Goal: Task Accomplishment & Management: Manage account settings

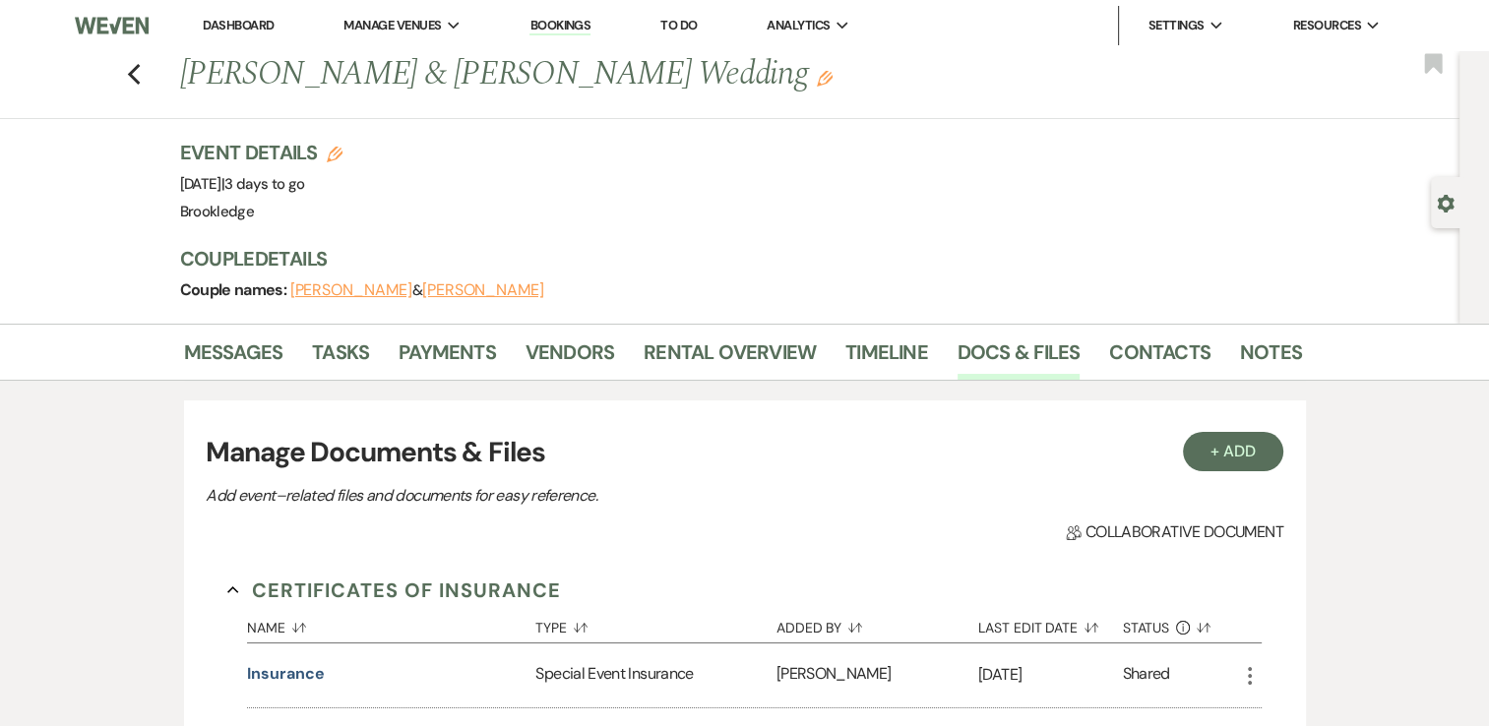
click at [235, 30] on link "Dashboard" at bounding box center [238, 25] width 71 height 17
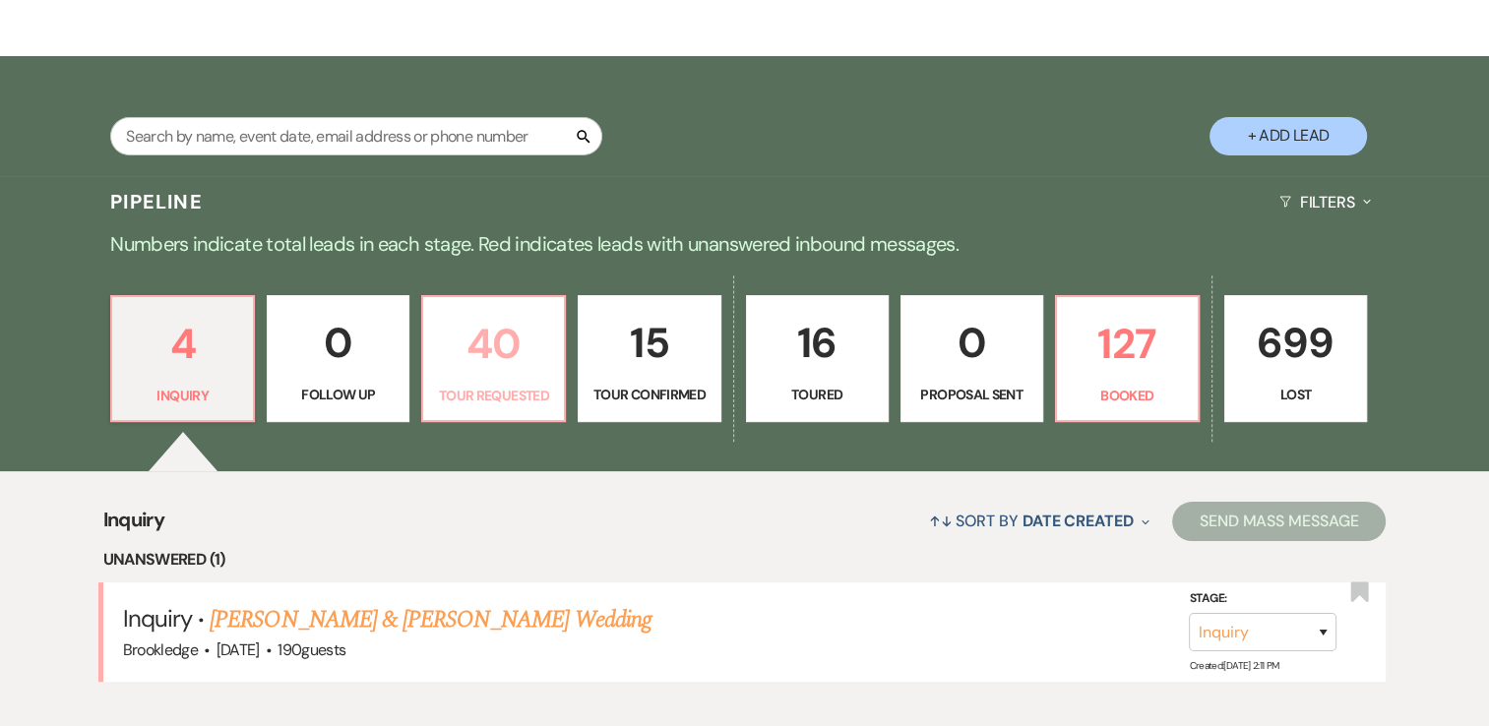
click at [508, 339] on p "40" at bounding box center [493, 344] width 117 height 66
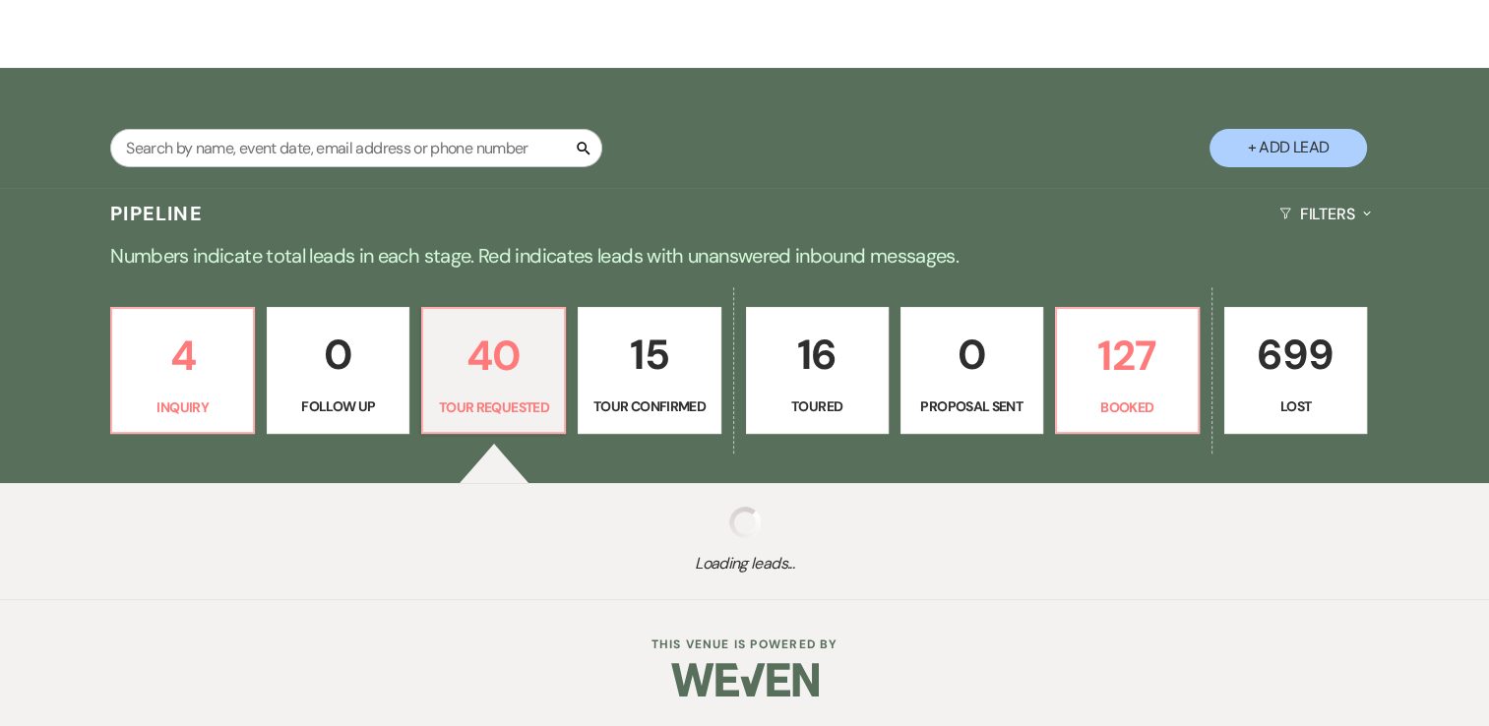
select select "2"
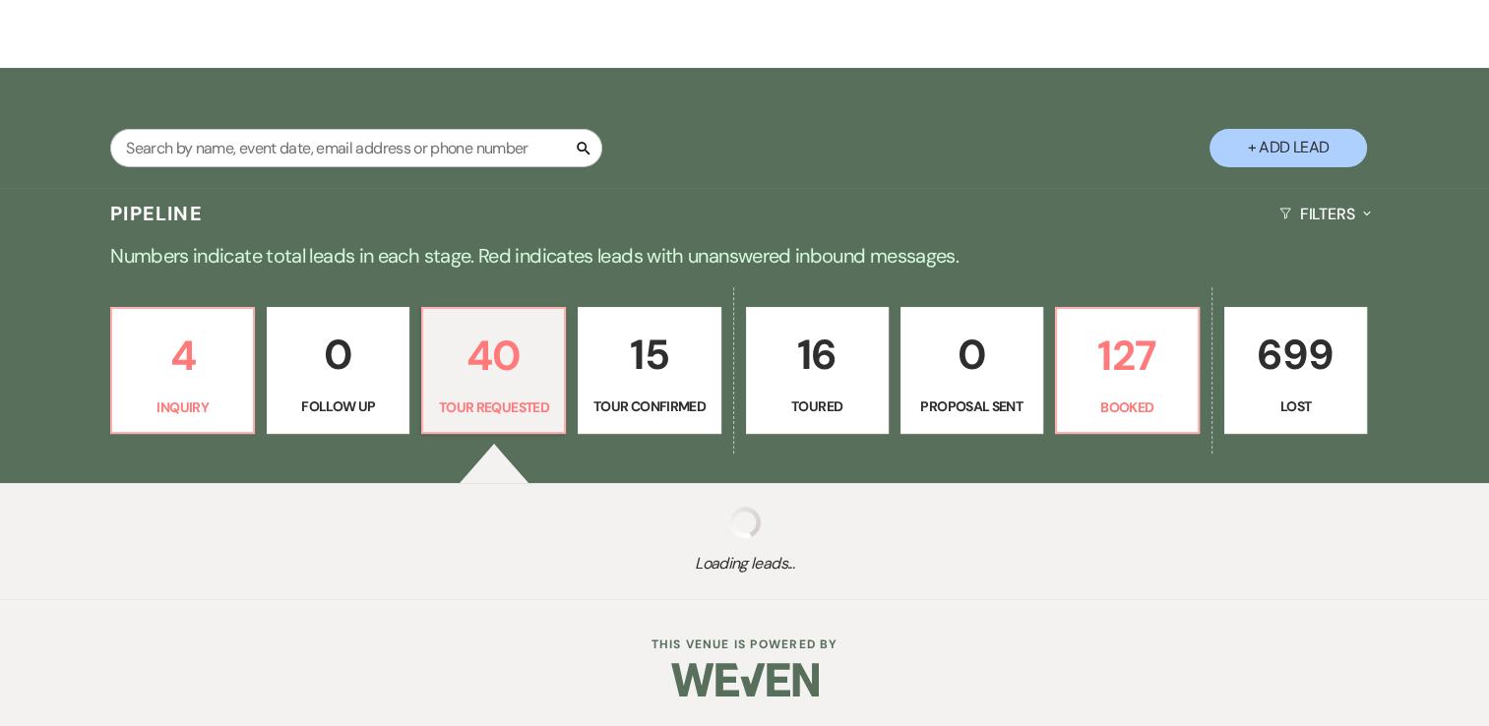
select select "2"
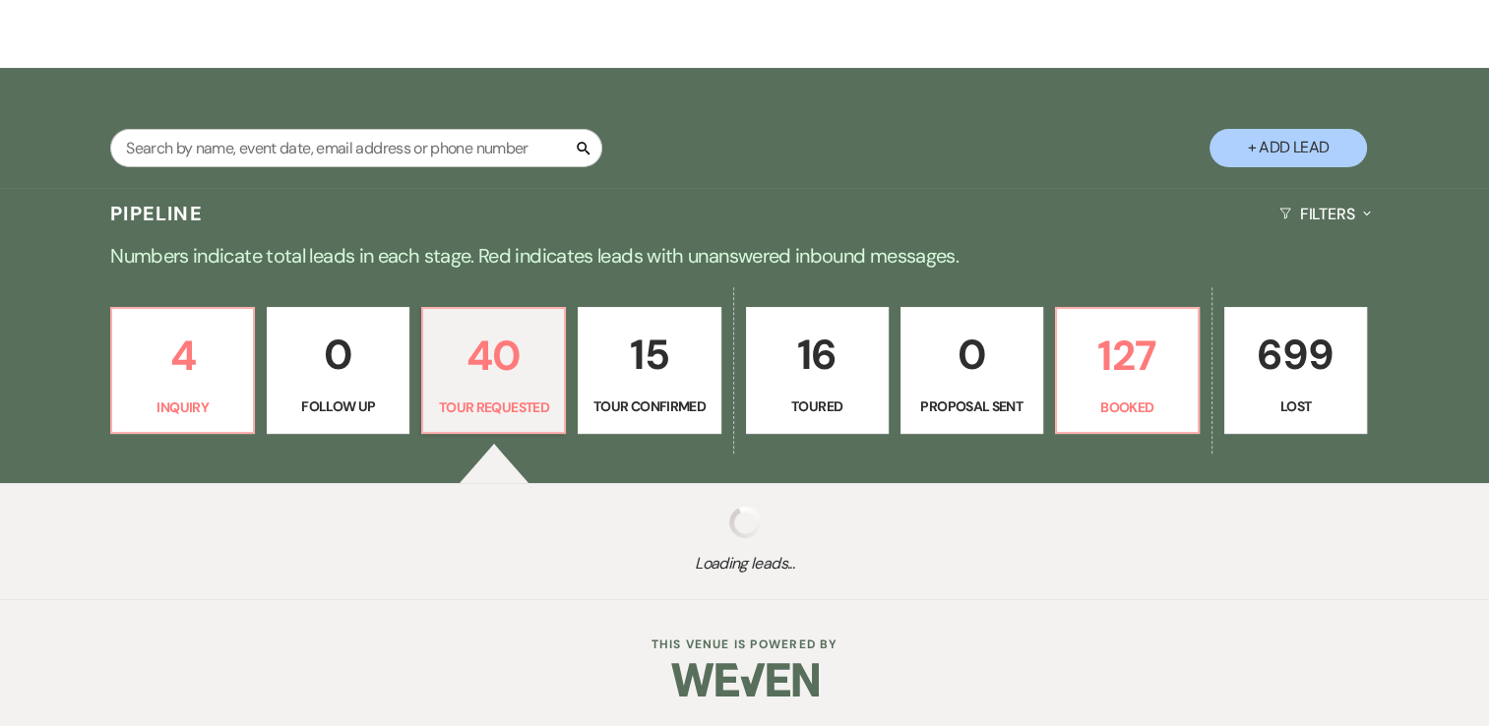
select select "2"
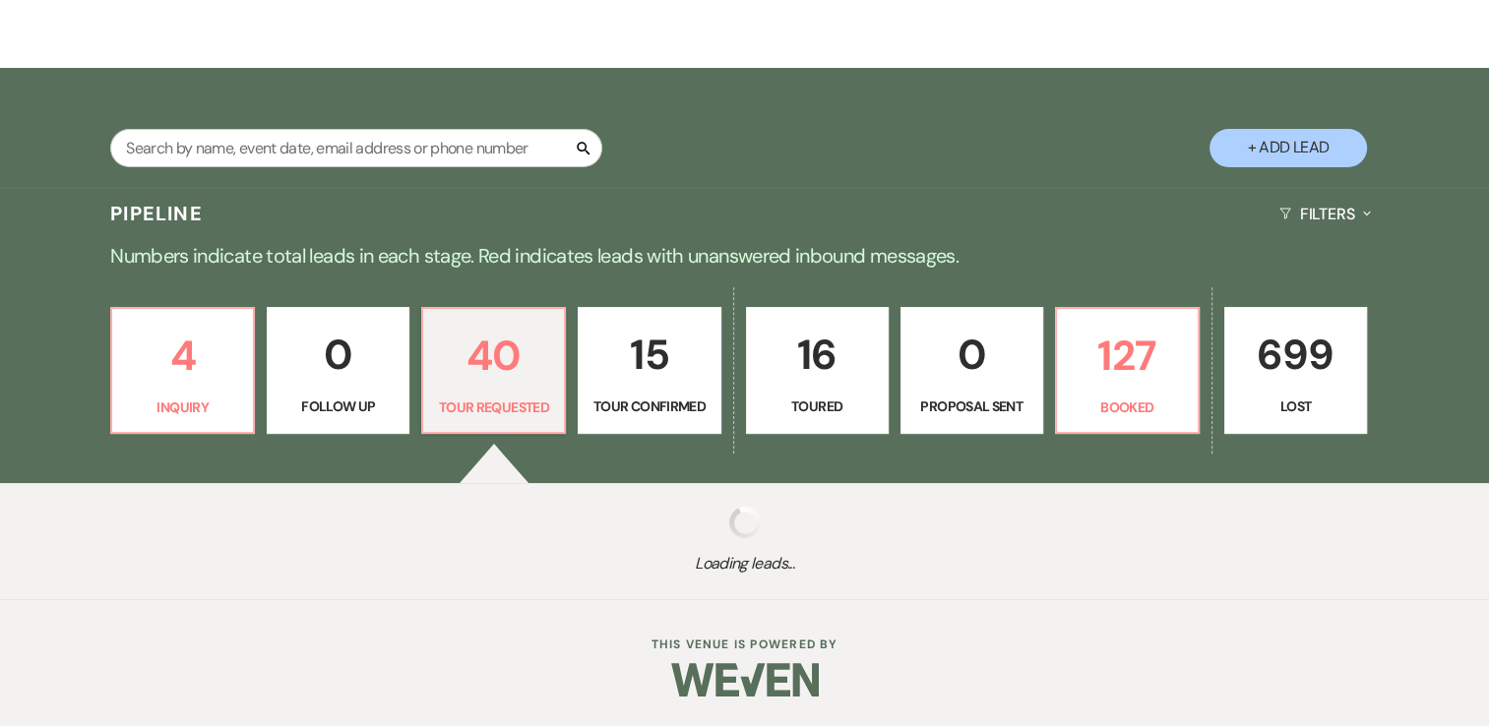
select select "2"
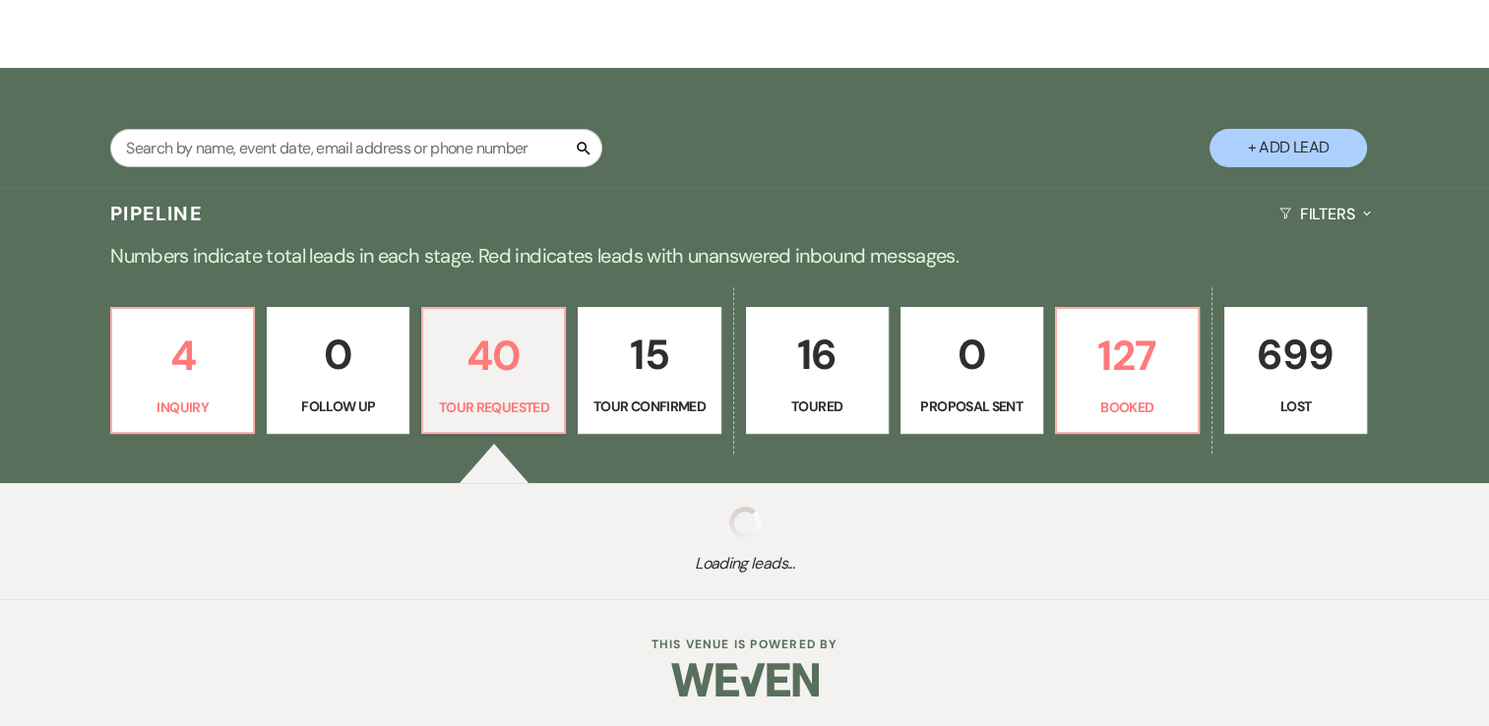
select select "2"
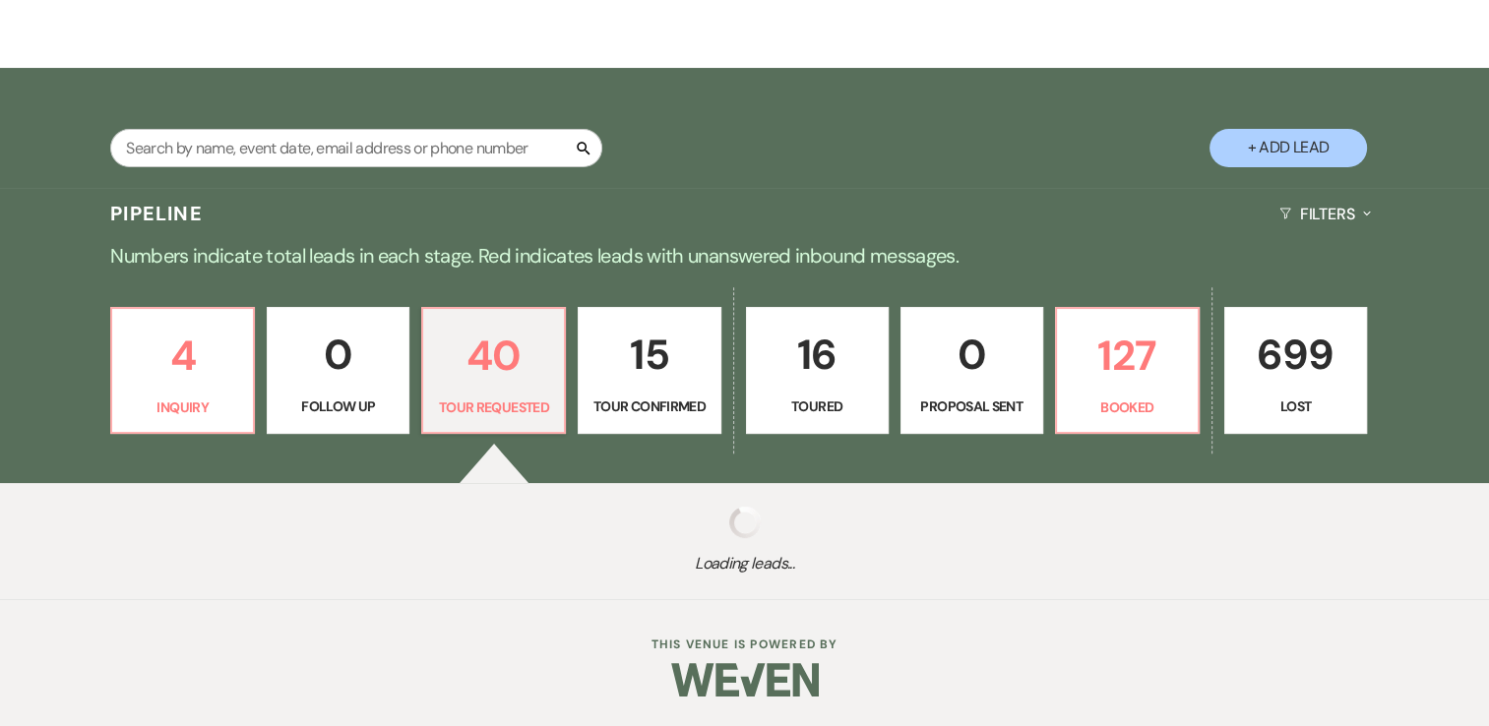
select select "2"
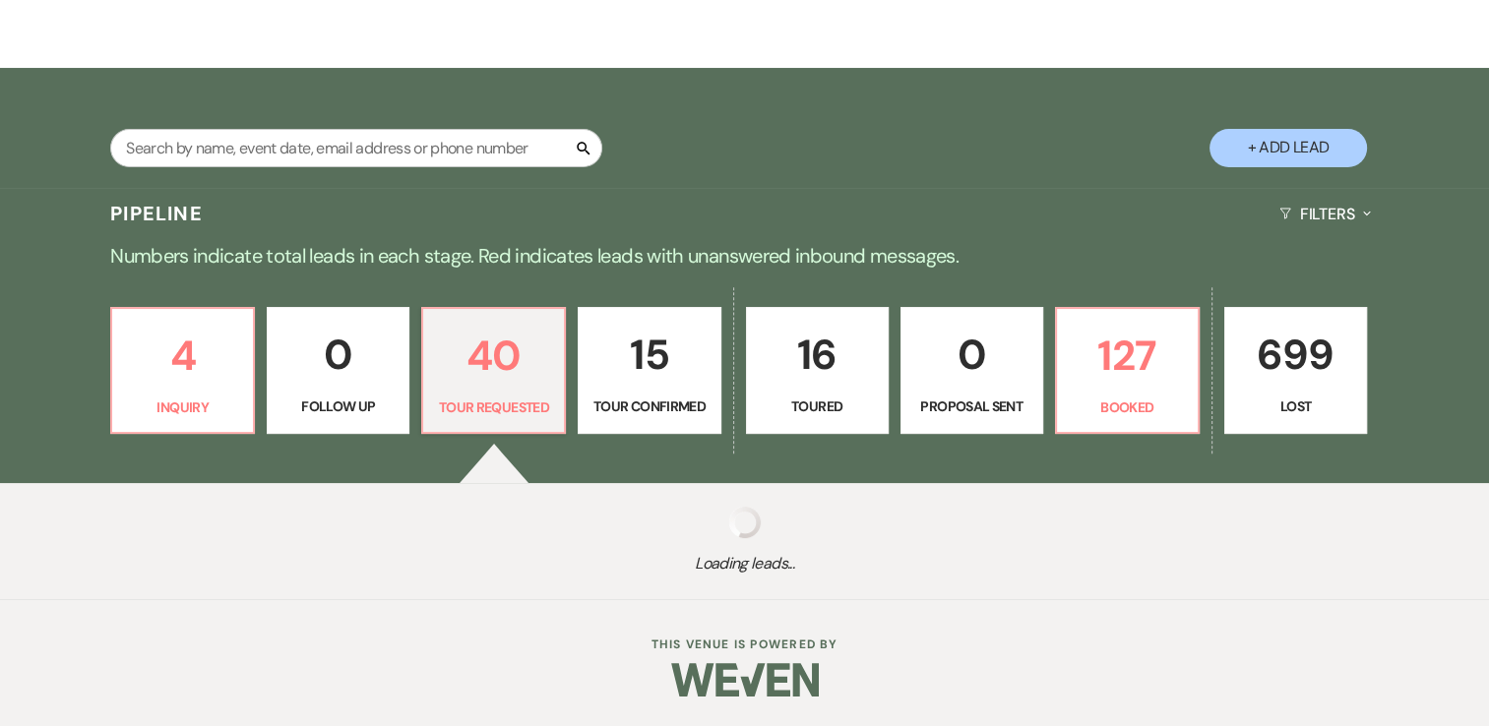
select select "2"
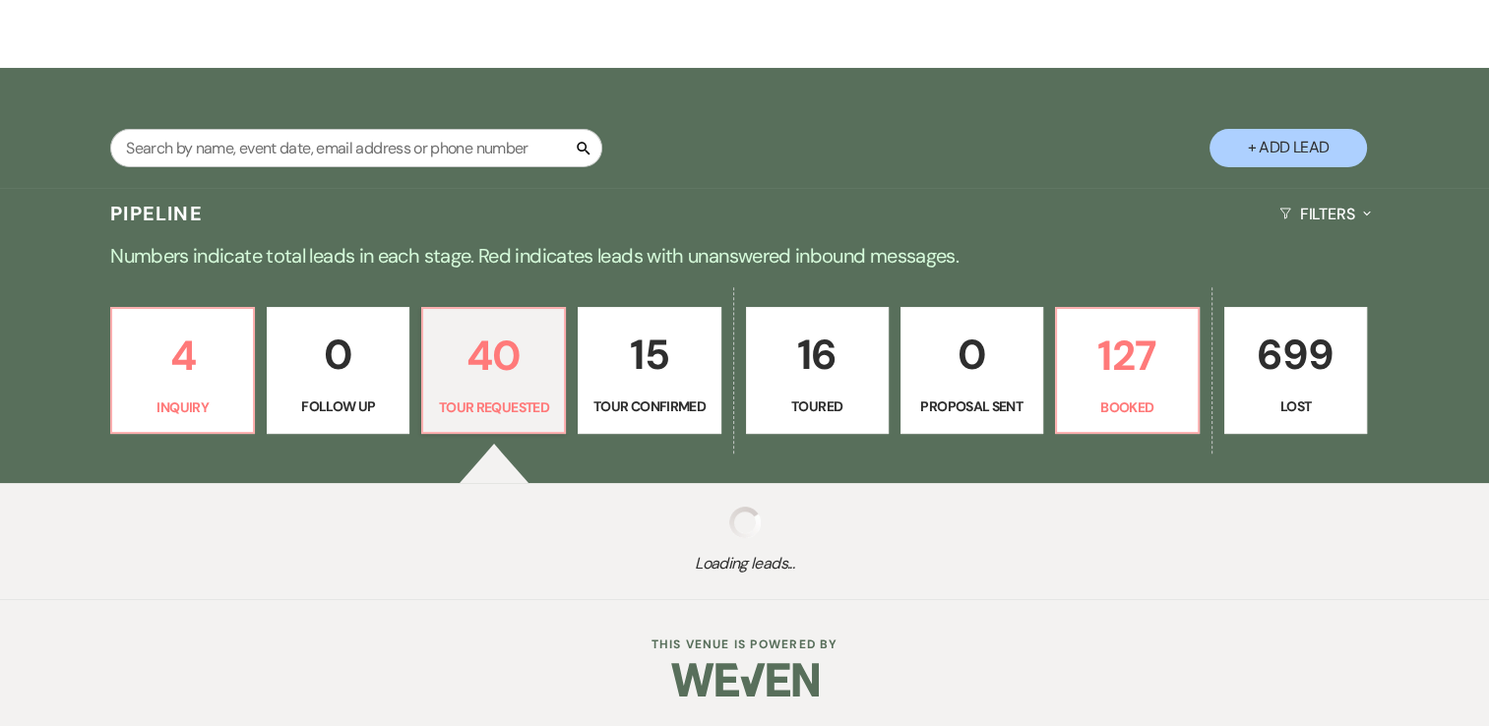
select select "2"
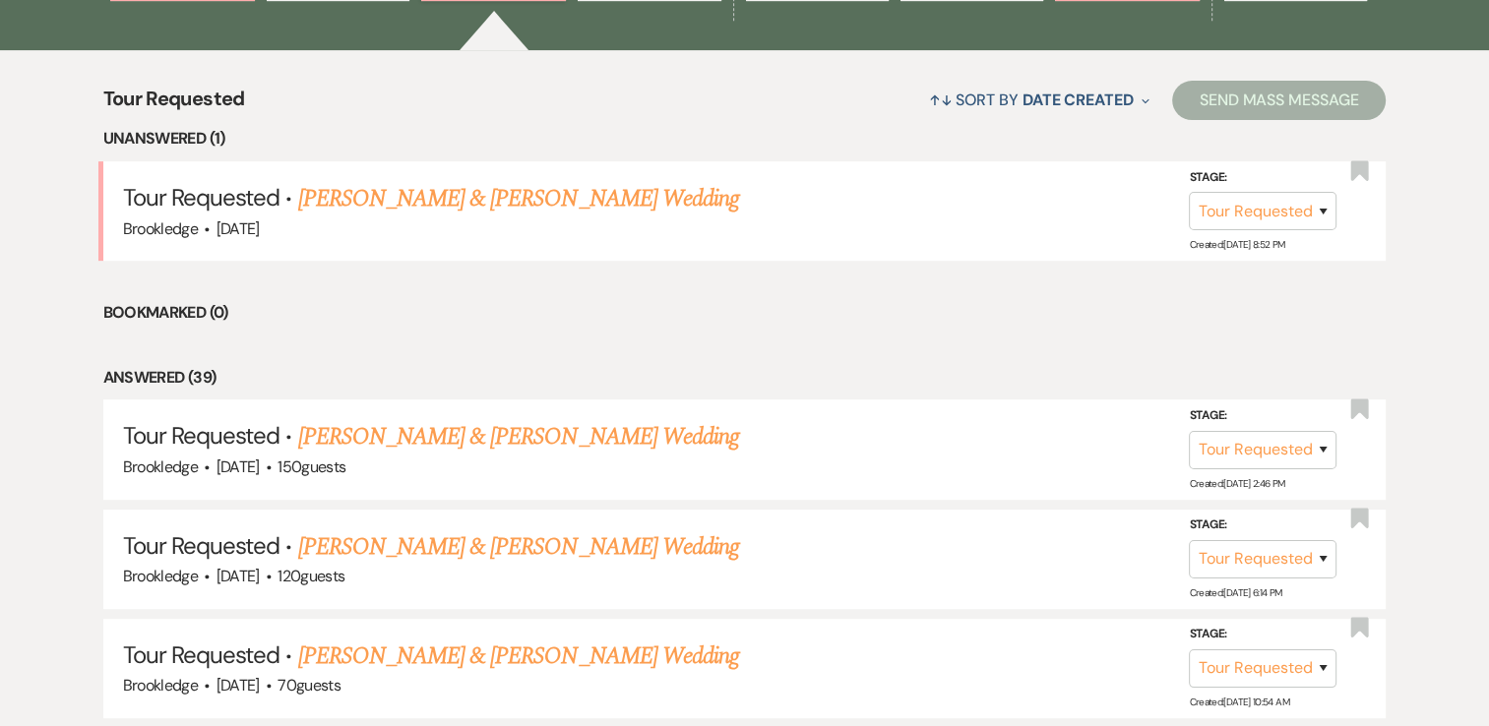
scroll to position [787, 0]
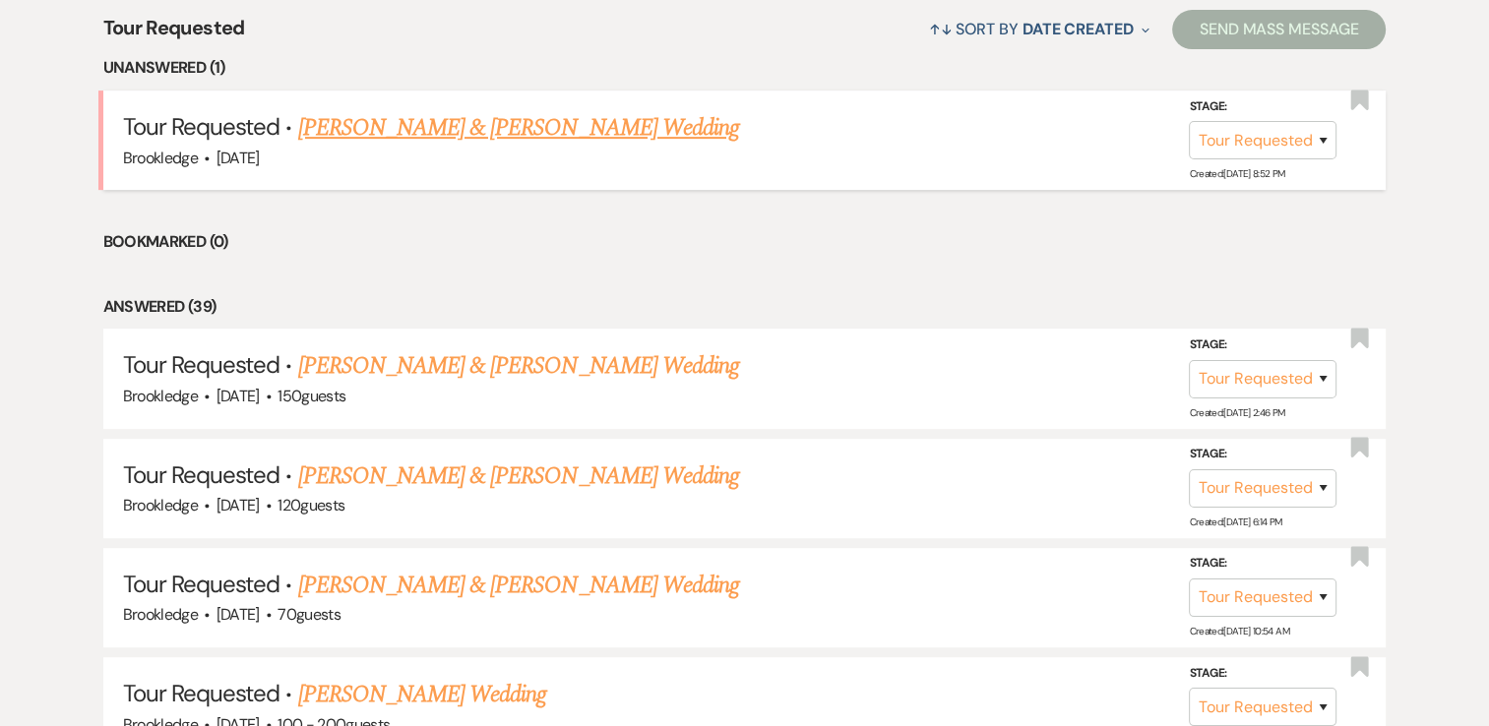
click at [442, 132] on link "[PERSON_NAME] & [PERSON_NAME] Wedding" at bounding box center [518, 127] width 441 height 35
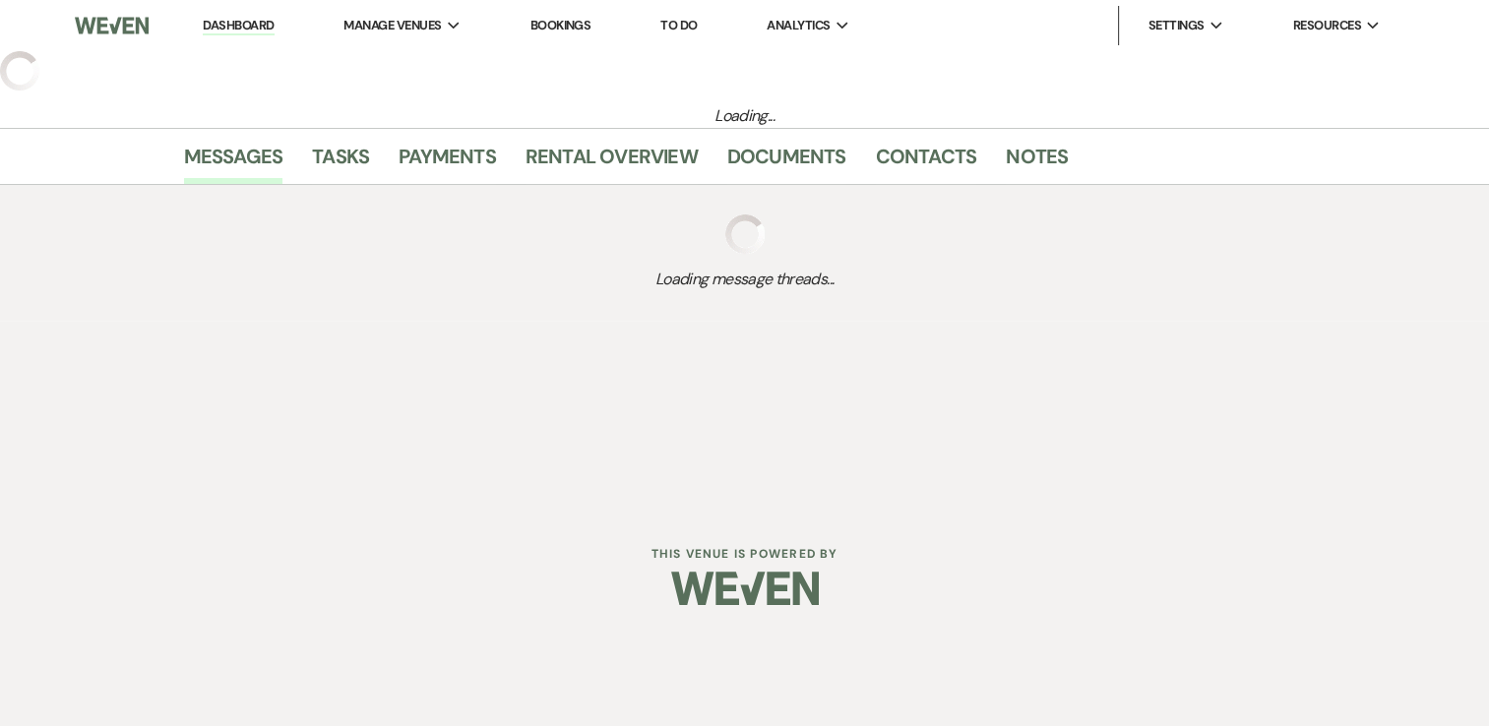
select select "2"
select select "5"
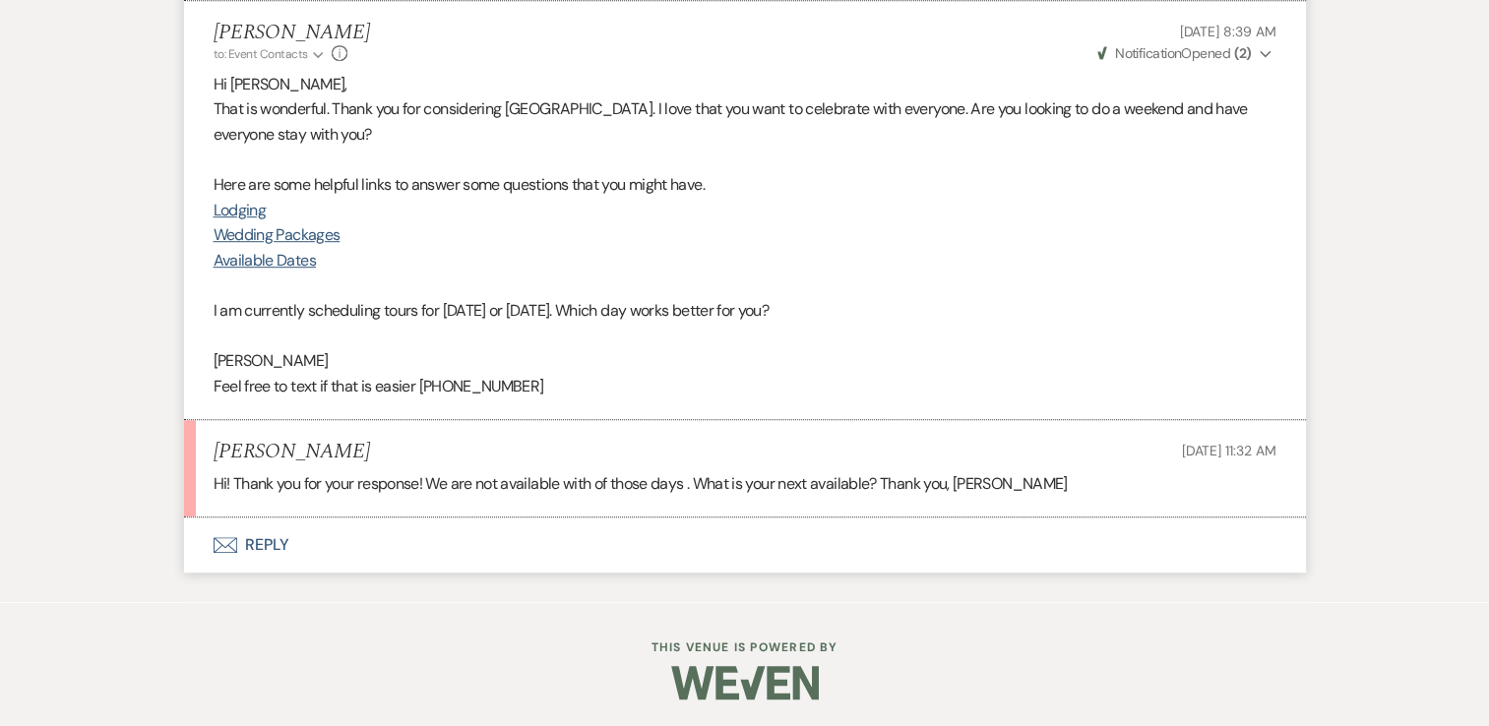
scroll to position [1144, 0]
click at [265, 537] on button "Envelope Reply" at bounding box center [745, 544] width 1122 height 55
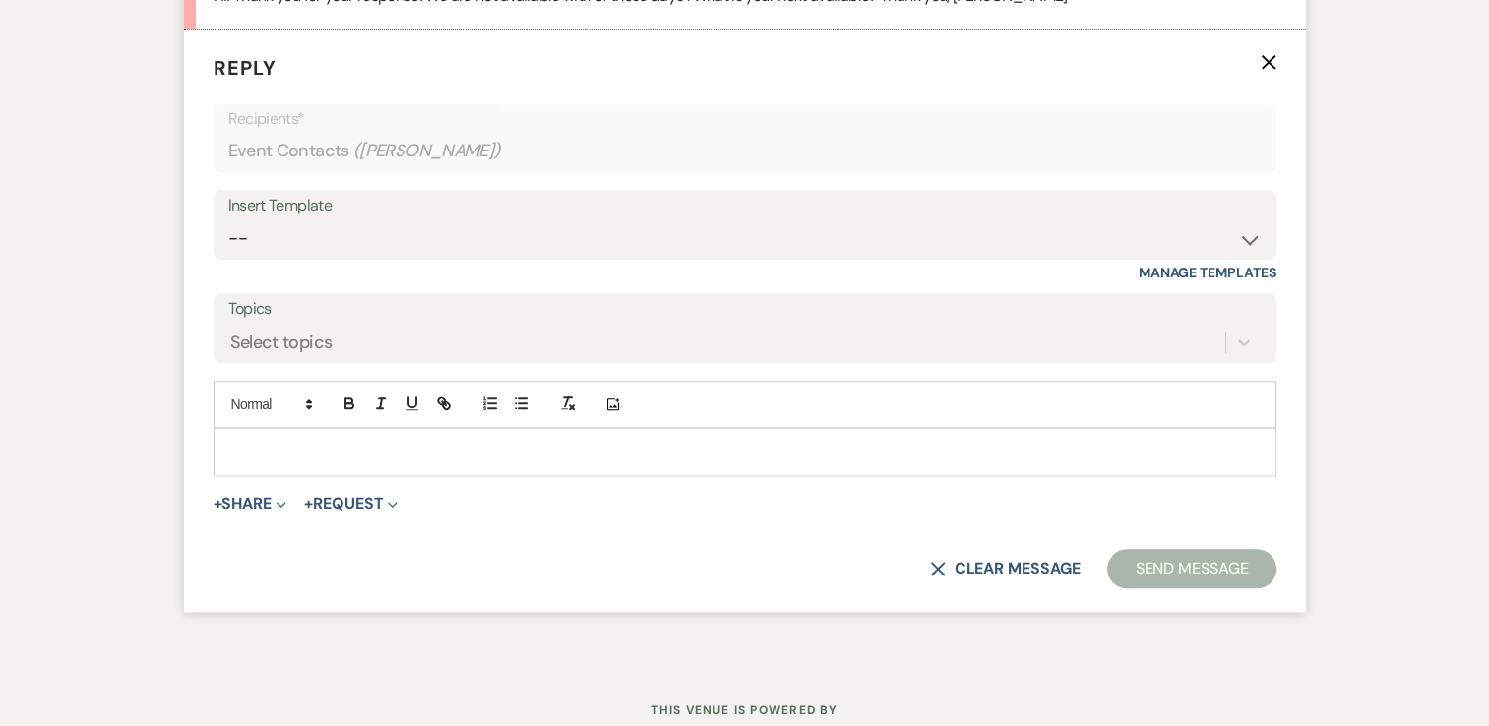
scroll to position [1693, 0]
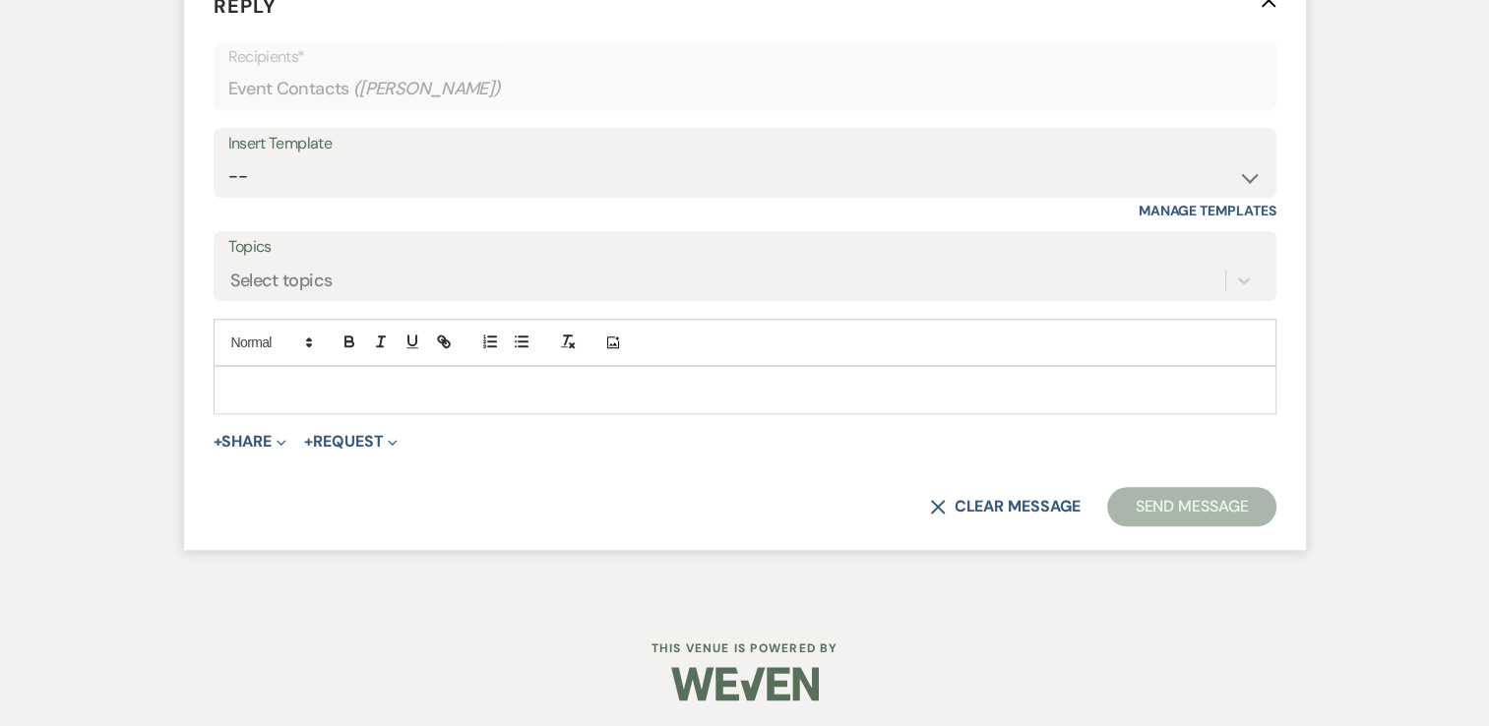
click at [357, 383] on p at bounding box center [745, 390] width 1032 height 22
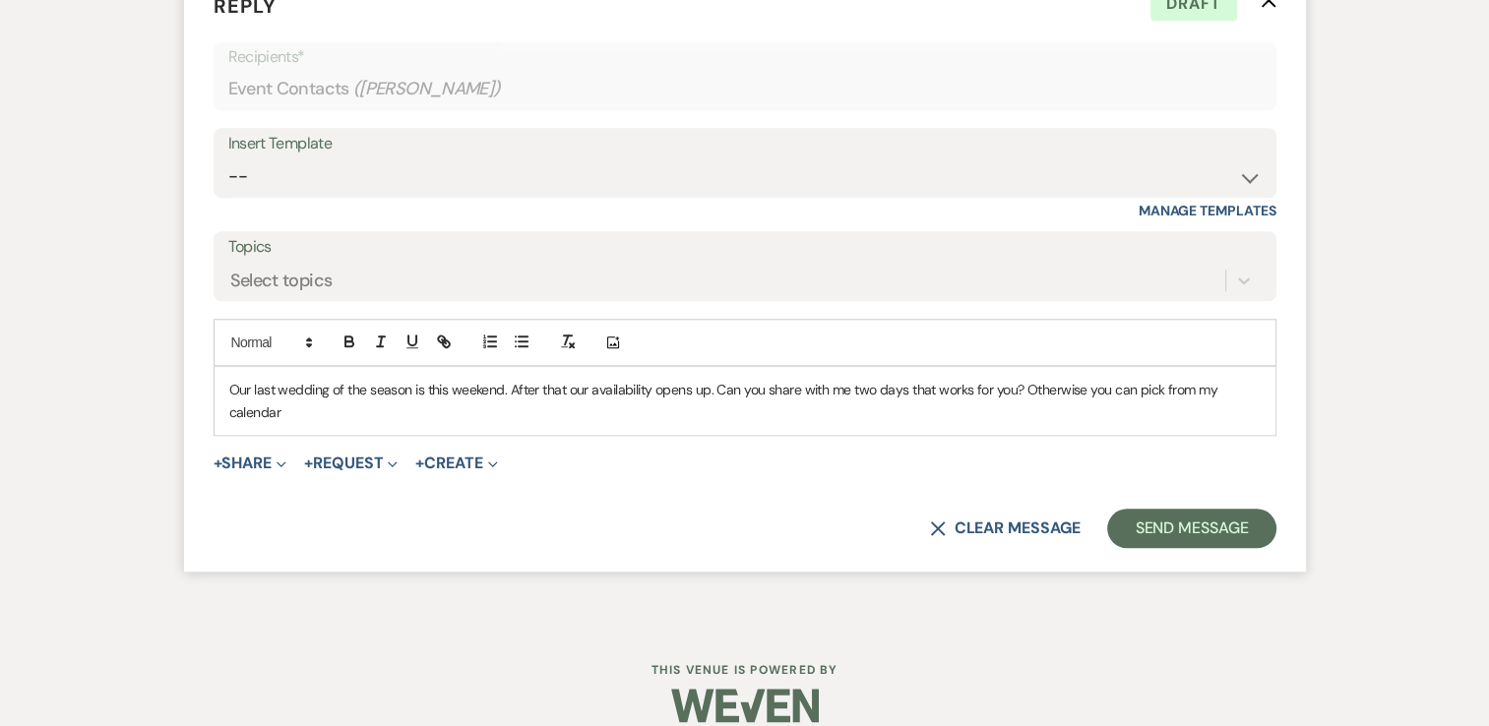
drag, startPoint x: 294, startPoint y: 411, endPoint x: 228, endPoint y: 411, distance: 65.9
click at [229, 411] on p "Our last wedding of the season is this weekend. After that our availability ope…" at bounding box center [745, 401] width 1032 height 44
click at [443, 341] on icon "button" at bounding box center [446, 344] width 7 height 7
paste input "https://calendly.com/brookledge/wedding-tour"
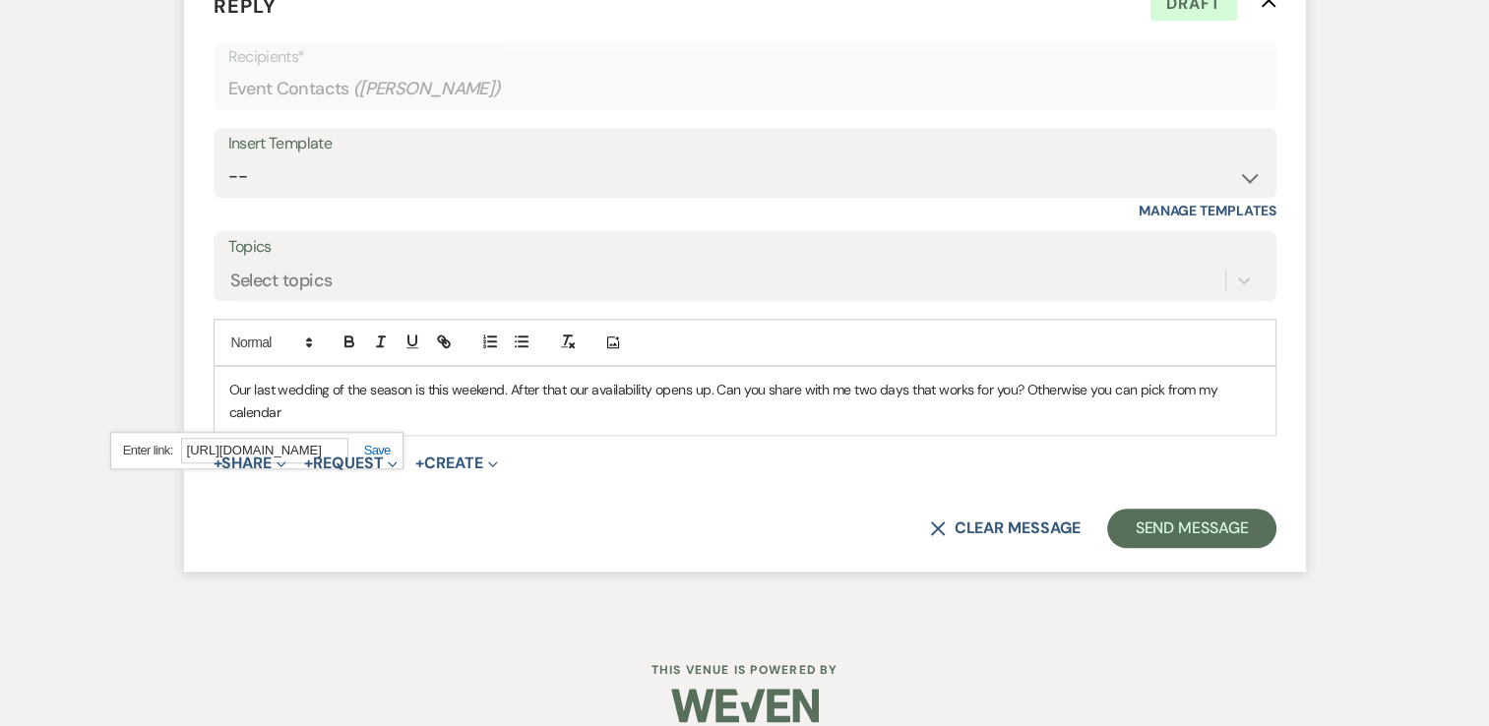
type input "https://calendly.com/brookledge/wedding-tour"
click at [379, 443] on link at bounding box center [369, 450] width 42 height 15
click at [335, 404] on p "Our last wedding of the season is this weekend. After that our availability ope…" at bounding box center [745, 401] width 1032 height 44
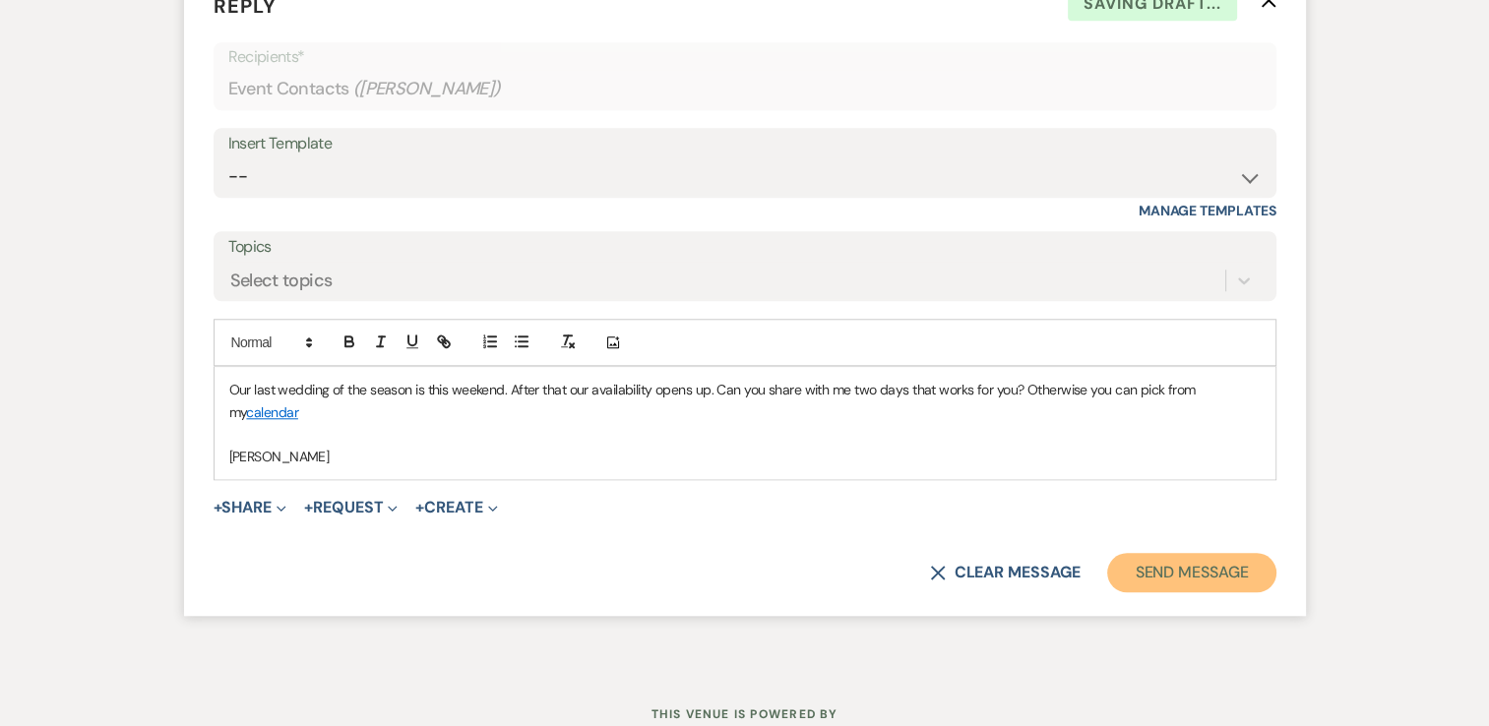
click at [1196, 557] on button "Send Message" at bounding box center [1191, 572] width 168 height 39
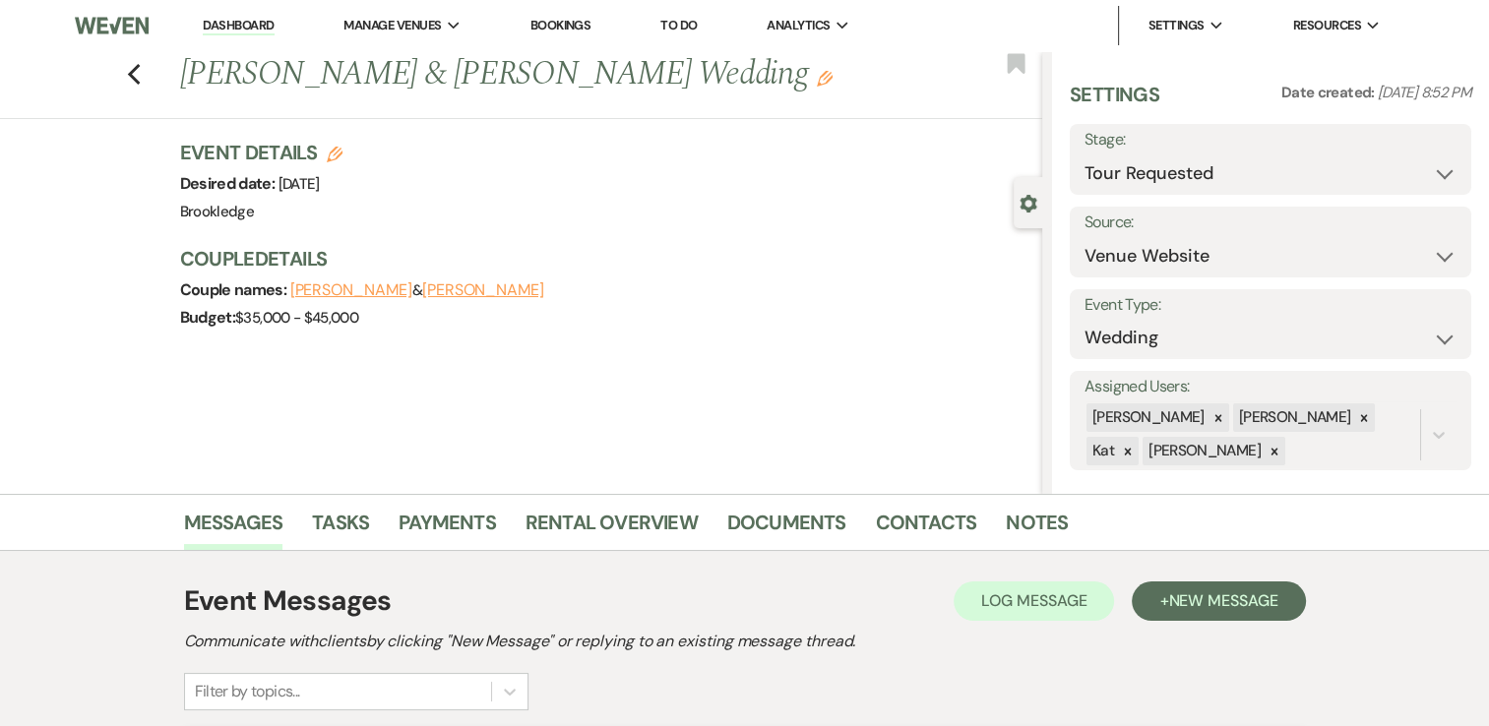
click at [239, 21] on link "Dashboard" at bounding box center [238, 26] width 71 height 19
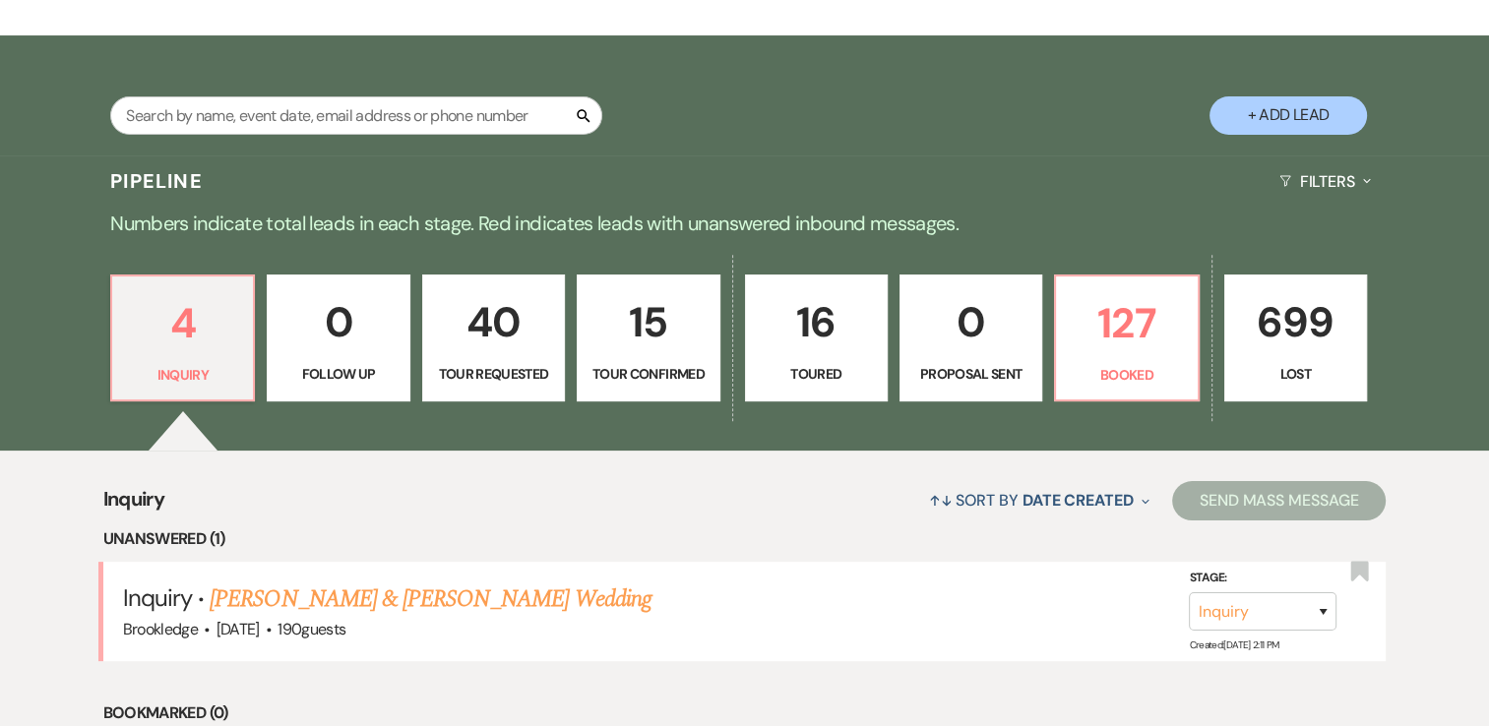
scroll to position [394, 0]
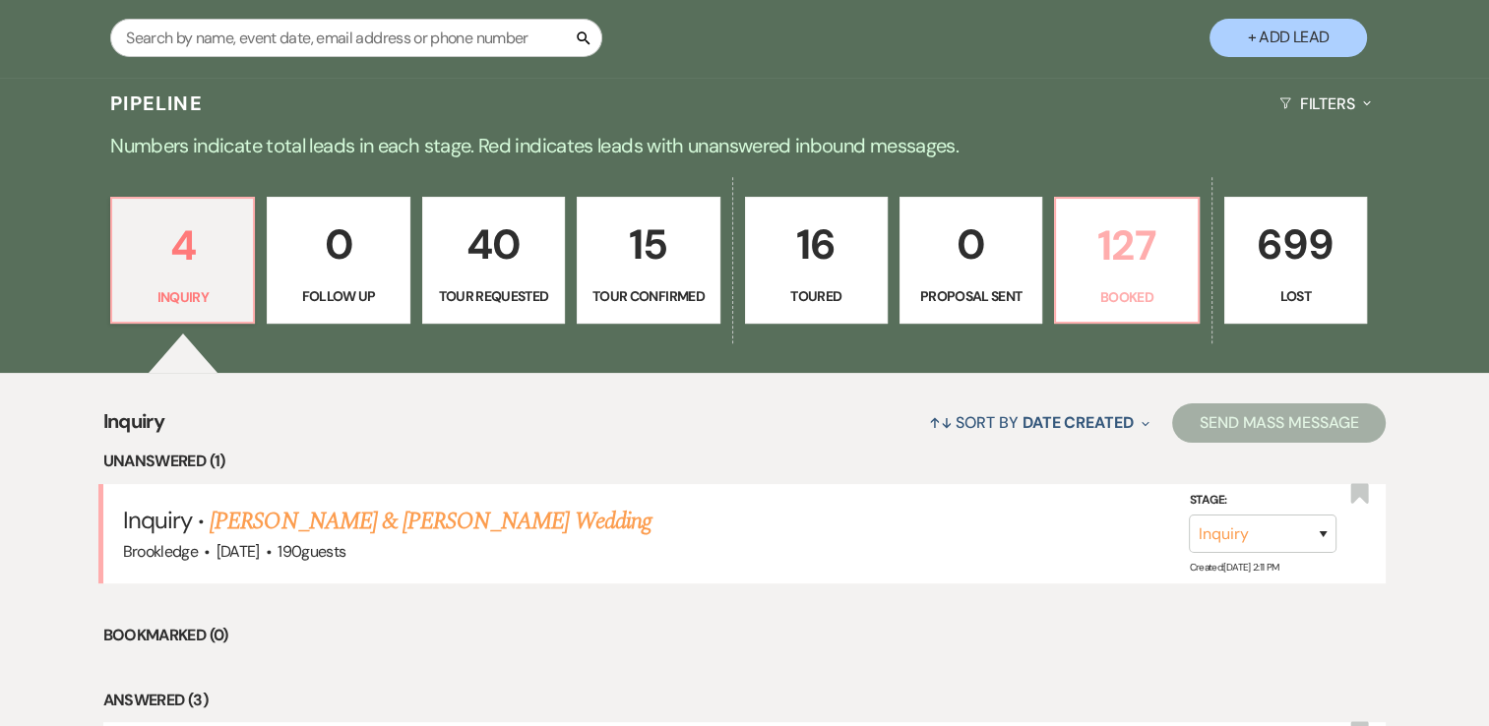
click at [1098, 272] on p "127" at bounding box center [1126, 246] width 117 height 66
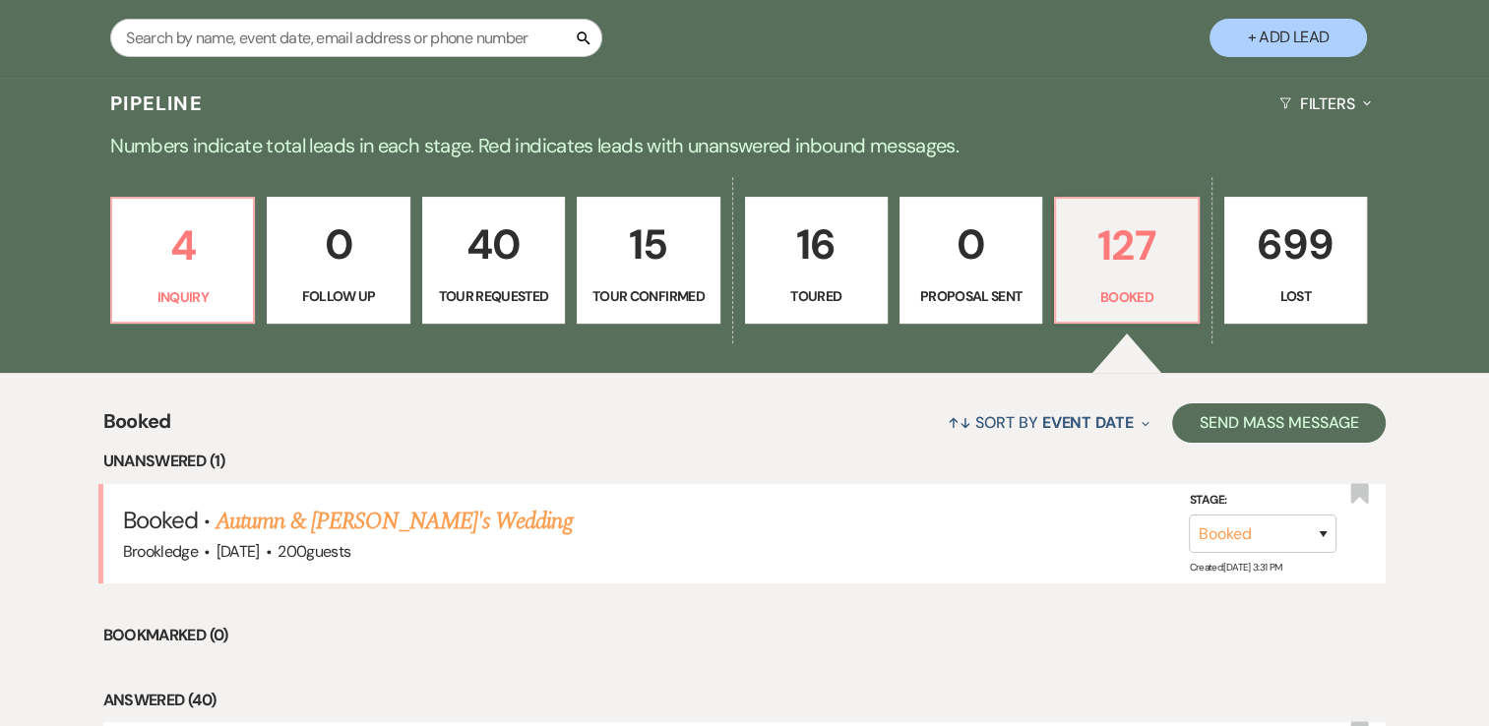
click at [346, 530] on link "Autumn & Chris's Wedding" at bounding box center [394, 521] width 356 height 35
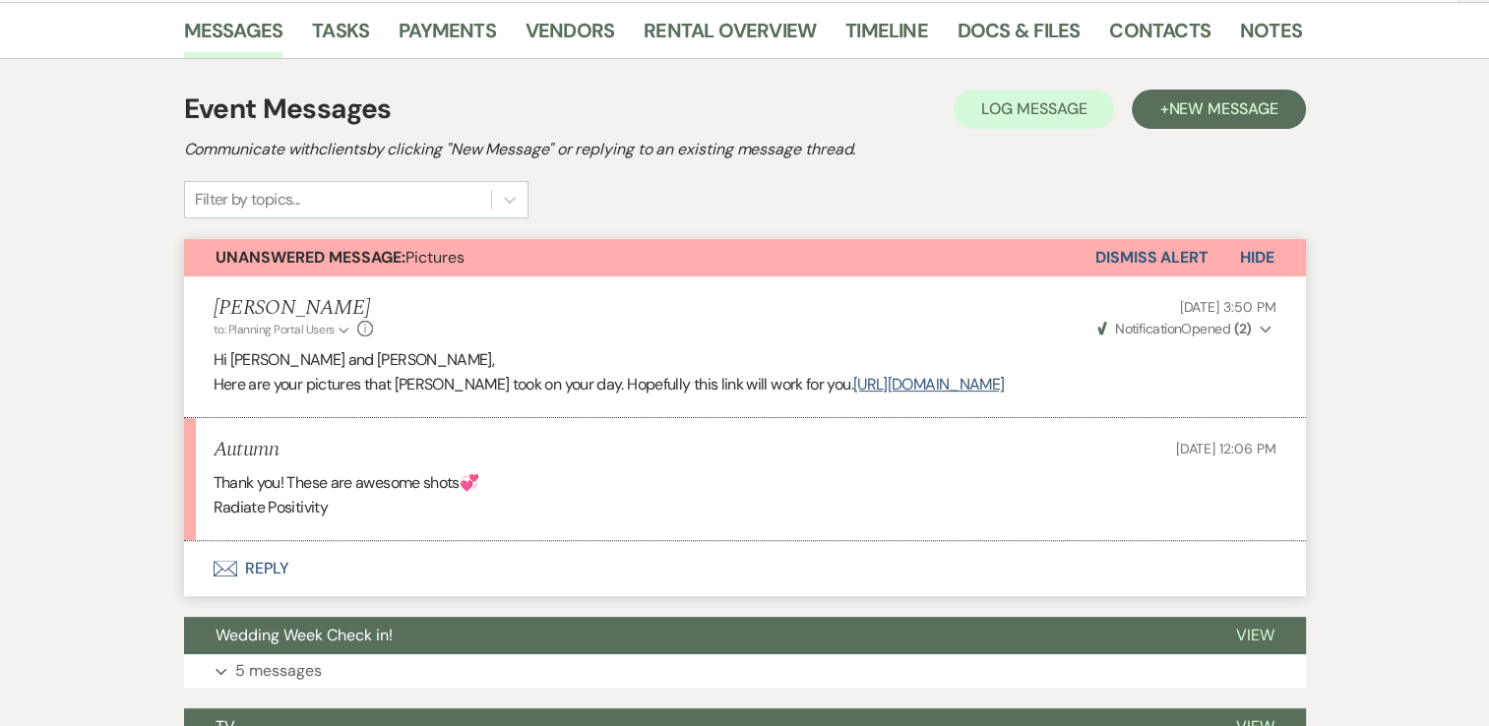
scroll to position [492, 0]
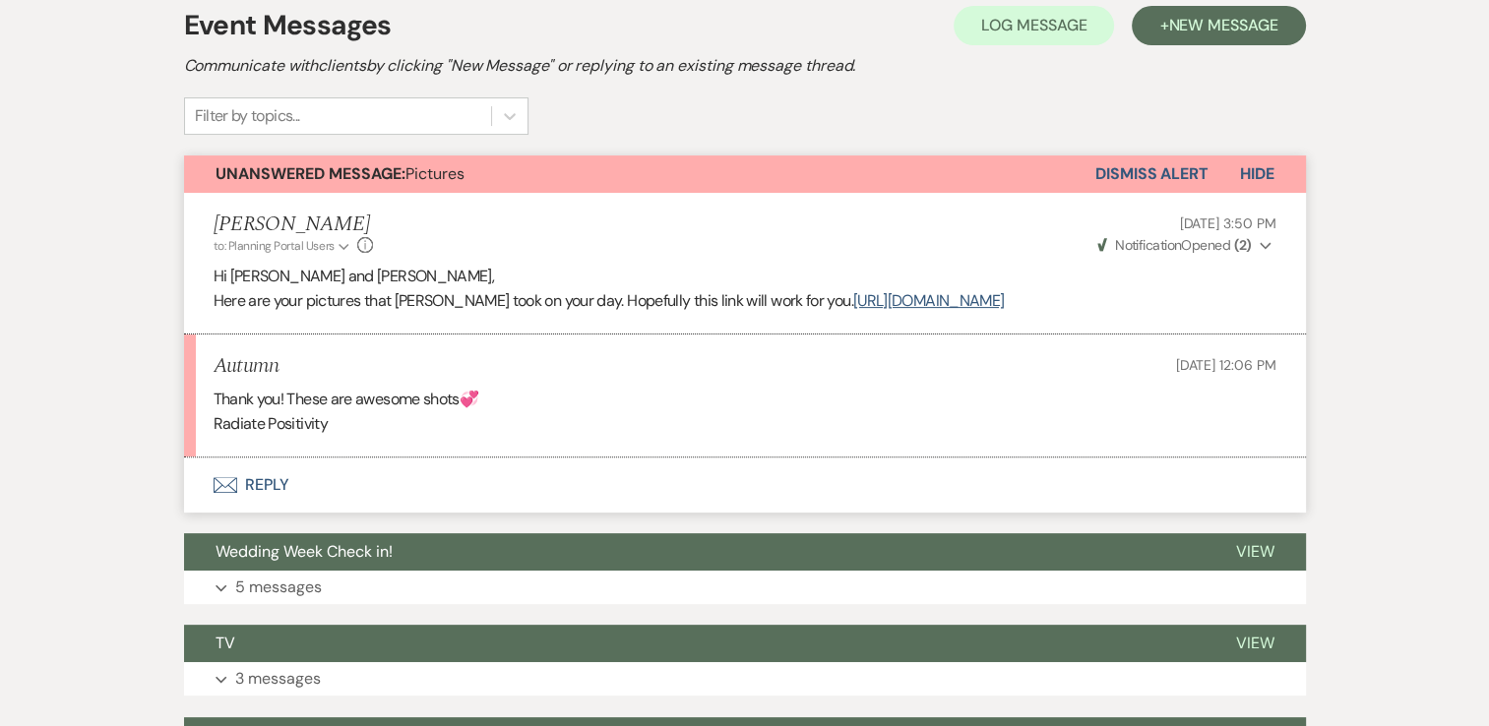
click at [272, 505] on button "Envelope Reply" at bounding box center [745, 485] width 1122 height 55
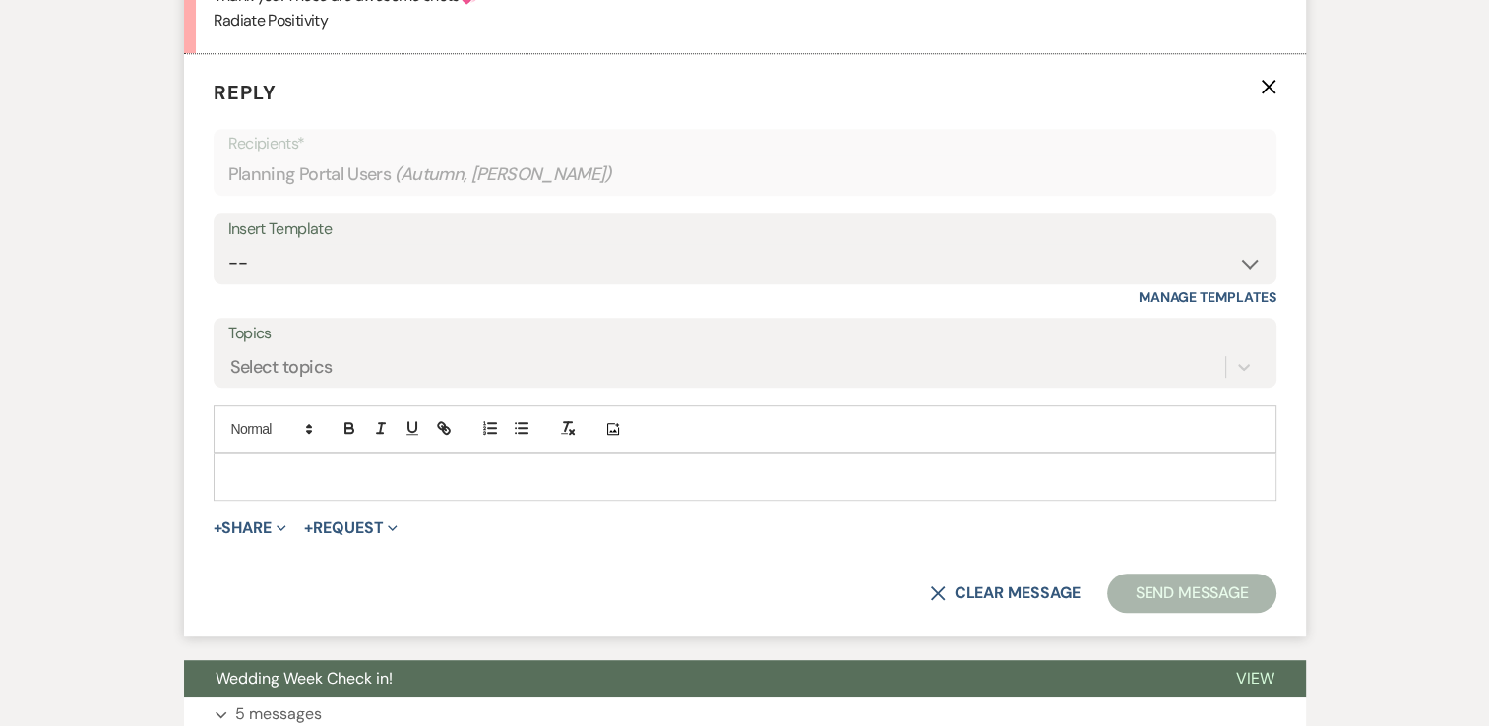
scroll to position [902, 0]
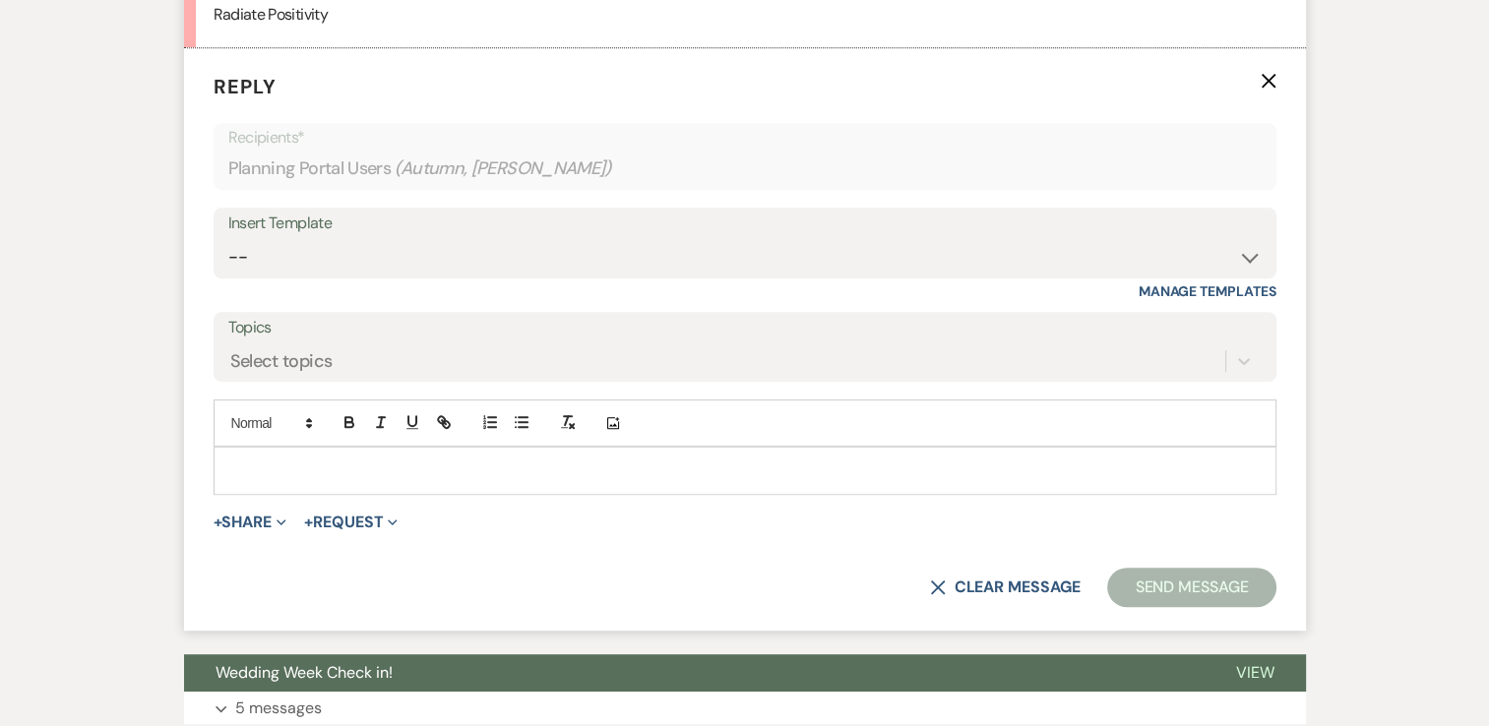
click at [345, 481] on p at bounding box center [745, 471] width 1032 height 22
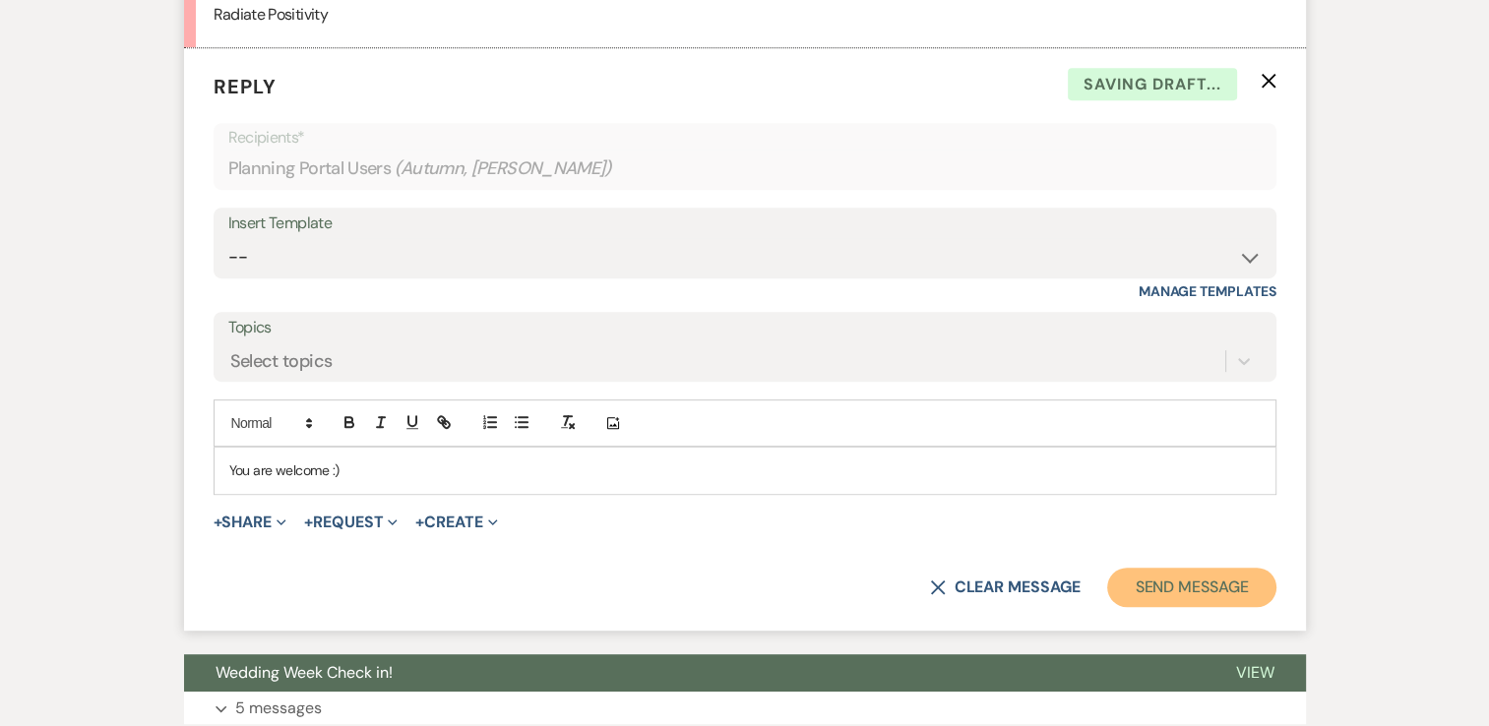
click at [1147, 601] on button "Send Message" at bounding box center [1191, 587] width 168 height 39
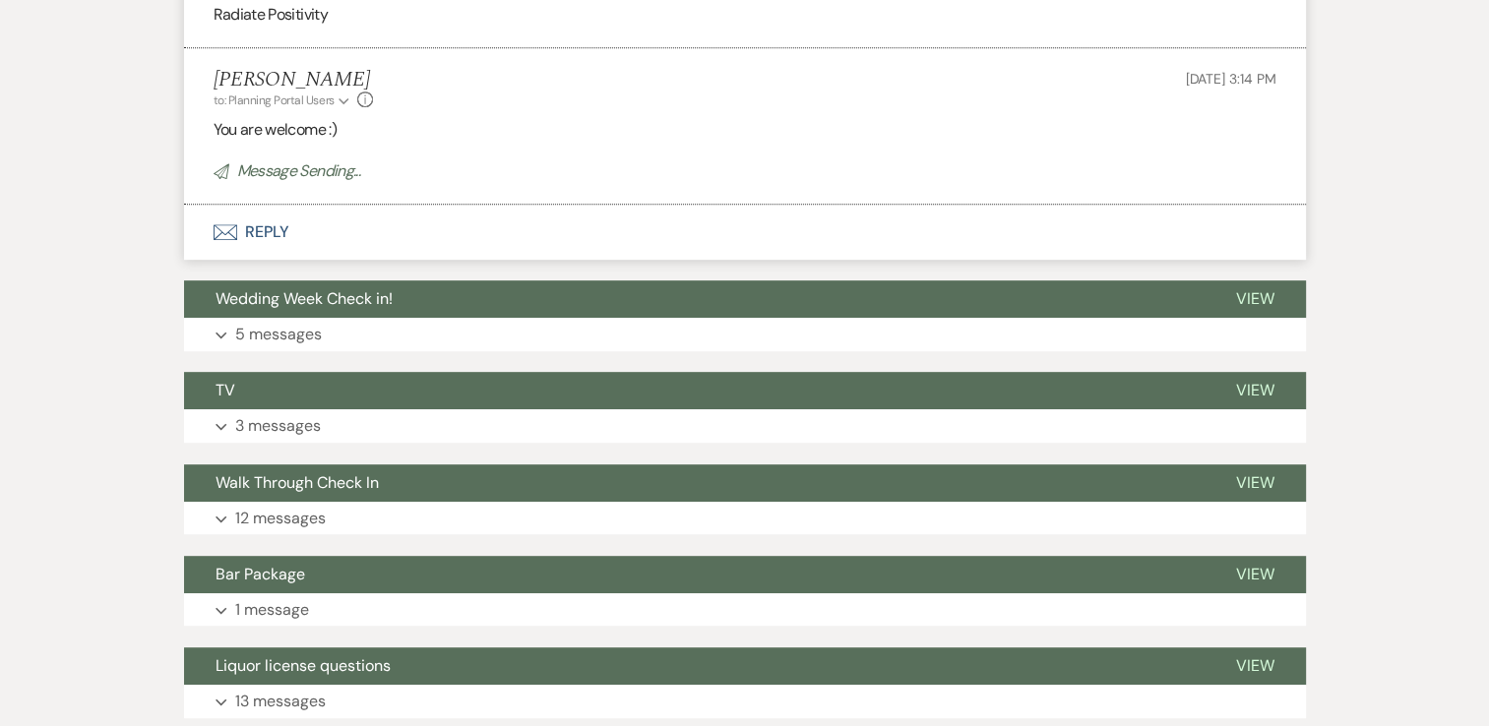
scroll to position [0, 0]
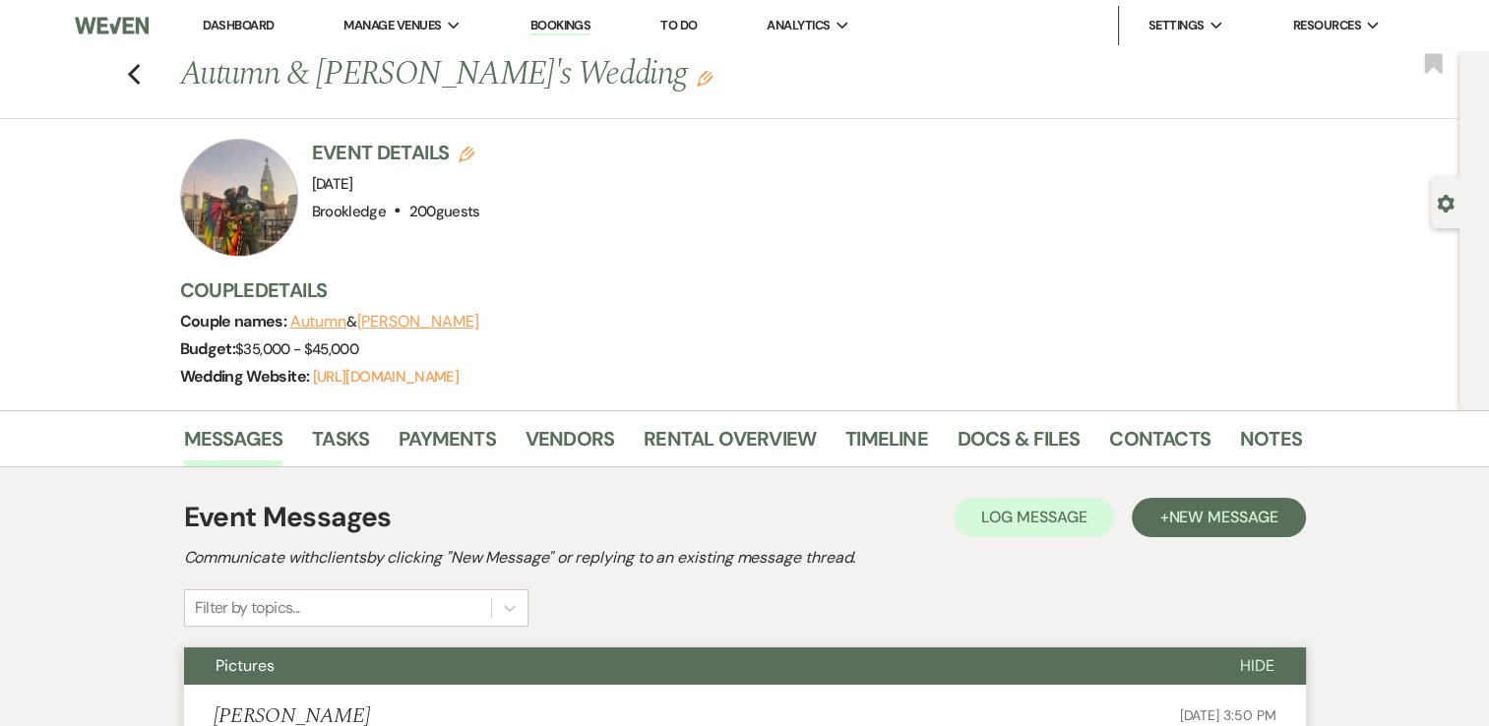
click at [233, 22] on link "Dashboard" at bounding box center [238, 25] width 71 height 17
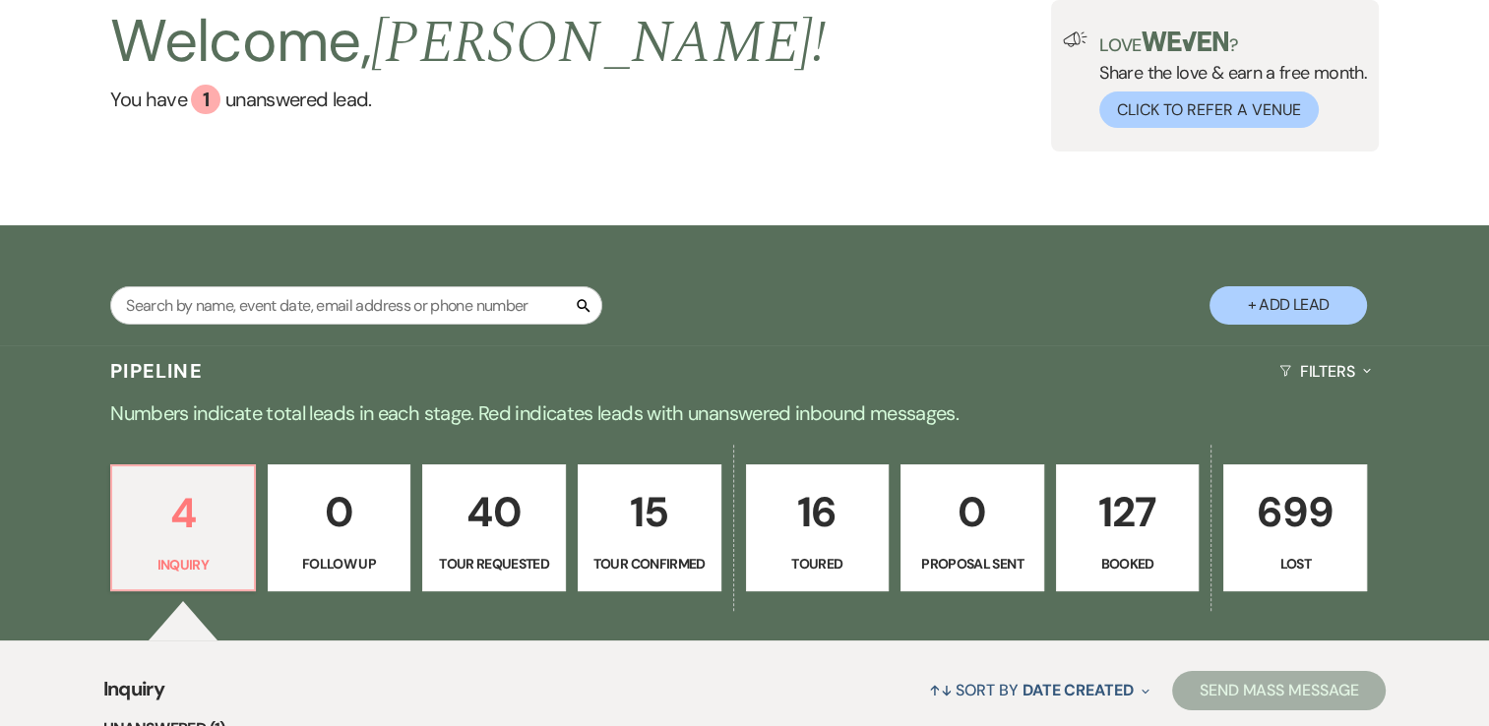
scroll to position [295, 0]
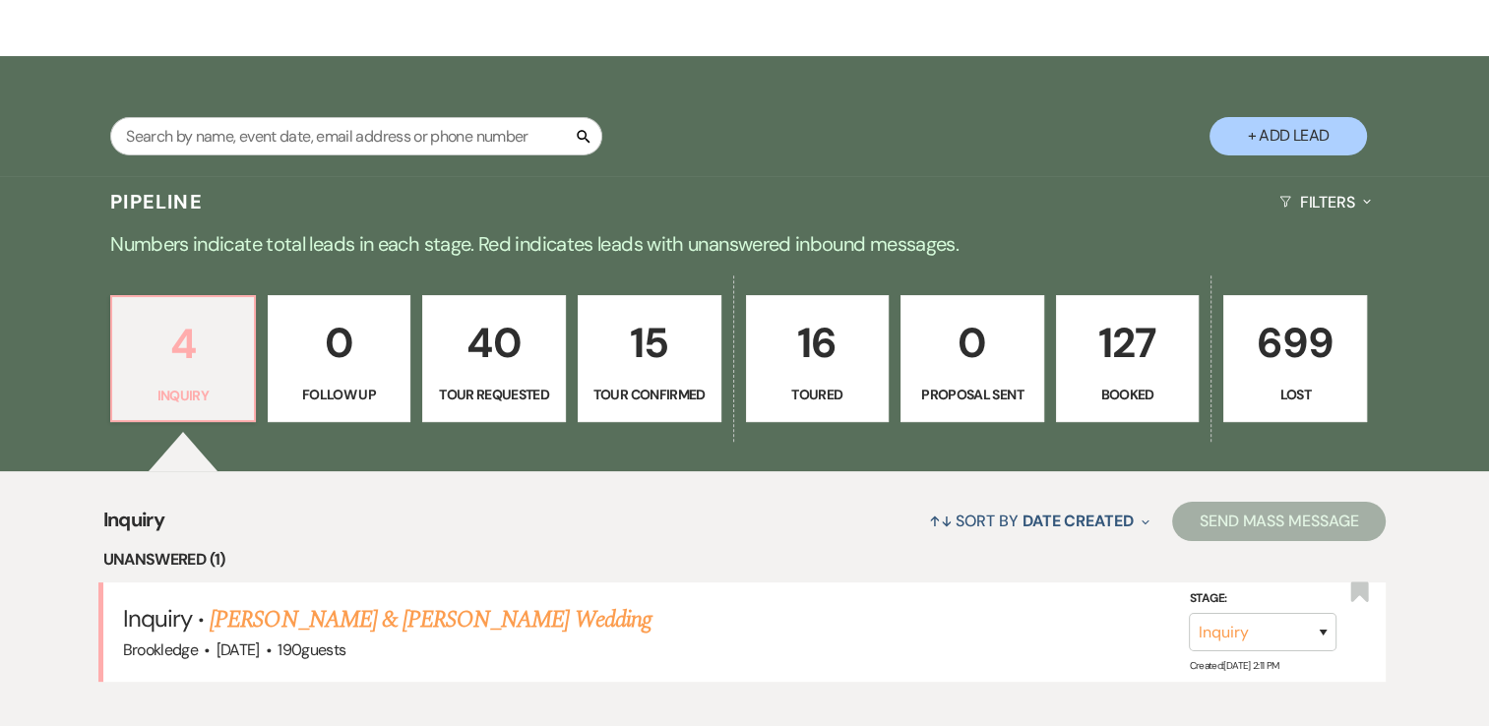
click at [181, 368] on p "4" at bounding box center [183, 344] width 118 height 66
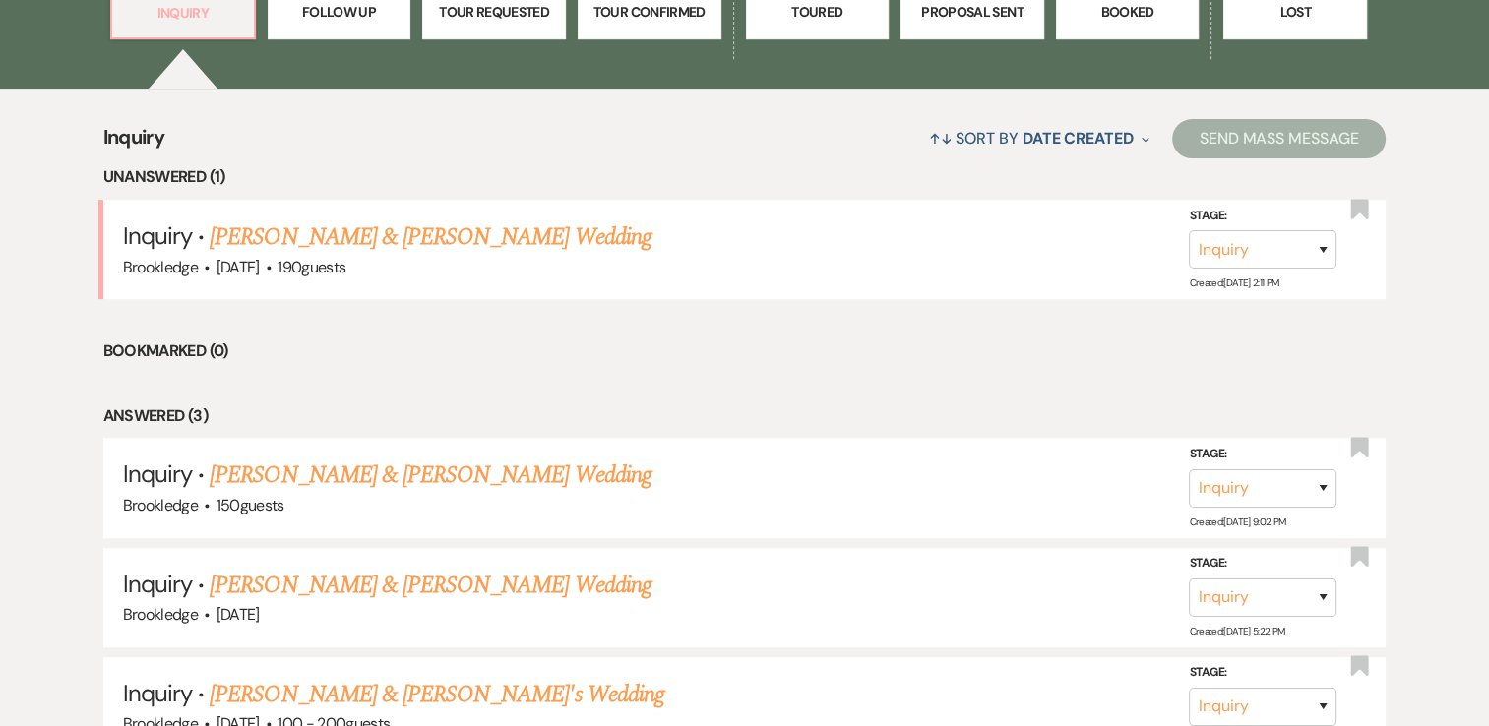
scroll to position [689, 0]
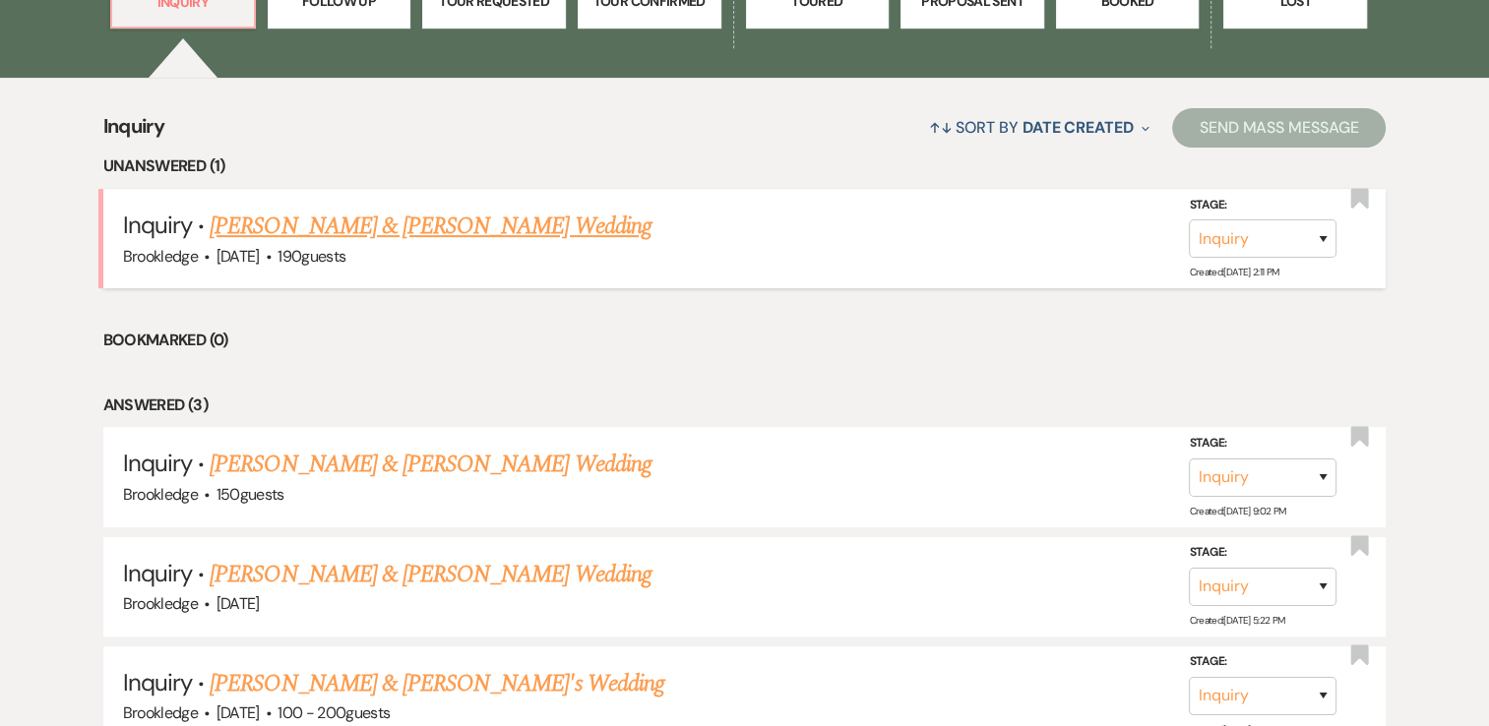
click at [356, 224] on link "[PERSON_NAME] & [PERSON_NAME] Wedding" at bounding box center [430, 226] width 441 height 35
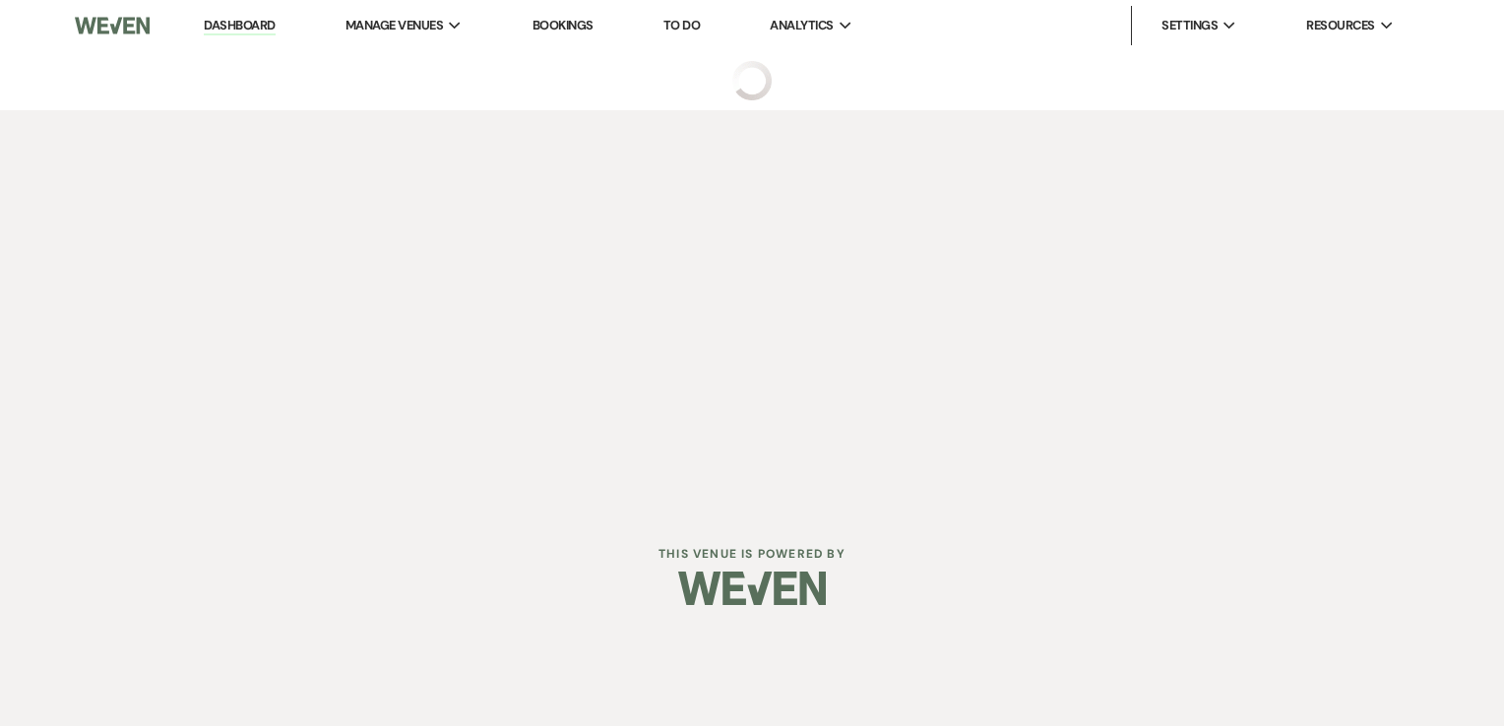
select select "5"
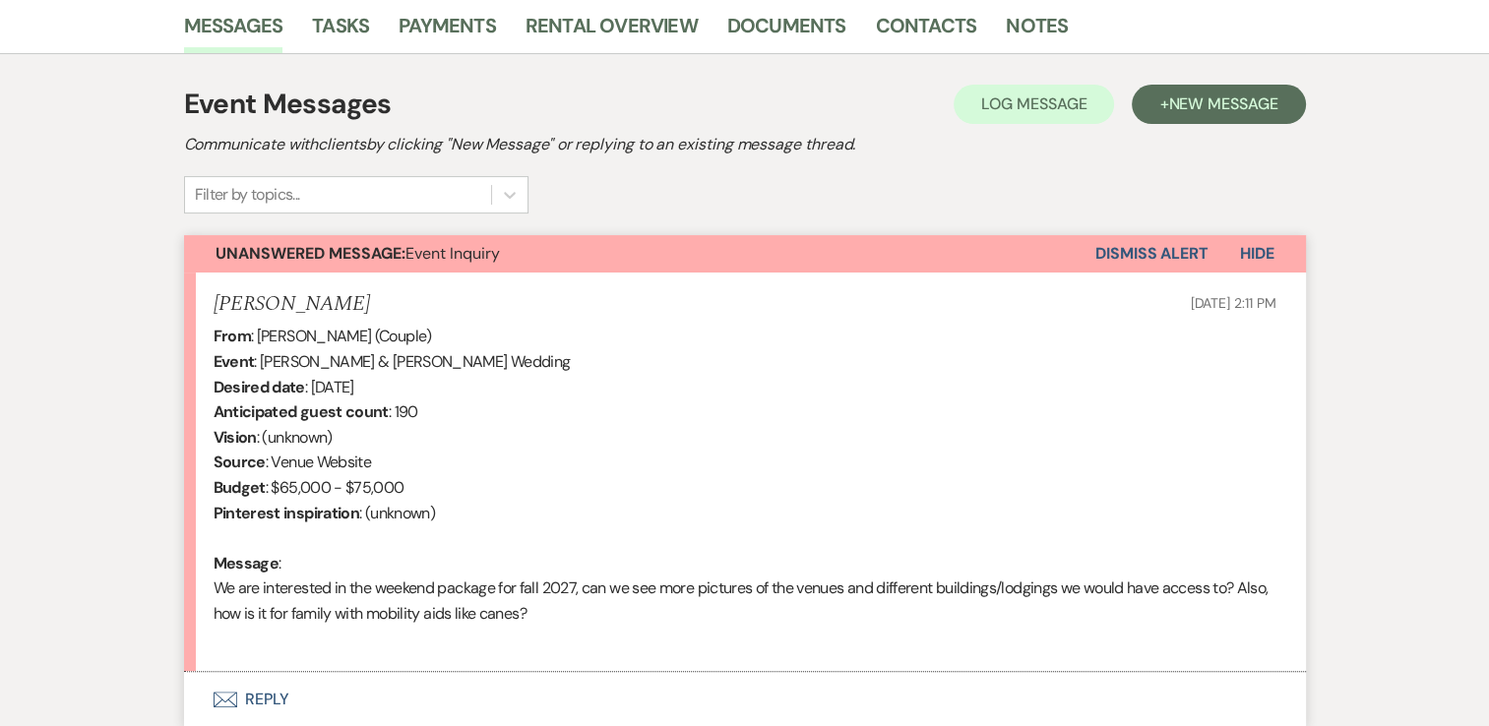
scroll to position [653, 0]
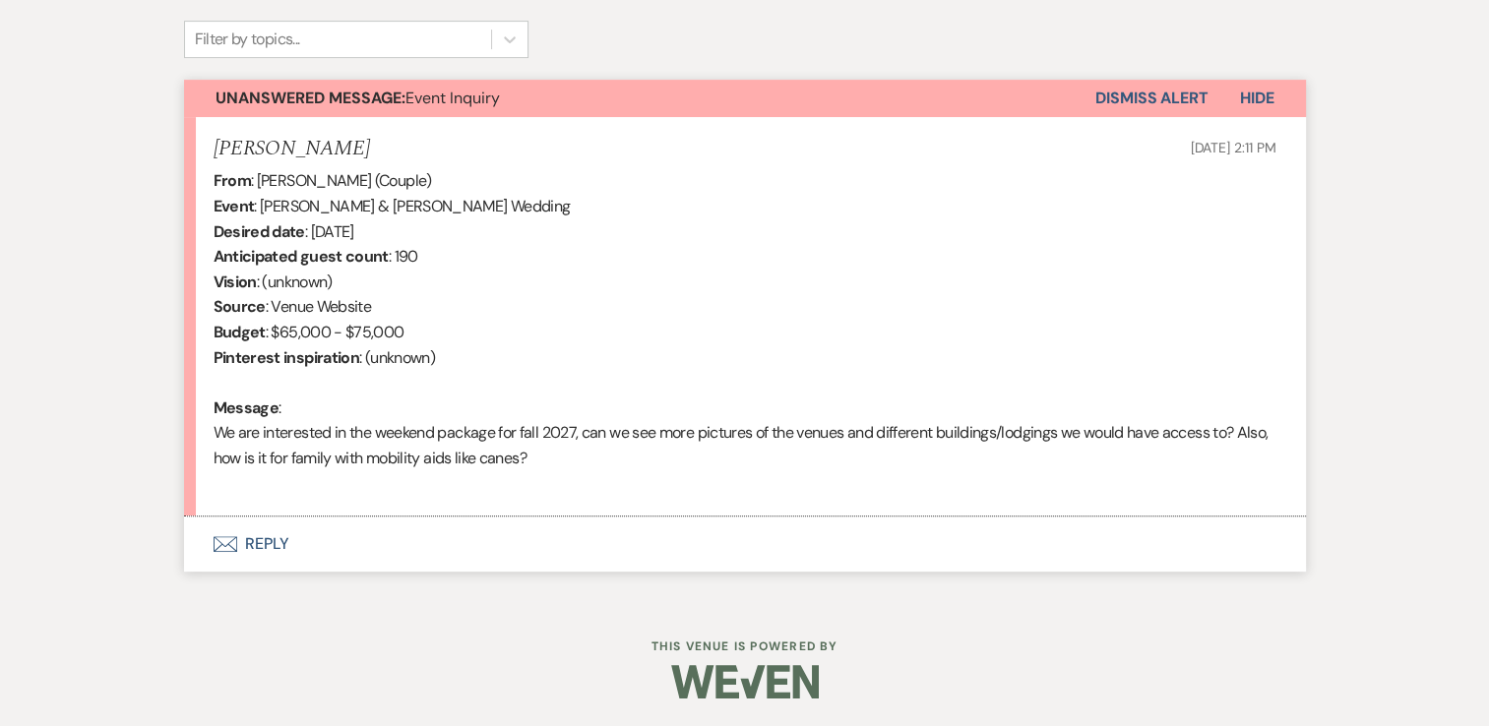
click at [256, 541] on button "Envelope Reply" at bounding box center [745, 544] width 1122 height 55
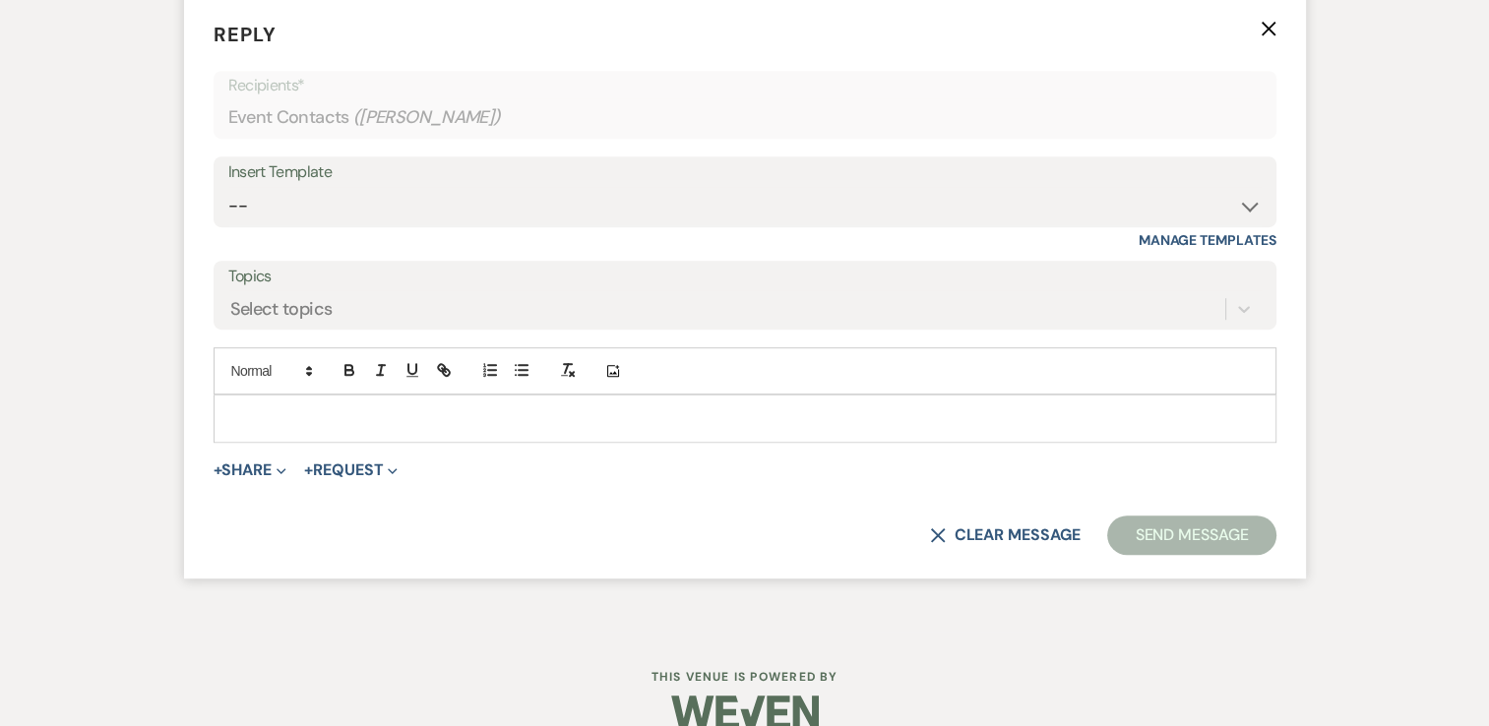
scroll to position [1194, 0]
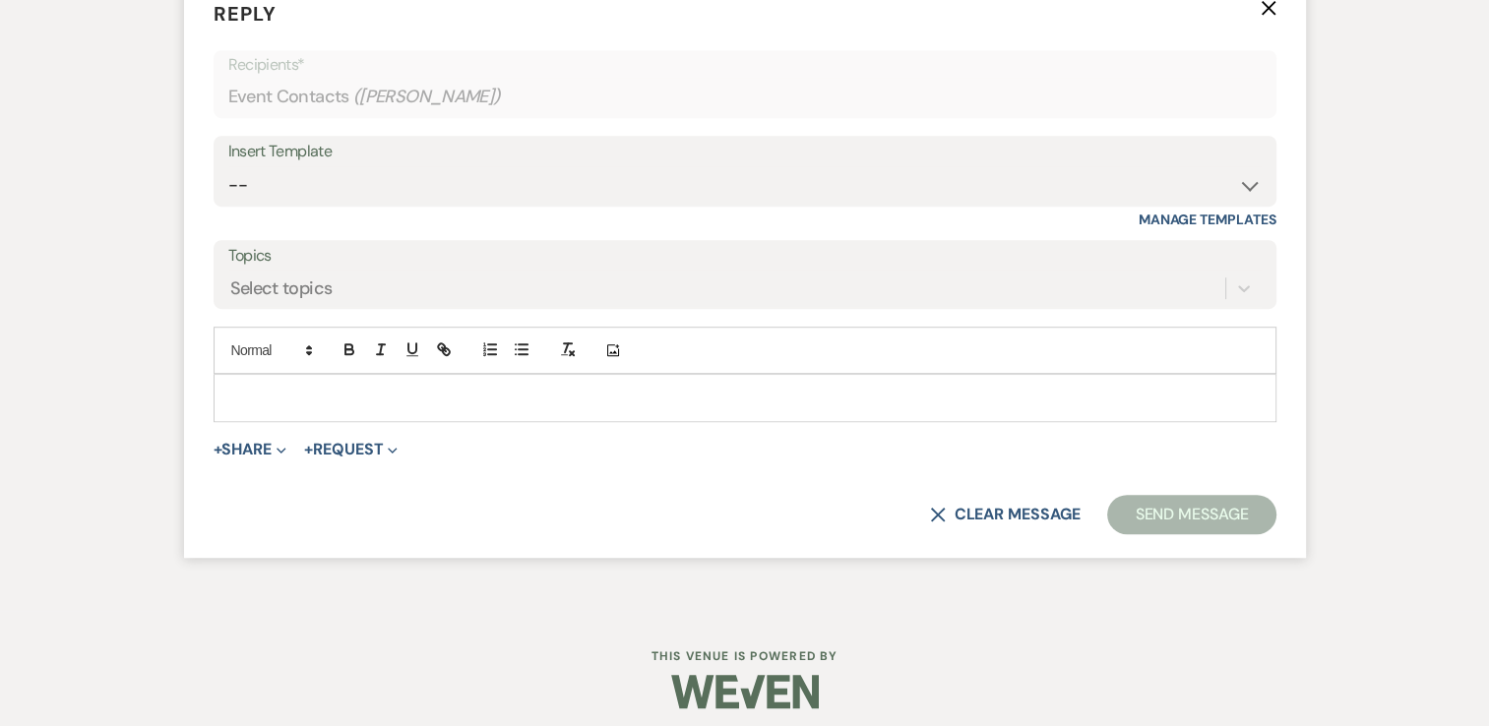
click at [344, 396] on p at bounding box center [745, 398] width 1032 height 22
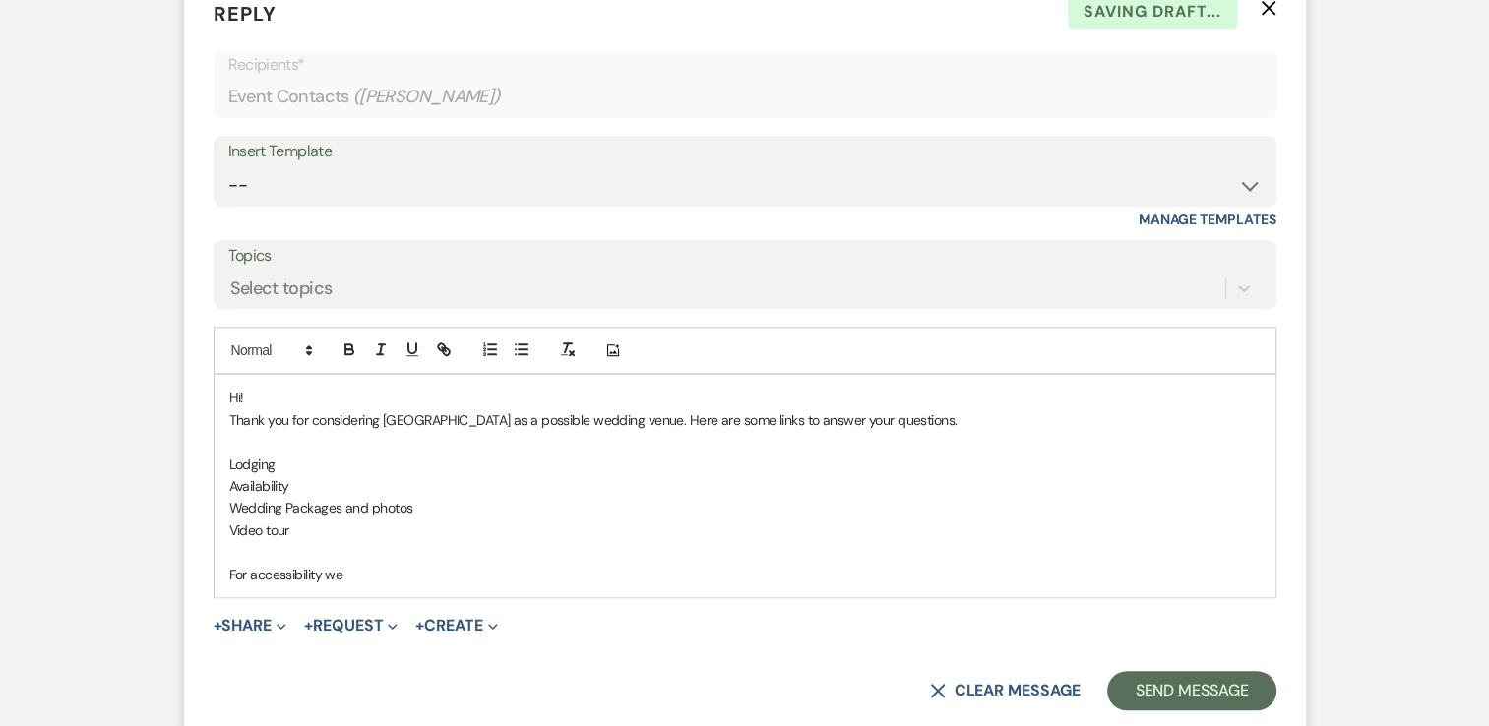
click at [374, 567] on p "For accessibility we" at bounding box center [745, 575] width 1032 height 22
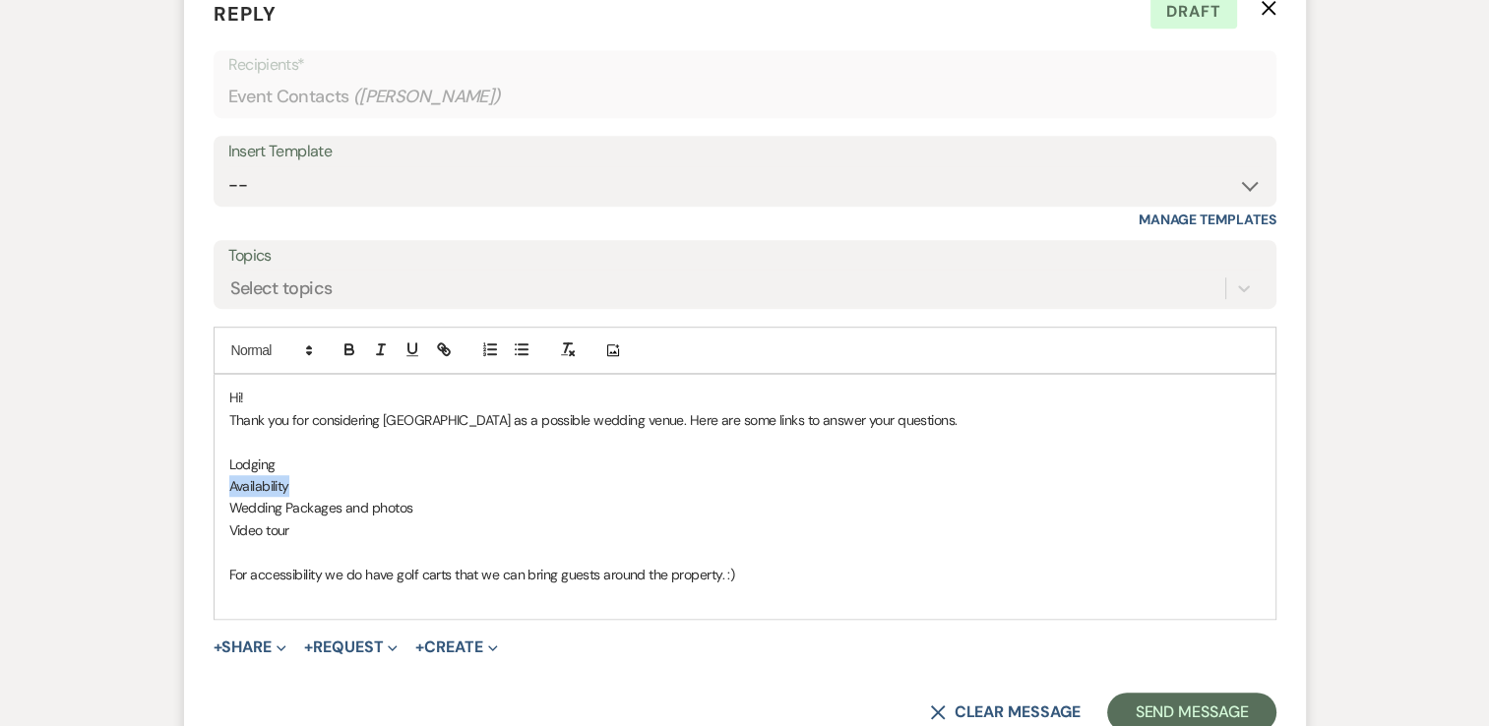
drag, startPoint x: 287, startPoint y: 484, endPoint x: 231, endPoint y: 483, distance: 56.1
click at [231, 483] on p "Availability" at bounding box center [745, 486] width 1032 height 22
click at [445, 342] on icon "button" at bounding box center [444, 350] width 18 height 18
paste input "https://www.brookledgeny.com/available-dates"
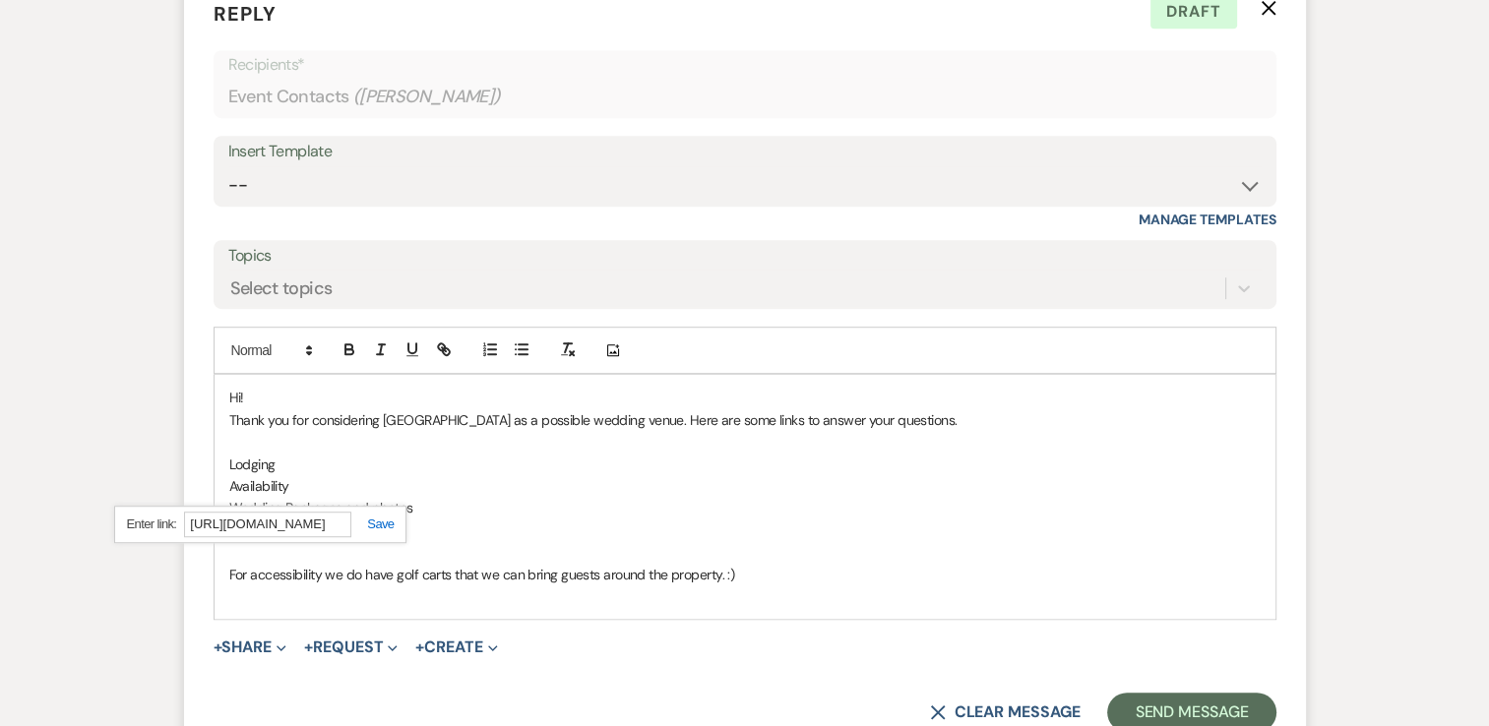
click at [386, 518] on link at bounding box center [372, 524] width 42 height 15
drag, startPoint x: 417, startPoint y: 514, endPoint x: 228, endPoint y: 505, distance: 189.2
click at [229, 505] on p "Wedding Packages and photos" at bounding box center [745, 508] width 1032 height 22
click at [443, 348] on icon "button" at bounding box center [446, 351] width 7 height 7
paste input "https://www.brookledgeny.com/wedding"
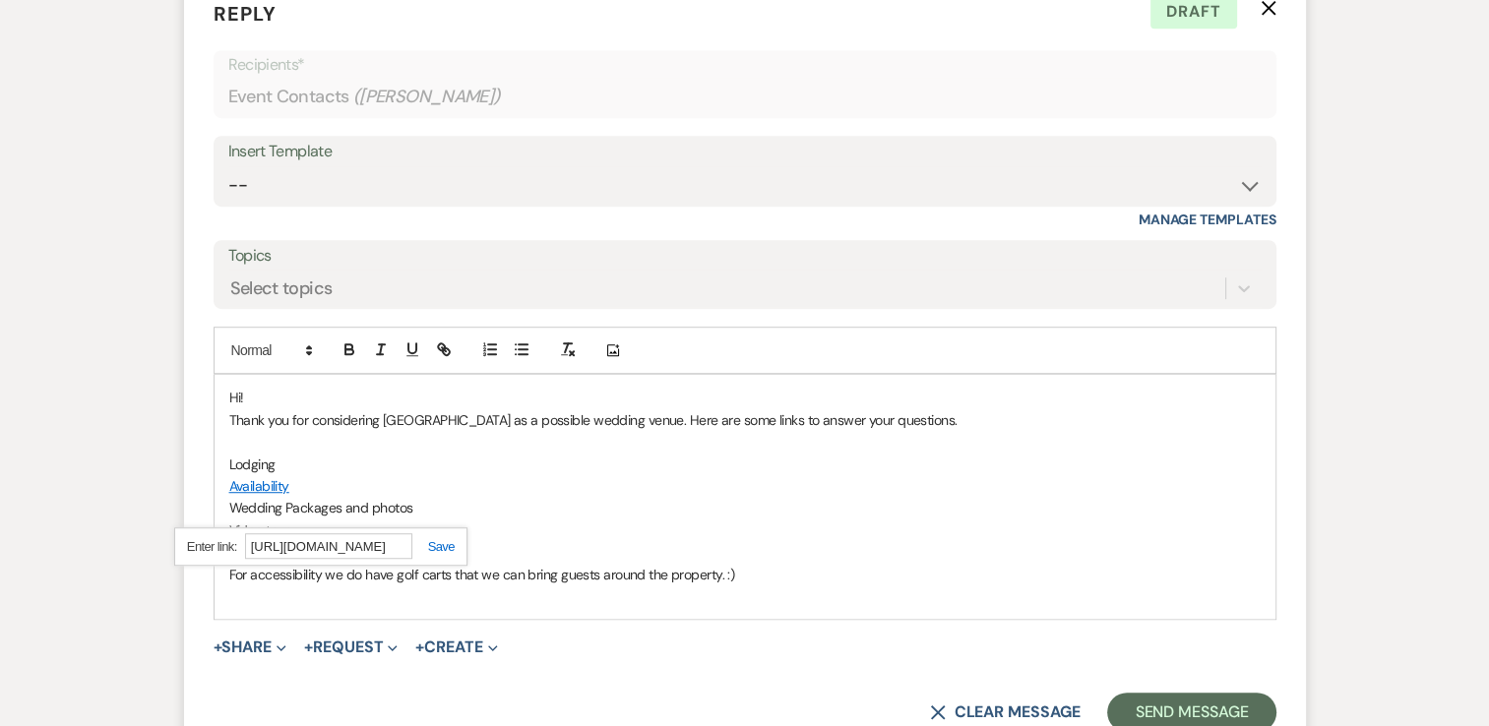
scroll to position [0, 74]
click at [442, 541] on link at bounding box center [433, 546] width 42 height 15
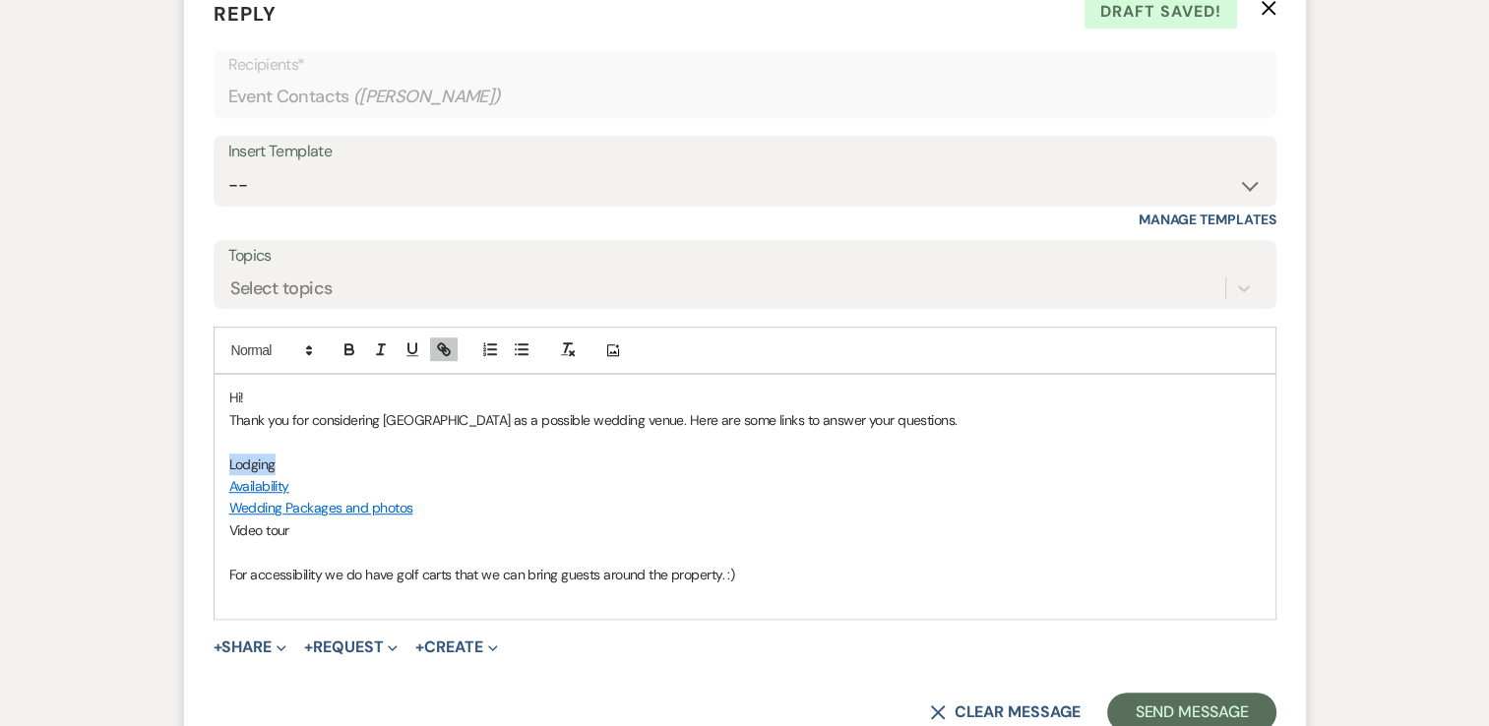
drag, startPoint x: 284, startPoint y: 463, endPoint x: 224, endPoint y: 466, distance: 60.1
click at [224, 466] on div "Hi! Thank you for considering Brookledge as a possible wedding venue. Here are …" at bounding box center [745, 497] width 1061 height 244
click at [445, 341] on icon "button" at bounding box center [444, 350] width 18 height 18
paste input "https://www.brookledgeny.com/l"
click at [366, 495] on link at bounding box center [365, 502] width 42 height 15
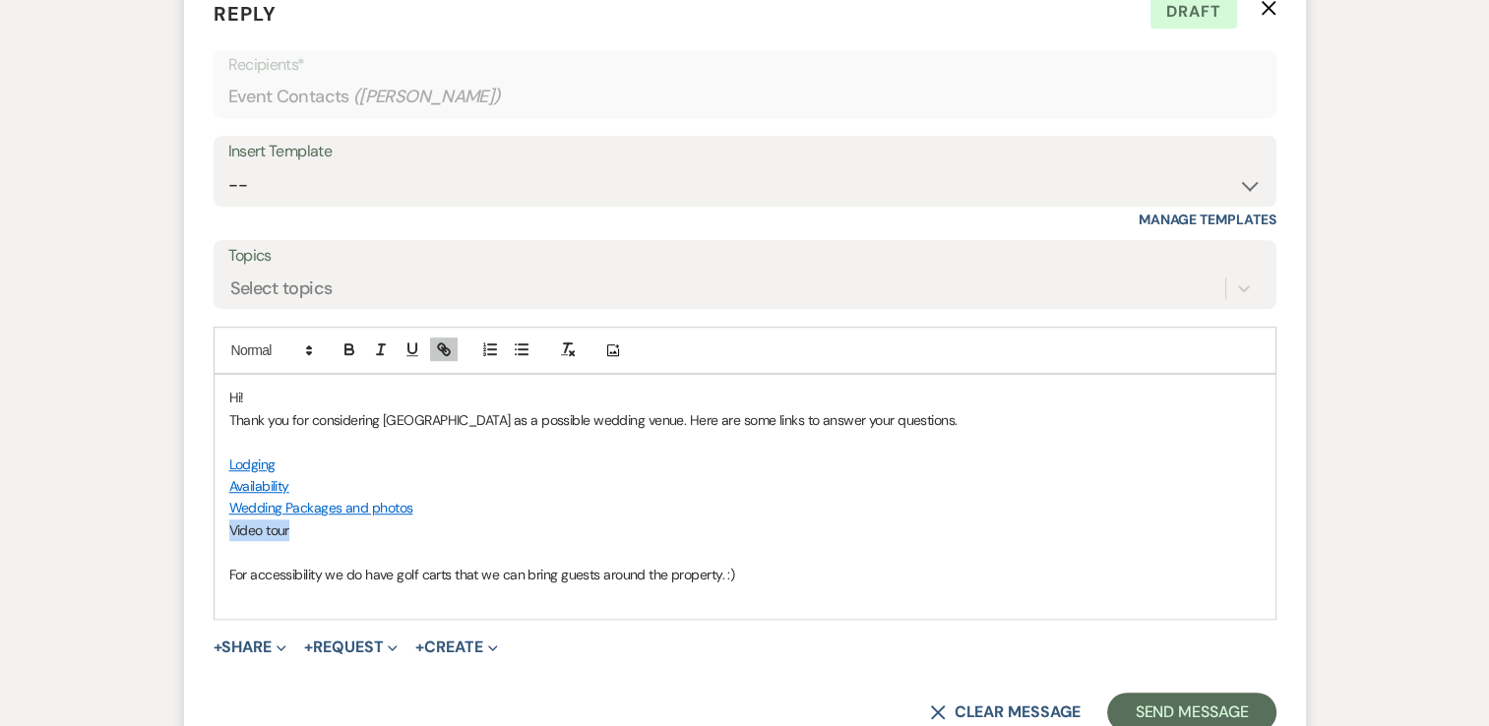
drag, startPoint x: 303, startPoint y: 531, endPoint x: 219, endPoint y: 531, distance: 83.7
click at [219, 531] on div "Hi! Thank you for considering Brookledge as a possible wedding venue. Here are …" at bounding box center [745, 497] width 1061 height 244
click at [454, 346] on button "button" at bounding box center [444, 350] width 28 height 24
paste input "https://youtu.be/KAHGcko-fD0"
click at [382, 563] on link at bounding box center [373, 568] width 42 height 15
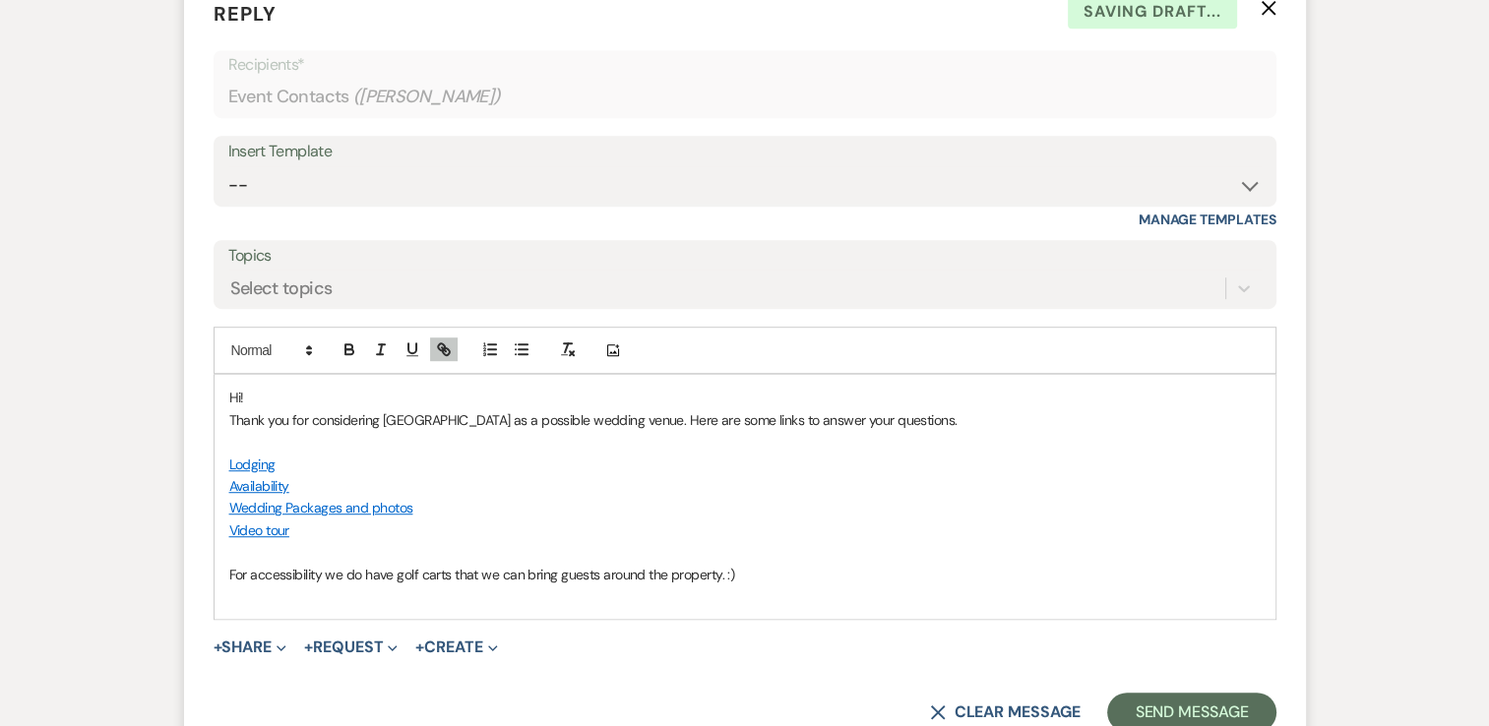
click at [355, 544] on p at bounding box center [745, 552] width 1032 height 22
click at [799, 578] on p "For accessibility we do have golf carts that we can bring guests around the pro…" at bounding box center [745, 575] width 1032 height 22
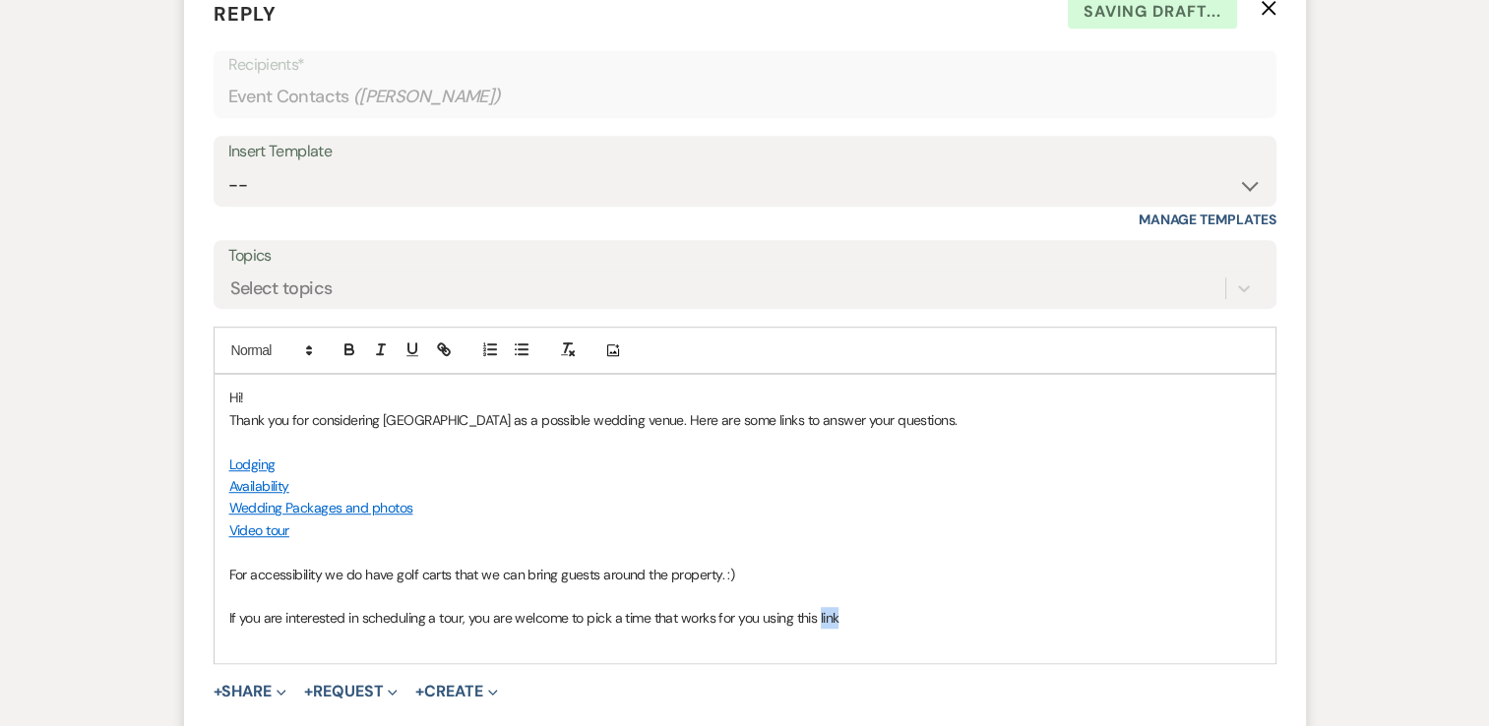
drag, startPoint x: 857, startPoint y: 613, endPoint x: 819, endPoint y: 616, distance: 38.5
click at [819, 616] on p "If you are interested in scheduling a tour, you are welcome to pick a time that…" at bounding box center [745, 618] width 1032 height 22
click at [442, 347] on line "button" at bounding box center [444, 349] width 4 height 4
paste input "https://calendly.com/brookledge/wedding-tour"
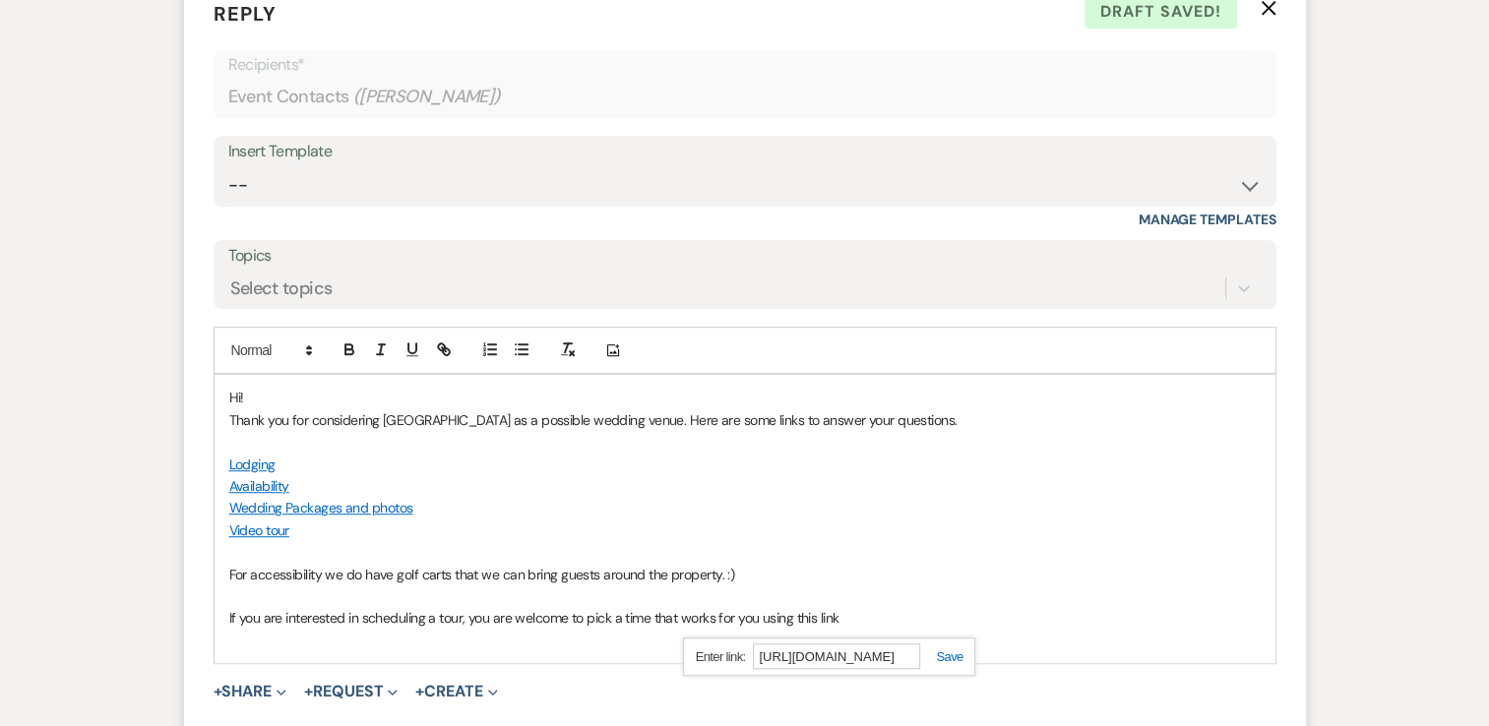
type input "https://calendly.com/brookledge/wedding-tour"
click at [953, 654] on link at bounding box center [941, 657] width 42 height 15
click at [906, 621] on p "If you are interested in scheduling a tour, you are welcome to pick a time that…" at bounding box center [745, 618] width 1032 height 22
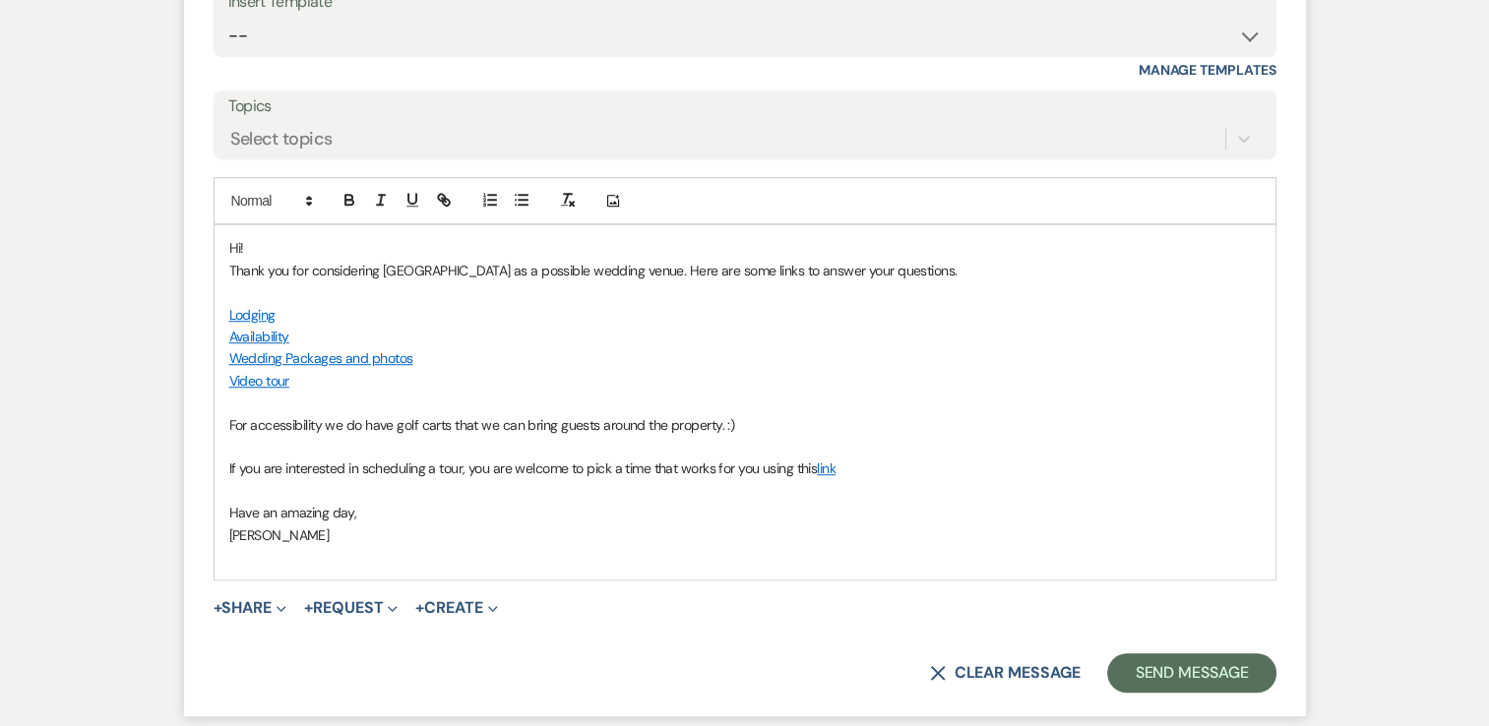
scroll to position [1391, 0]
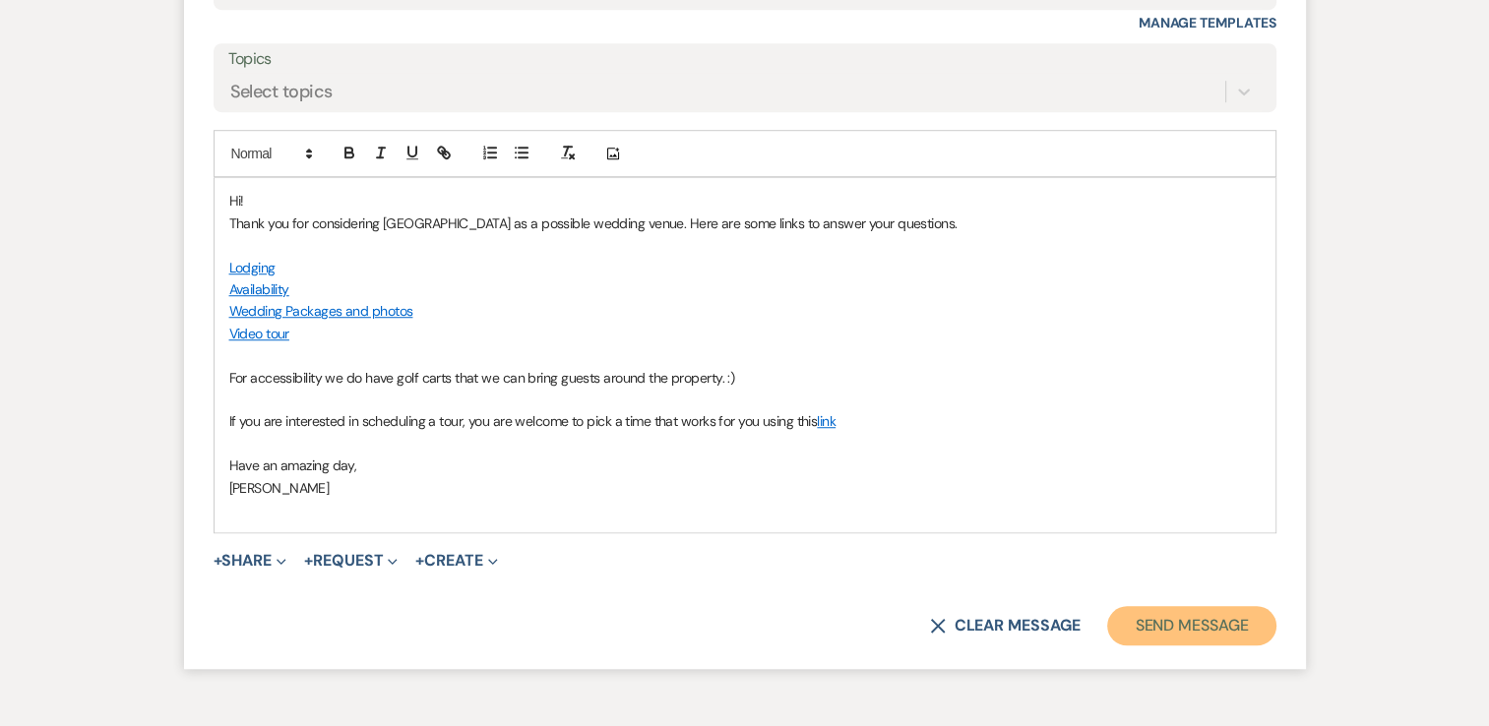
click at [1195, 620] on button "Send Message" at bounding box center [1191, 625] width 168 height 39
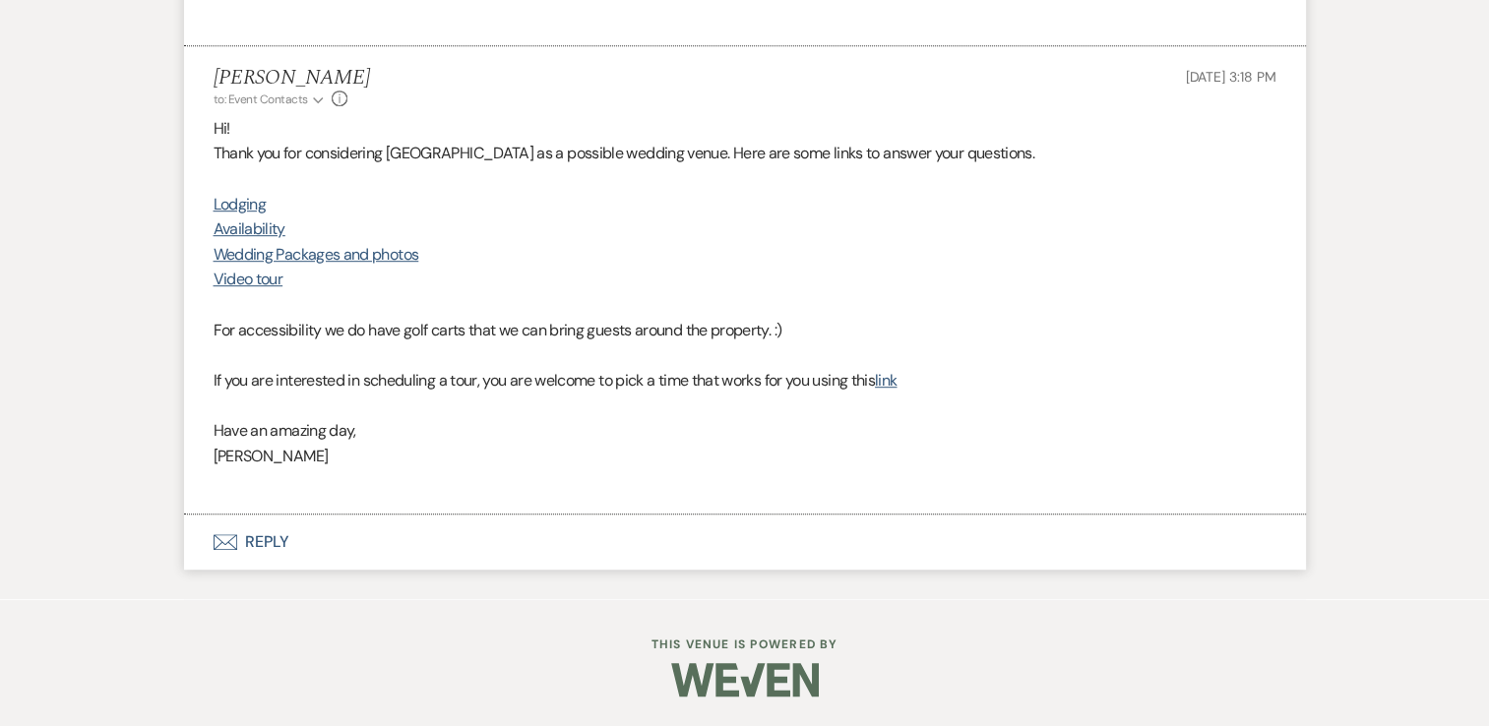
scroll to position [1121, 0]
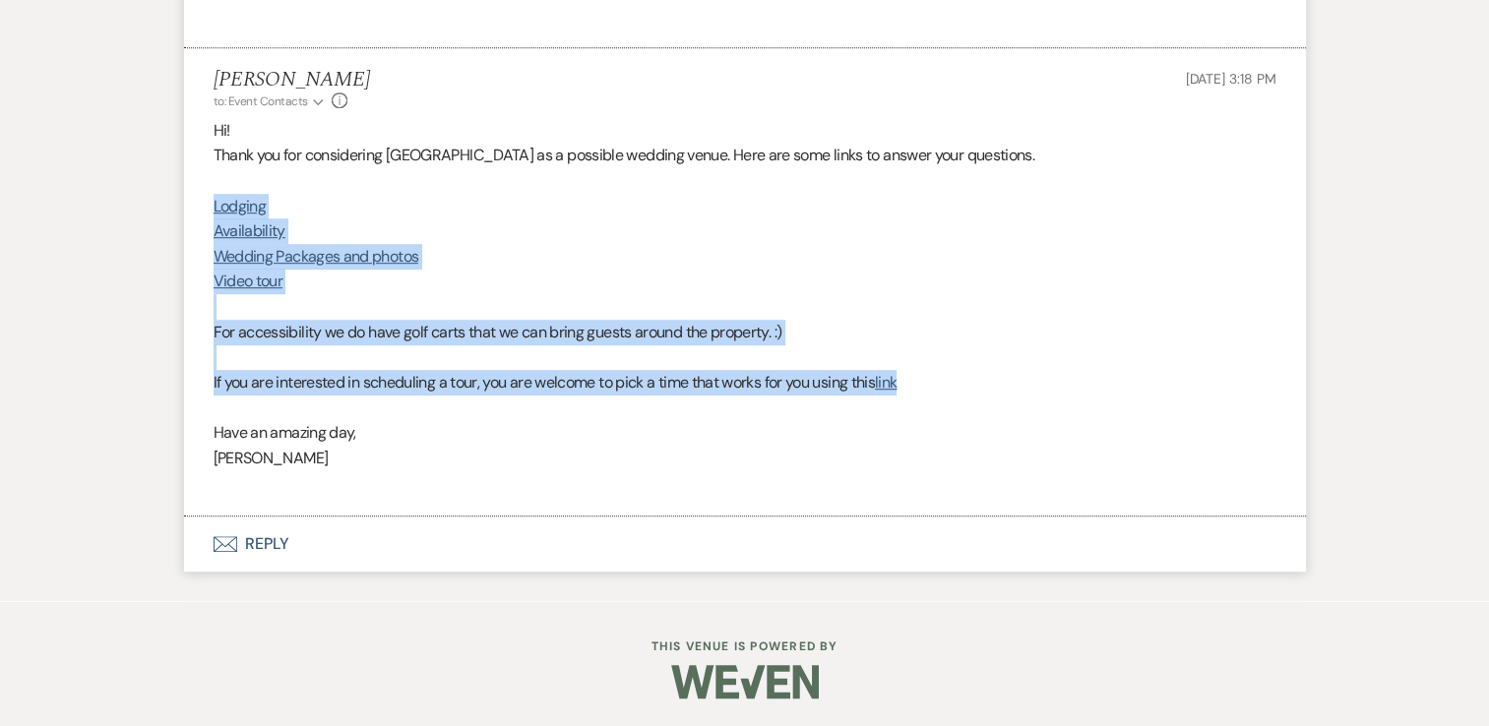
drag, startPoint x: 914, startPoint y: 384, endPoint x: 207, endPoint y: 201, distance: 731.0
click at [207, 201] on li "Helen Christopher to: Event Contacts Expand Info Oct 14, 2025, 3:18 PM Hi! Than…" at bounding box center [745, 282] width 1122 height 469
copy div "Lodging Availability Wedding Packages and photos Video tour For accessibility w…"
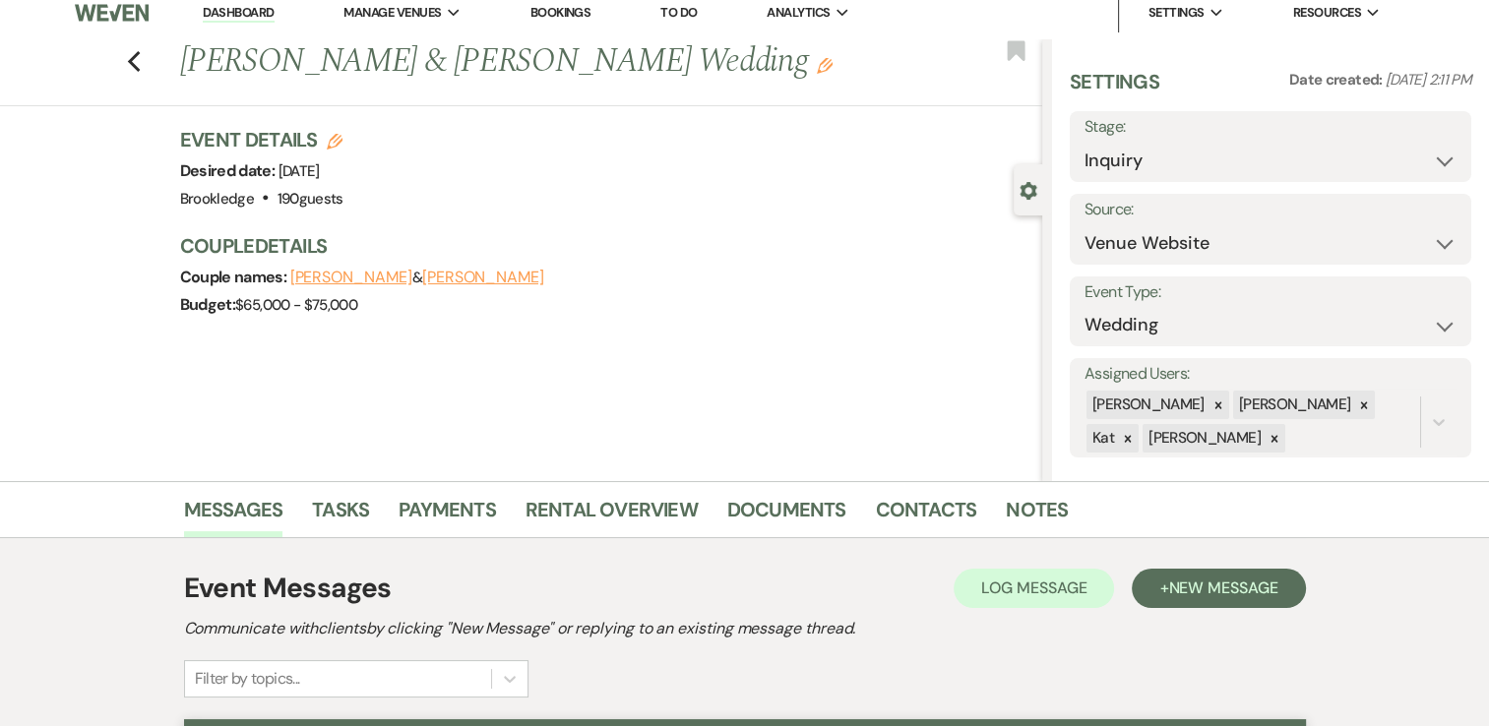
scroll to position [0, 0]
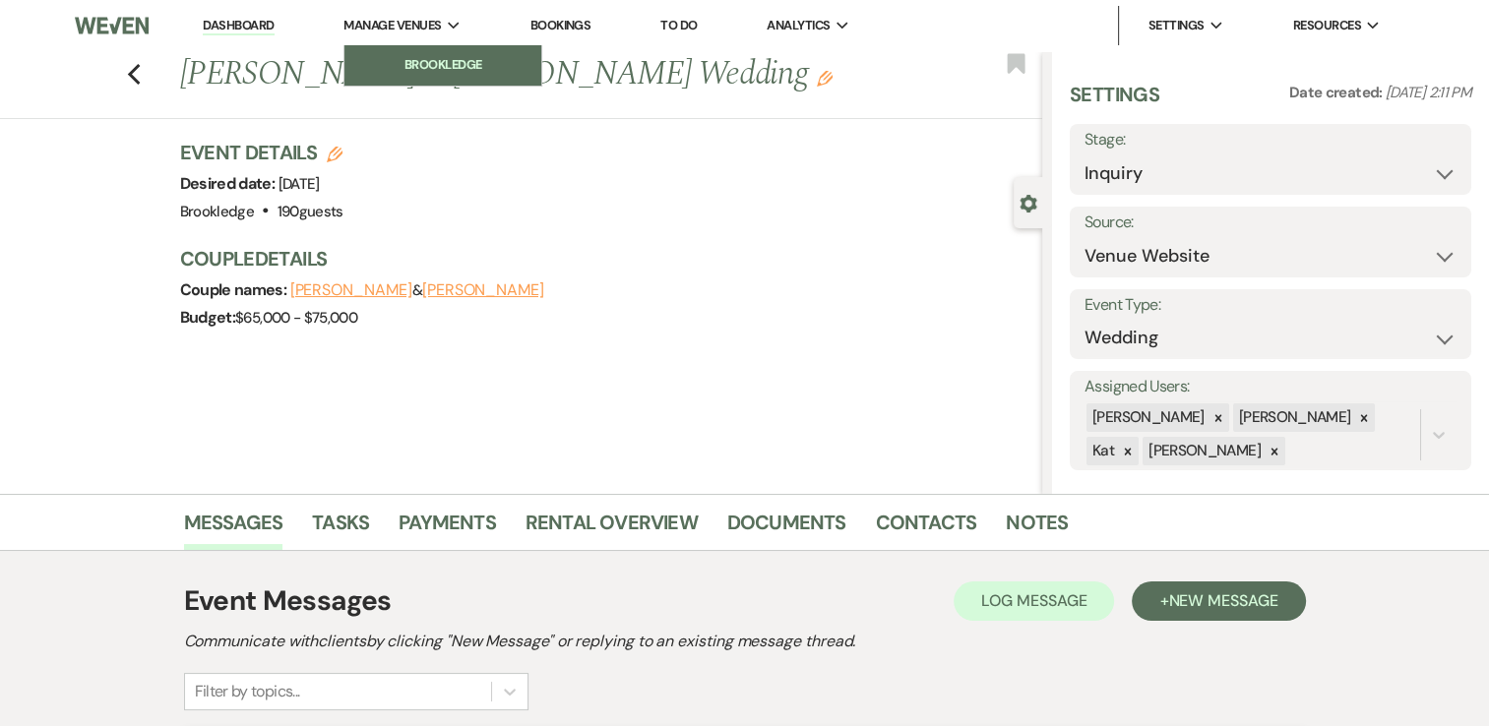
click at [412, 61] on li "Brookledge" at bounding box center [442, 65] width 177 height 20
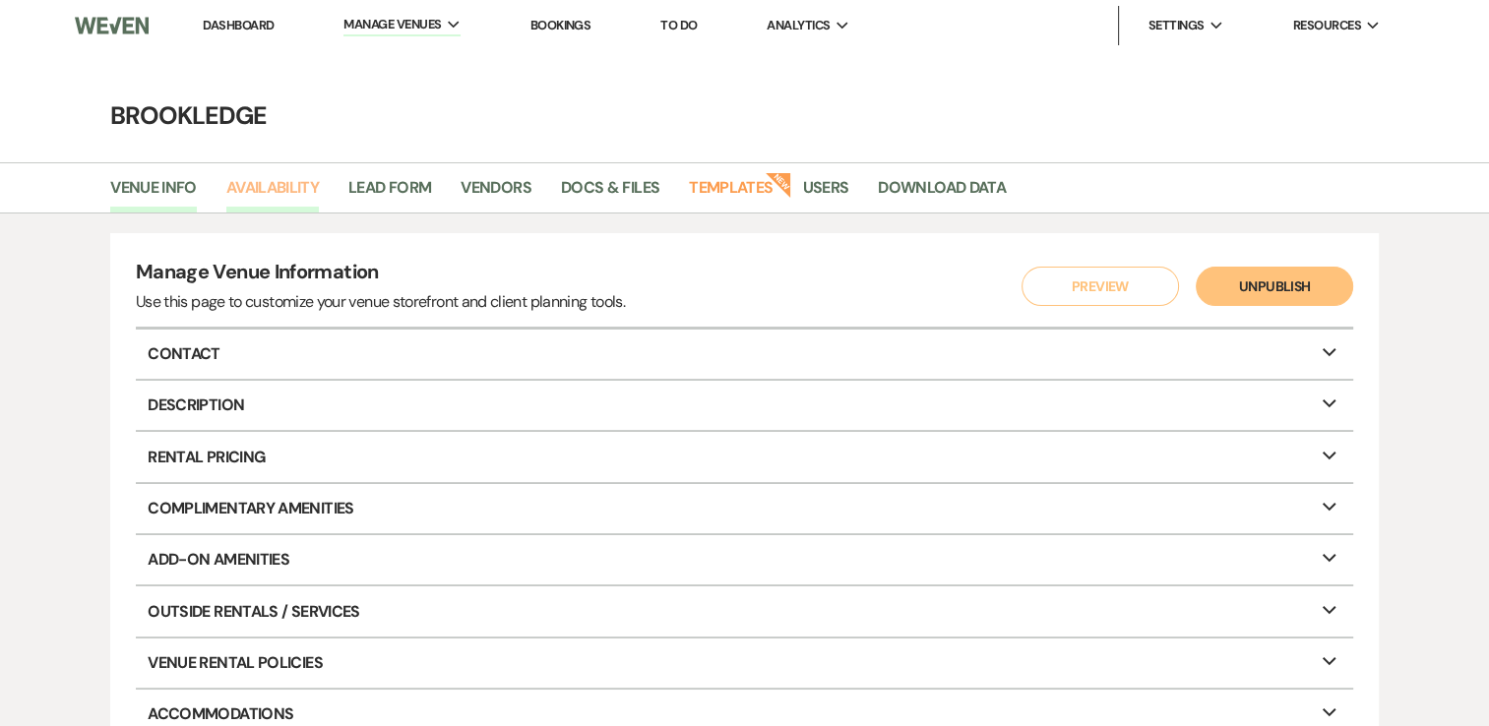
click at [265, 182] on link "Availability" at bounding box center [272, 193] width 93 height 37
select select "3"
select select "2026"
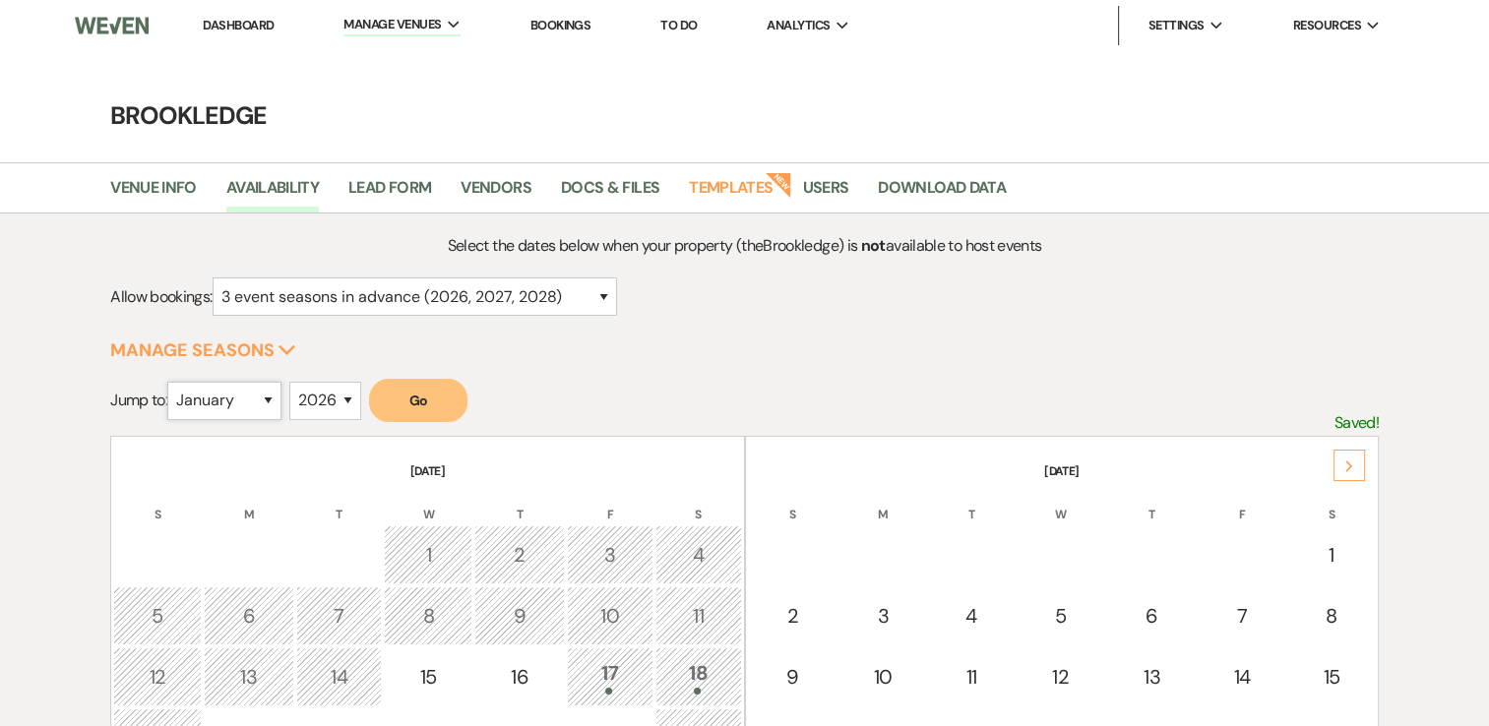
click at [259, 394] on select "January February March April May June July August September October November De…" at bounding box center [224, 401] width 114 height 38
select select "5"
click at [172, 382] on select "January February March April May June July August September October November De…" at bounding box center [224, 401] width 114 height 38
click at [437, 396] on button "Go" at bounding box center [418, 400] width 98 height 43
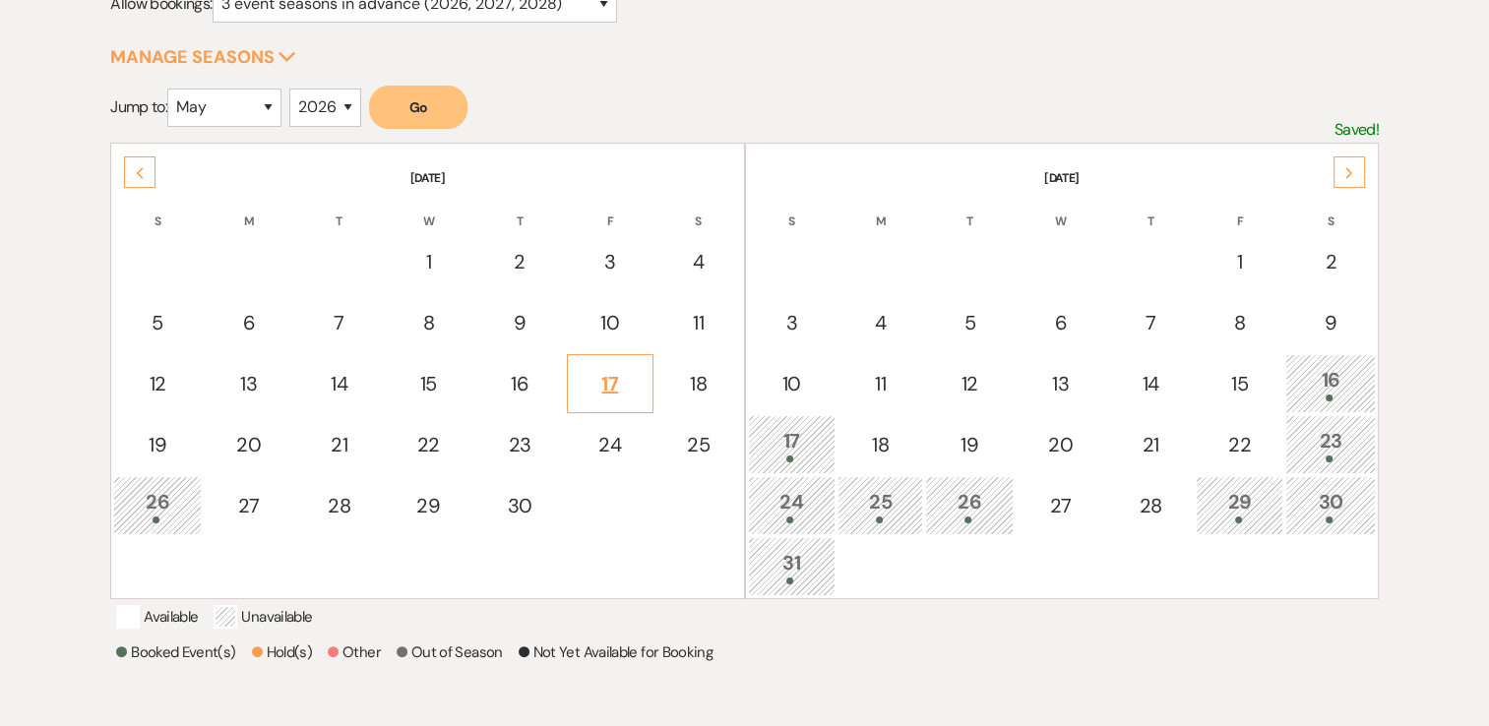
scroll to position [295, 0]
click at [1327, 379] on div "16" at bounding box center [1330, 381] width 69 height 36
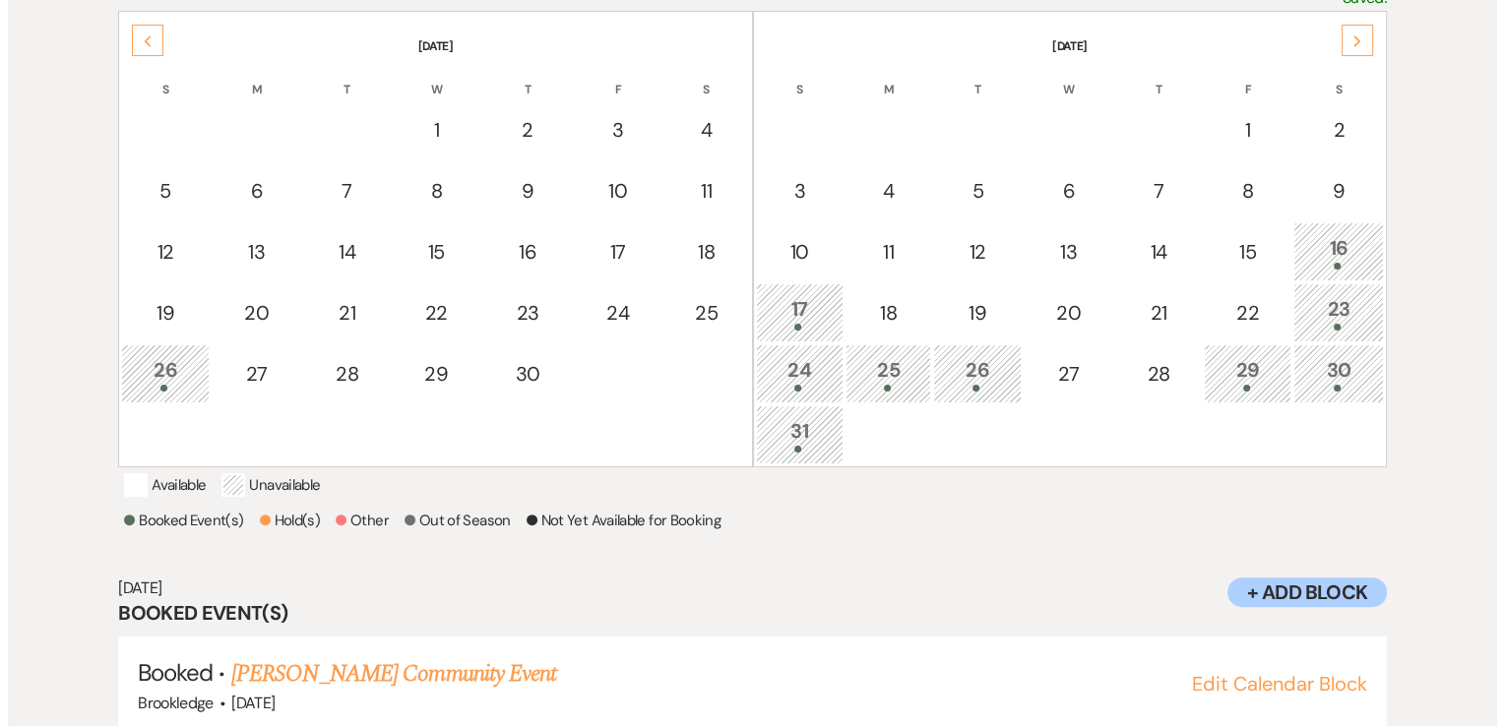
scroll to position [294, 0]
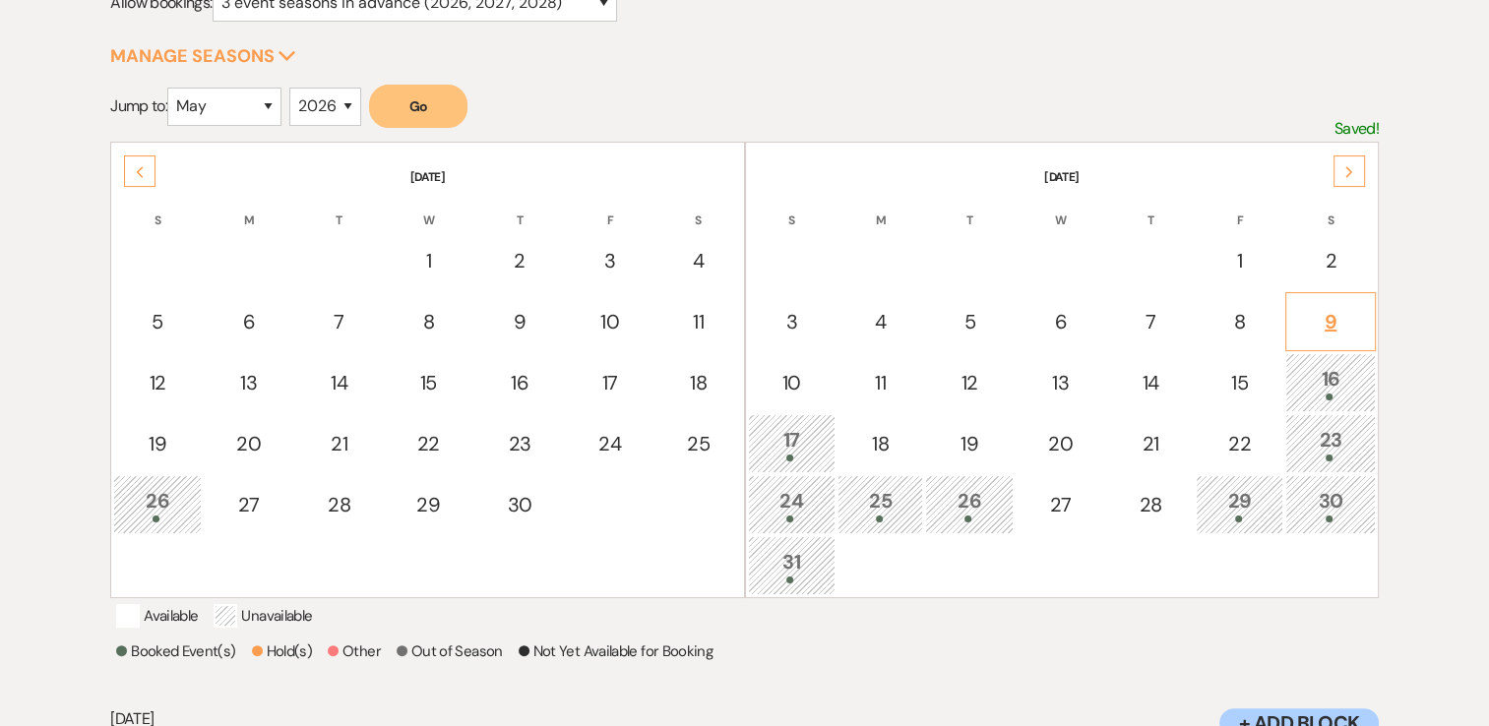
click at [1342, 307] on div "9" at bounding box center [1330, 322] width 69 height 30
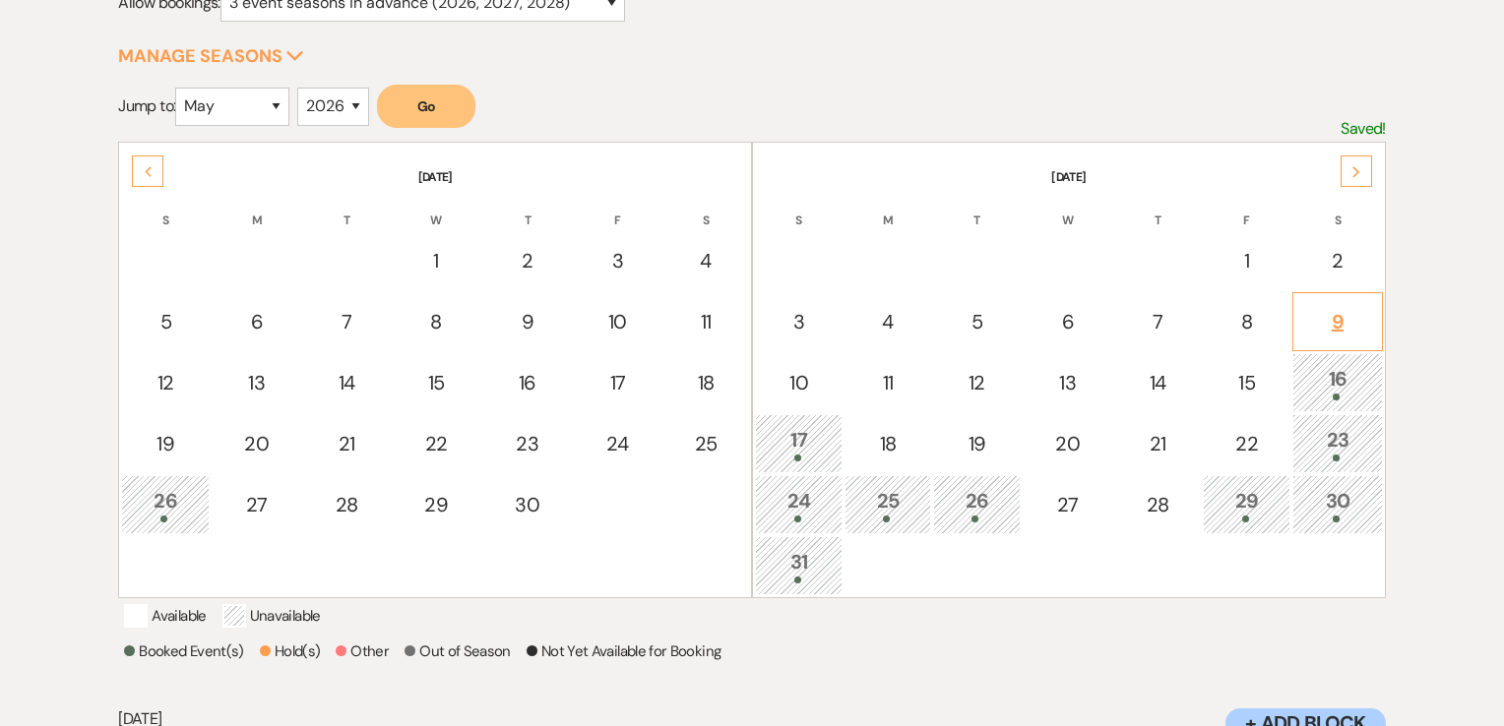
select select "other"
select select "false"
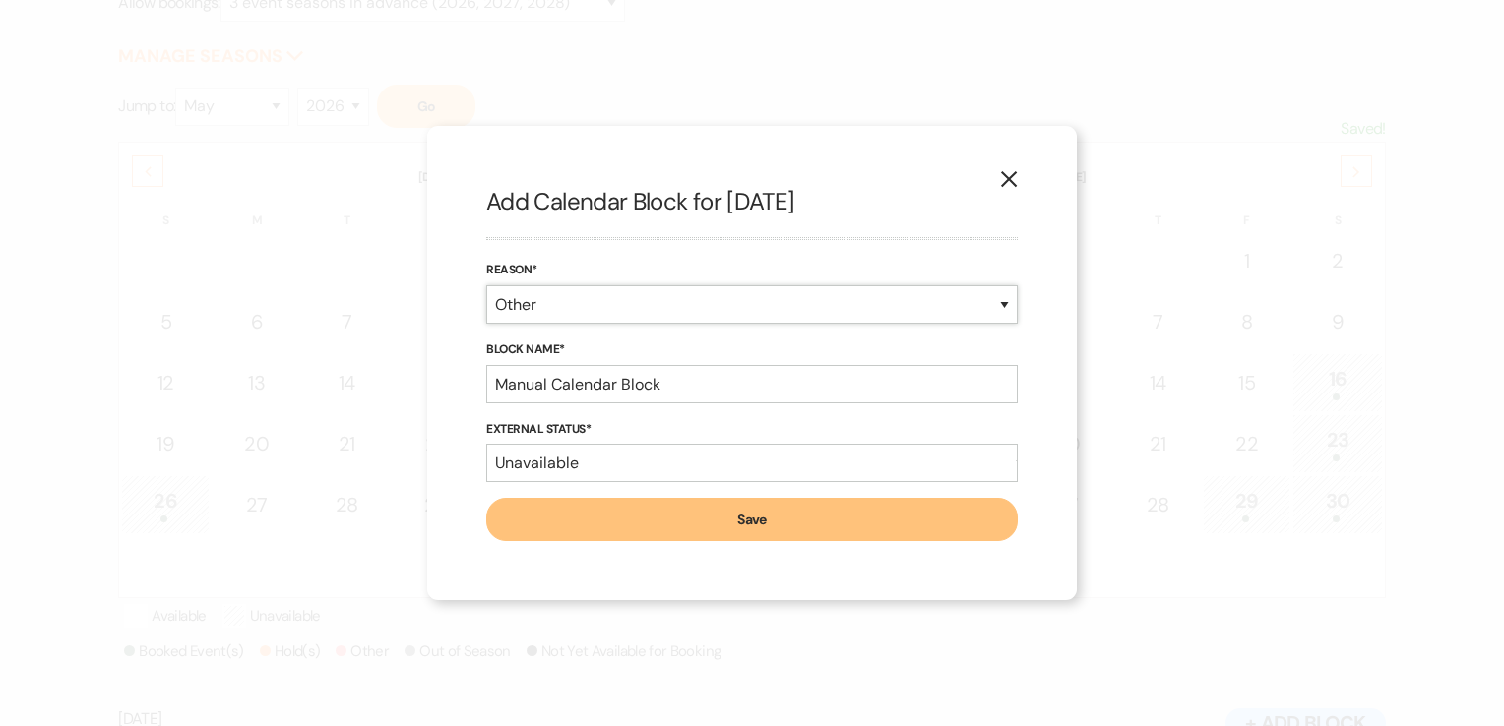
click at [999, 302] on select "Booked Event Hold Other" at bounding box center [752, 304] width 532 height 38
select select "bookedEvent"
click at [486, 324] on select "Booked Event Hold Other" at bounding box center [752, 304] width 532 height 38
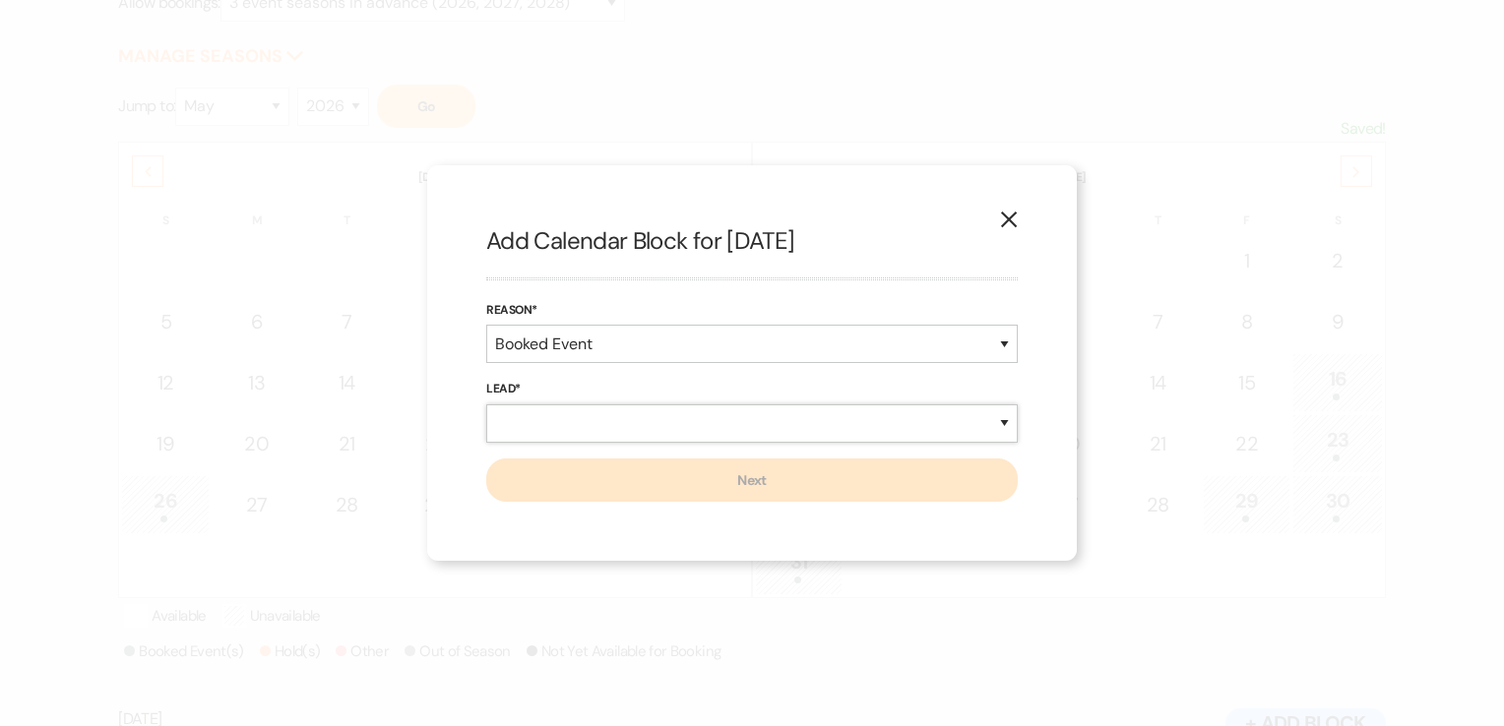
click at [652, 429] on select "New Lead Existing Lead" at bounding box center [752, 424] width 532 height 38
select select "newLead"
click at [486, 405] on select "New Lead Existing Lead" at bounding box center [752, 424] width 532 height 38
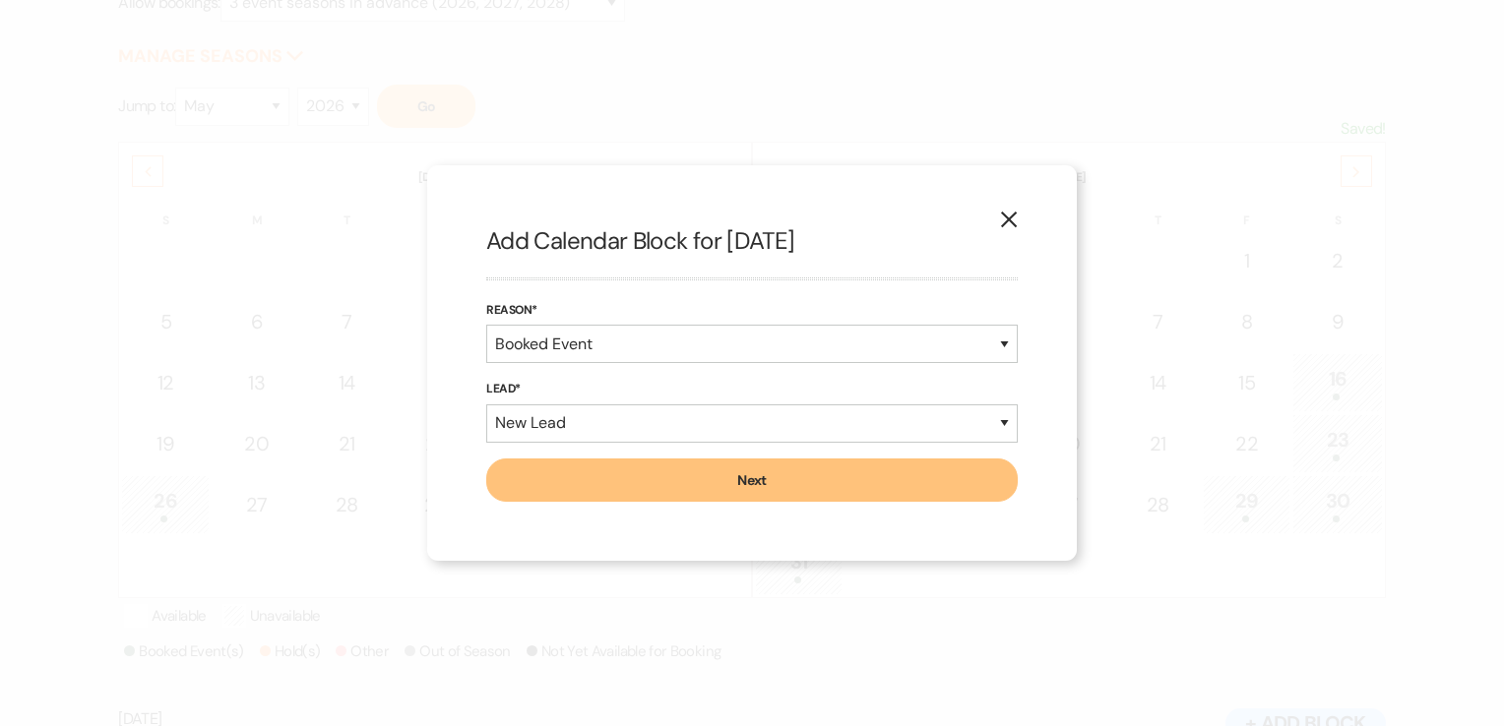
click at [776, 478] on button "Next" at bounding box center [752, 480] width 532 height 43
select select "7"
select select "639"
select select "false"
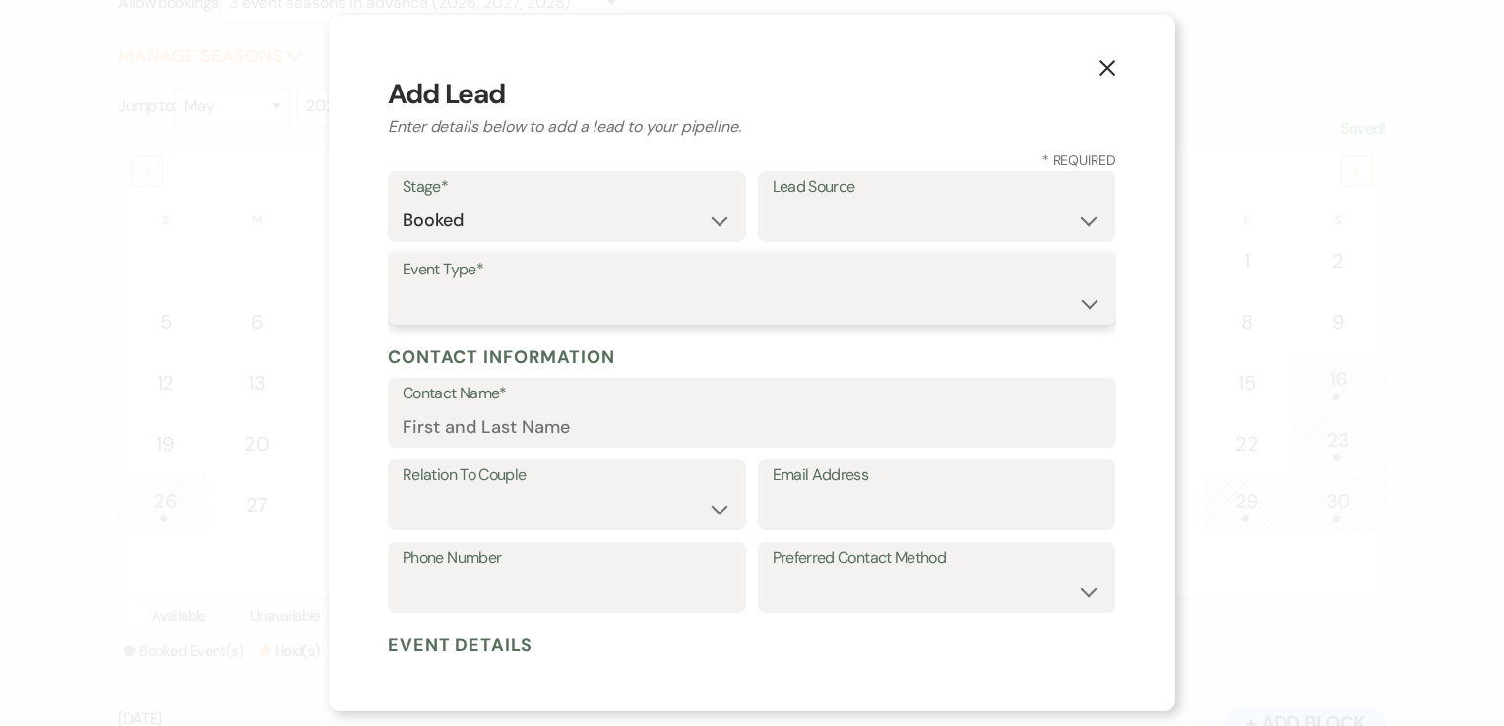
click at [638, 292] on select "Wedding Anniversary Party Baby Shower Bachelorette / Bachelor Party Birthday Pa…" at bounding box center [752, 303] width 699 height 38
select select "20"
click at [403, 284] on select "Wedding Anniversary Party Baby Shower Bachelorette / Bachelor Party Birthday Pa…" at bounding box center [752, 303] width 699 height 38
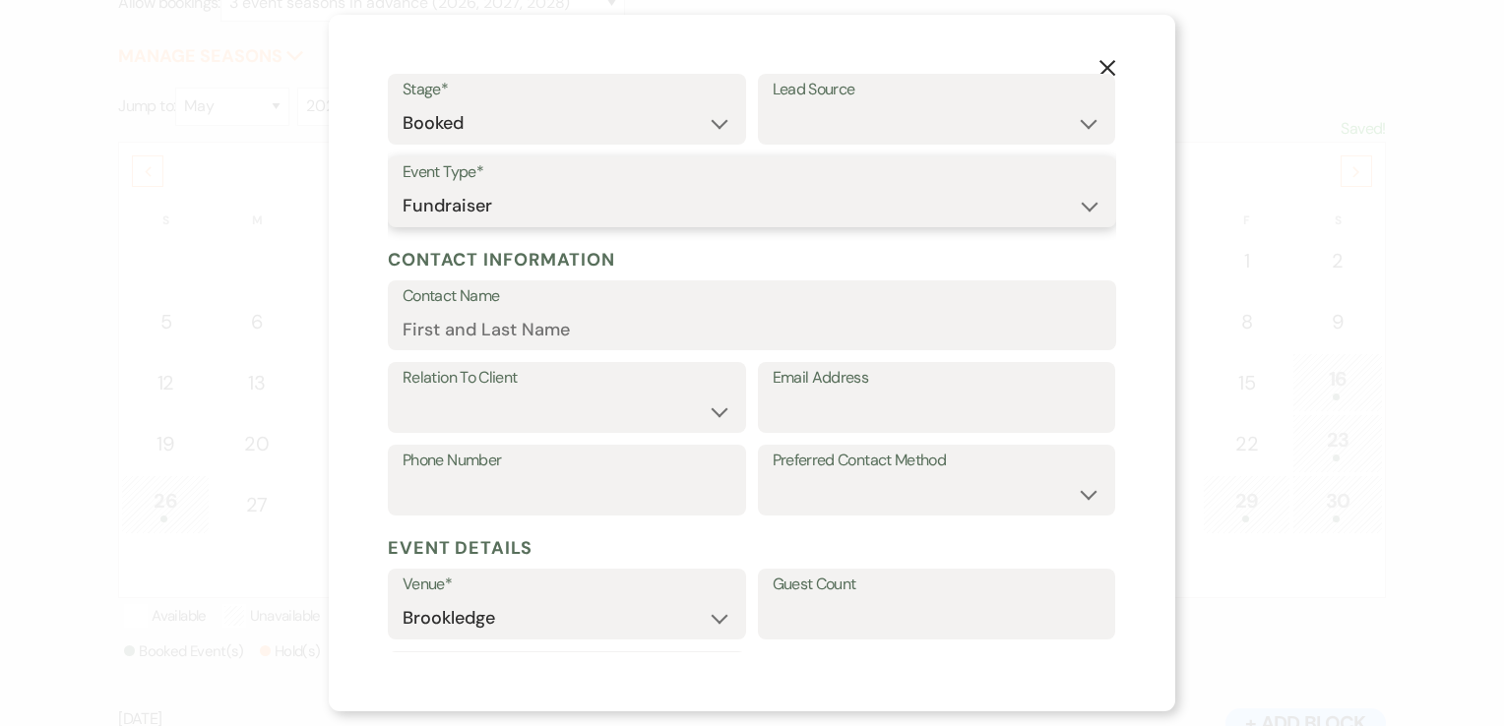
scroll to position [0, 0]
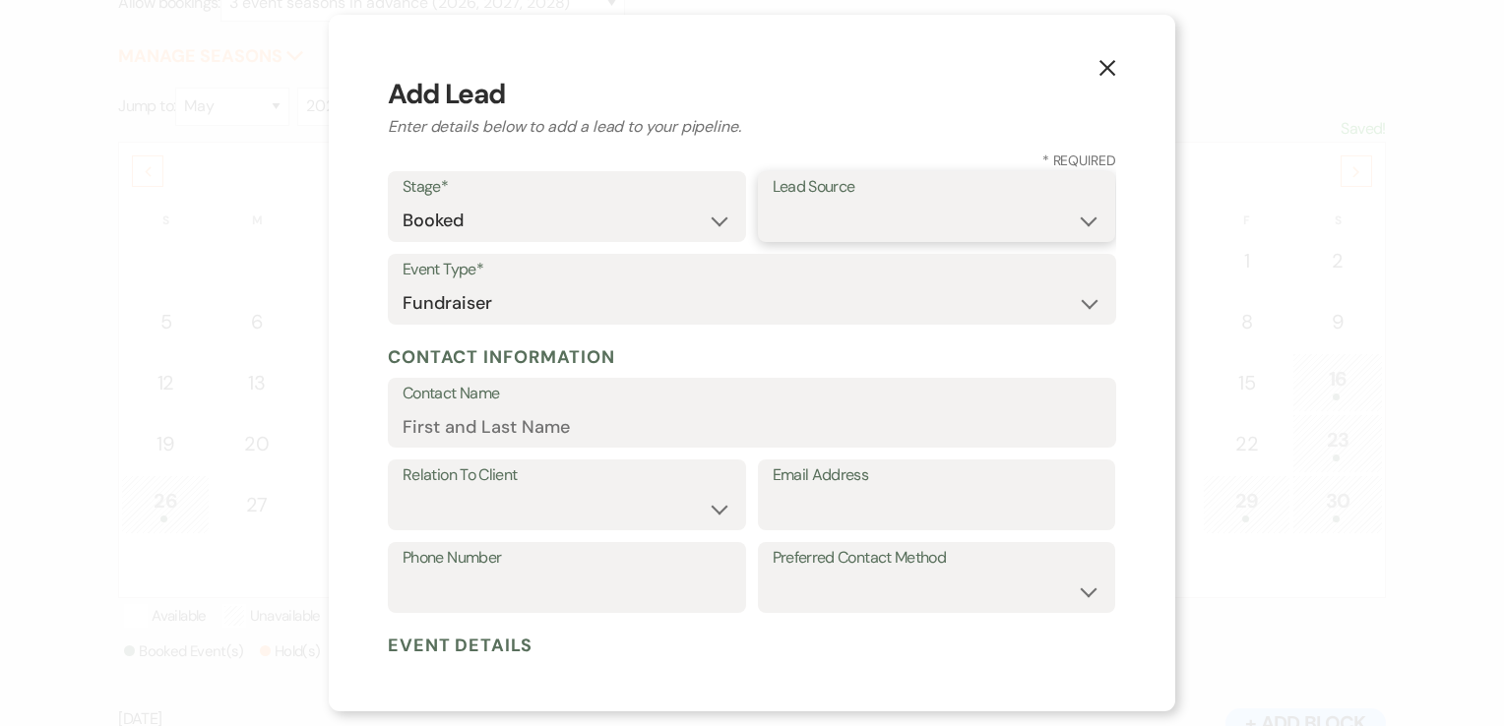
click at [1069, 220] on select "Weven Venue Website Instagram Facebook Pinterest Google The Knot Wedding Wire H…" at bounding box center [937, 221] width 329 height 38
select select "12"
click at [773, 202] on select "Weven Venue Website Instagram Facebook Pinterest Google The Knot Wedding Wire H…" at bounding box center [937, 221] width 329 height 38
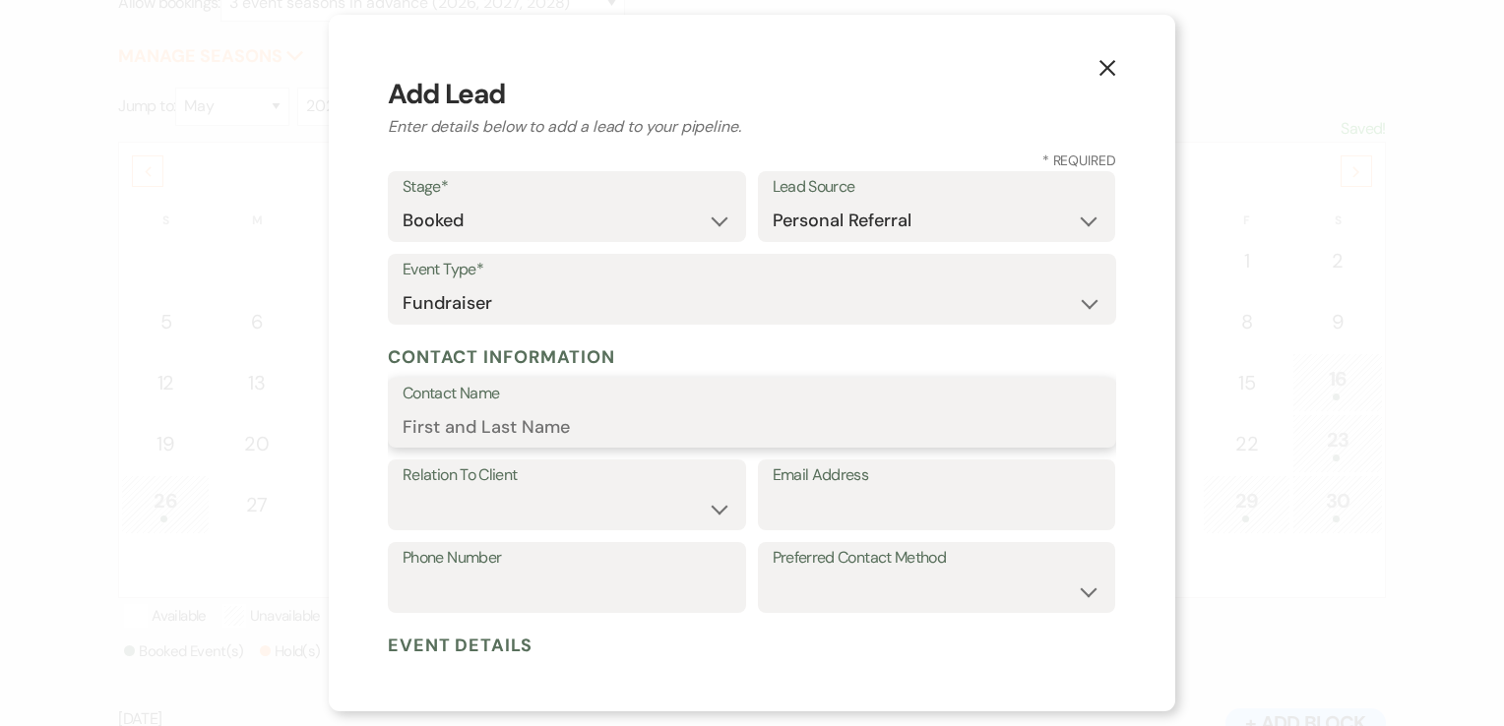
click at [595, 423] on input "Contact Name" at bounding box center [752, 426] width 699 height 38
type input "Angela"
click at [618, 502] on select "Client Event Planner Parent of Client Family Member Friend Other" at bounding box center [567, 509] width 329 height 38
select select "1"
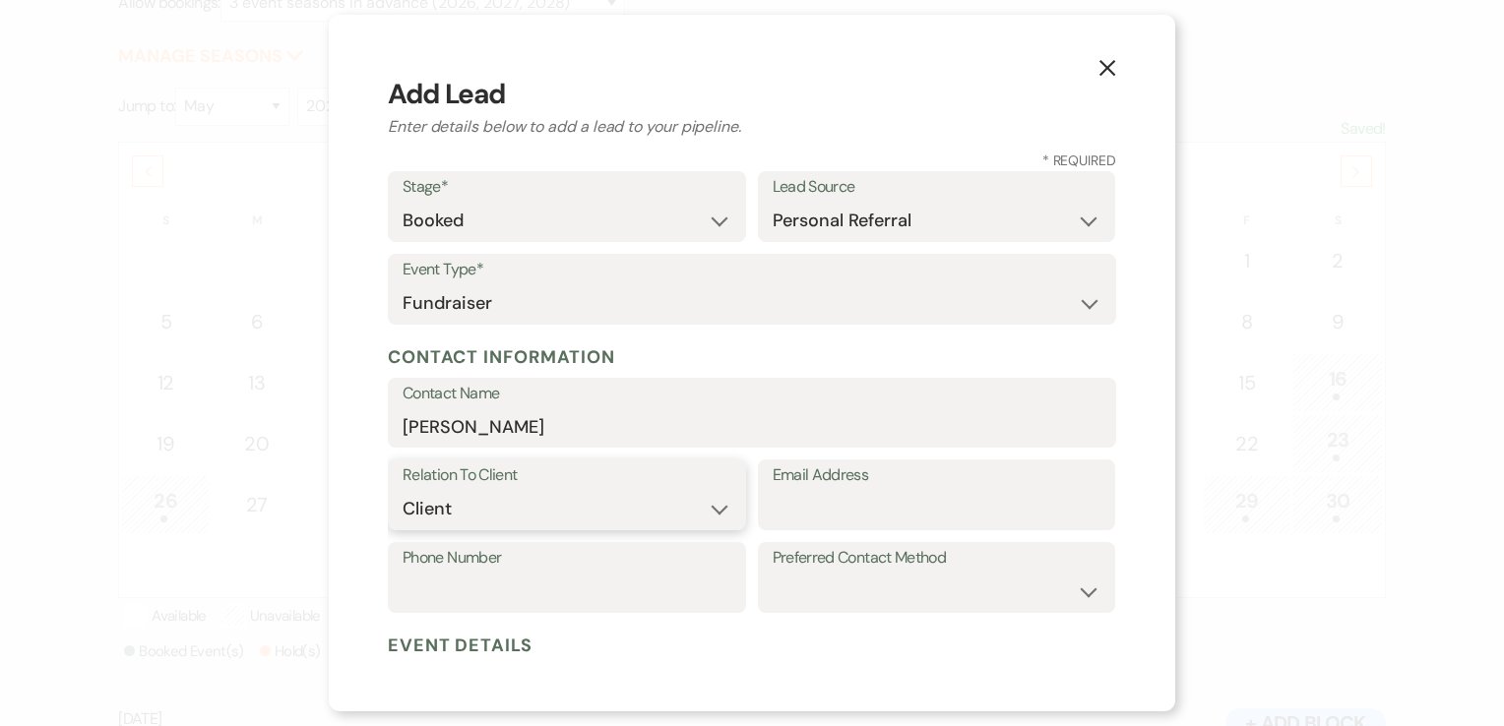
click at [403, 490] on select "Client Event Planner Parent of Client Family Member Friend Other" at bounding box center [567, 509] width 329 height 38
click at [831, 498] on input "Email Address" at bounding box center [937, 509] width 329 height 38
paste input "angela.tobin@busstopclub.com"
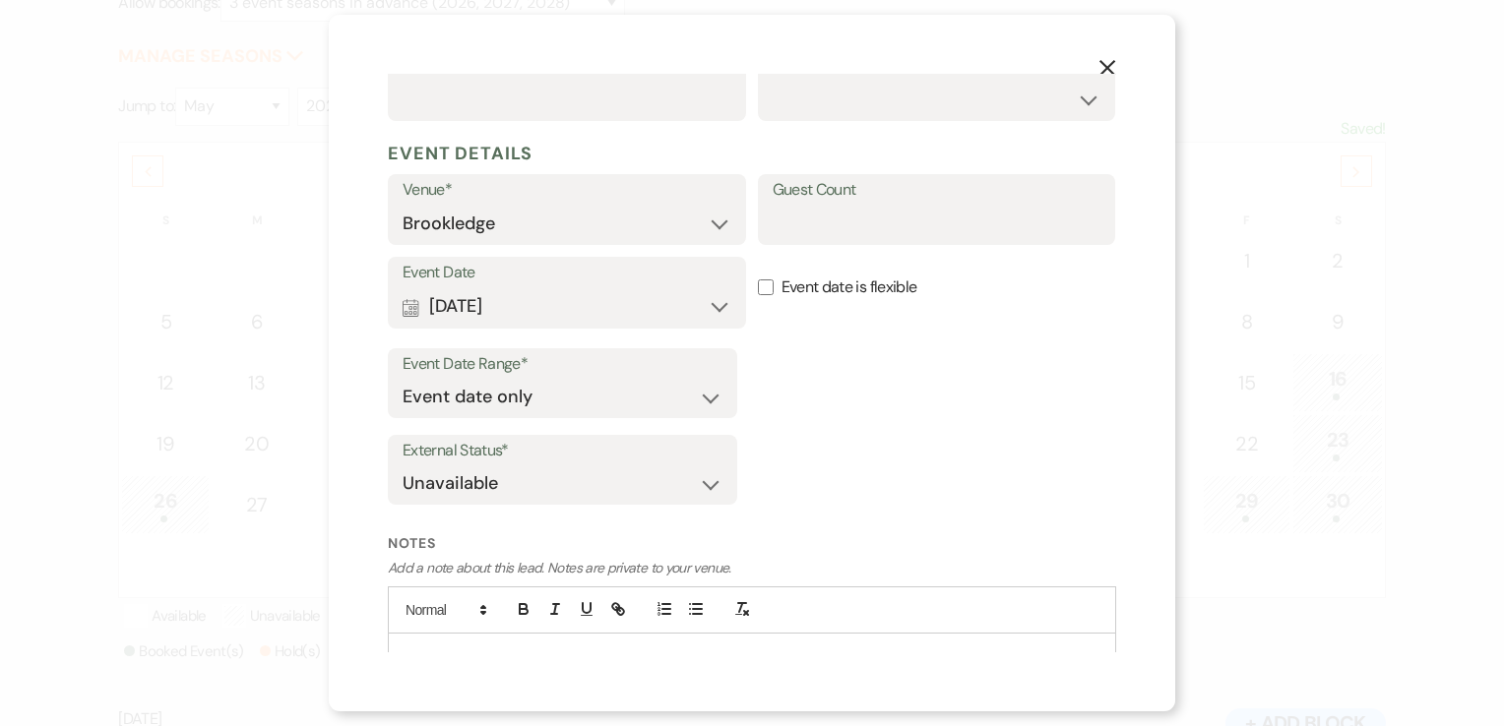
scroll to position [579, 0]
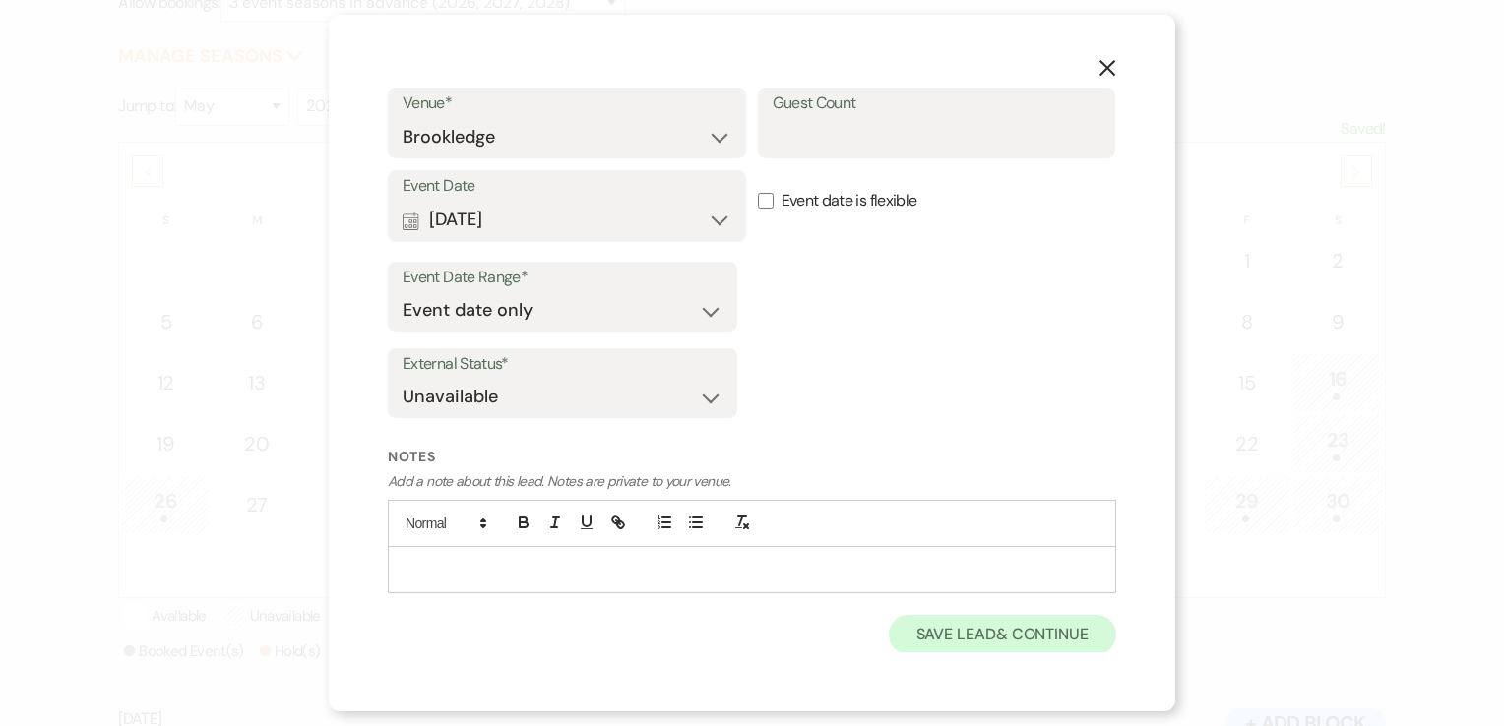
type input "angela.tobin@busstopclub.com"
click at [956, 632] on button "Save Lead & Continue" at bounding box center [1002, 634] width 227 height 39
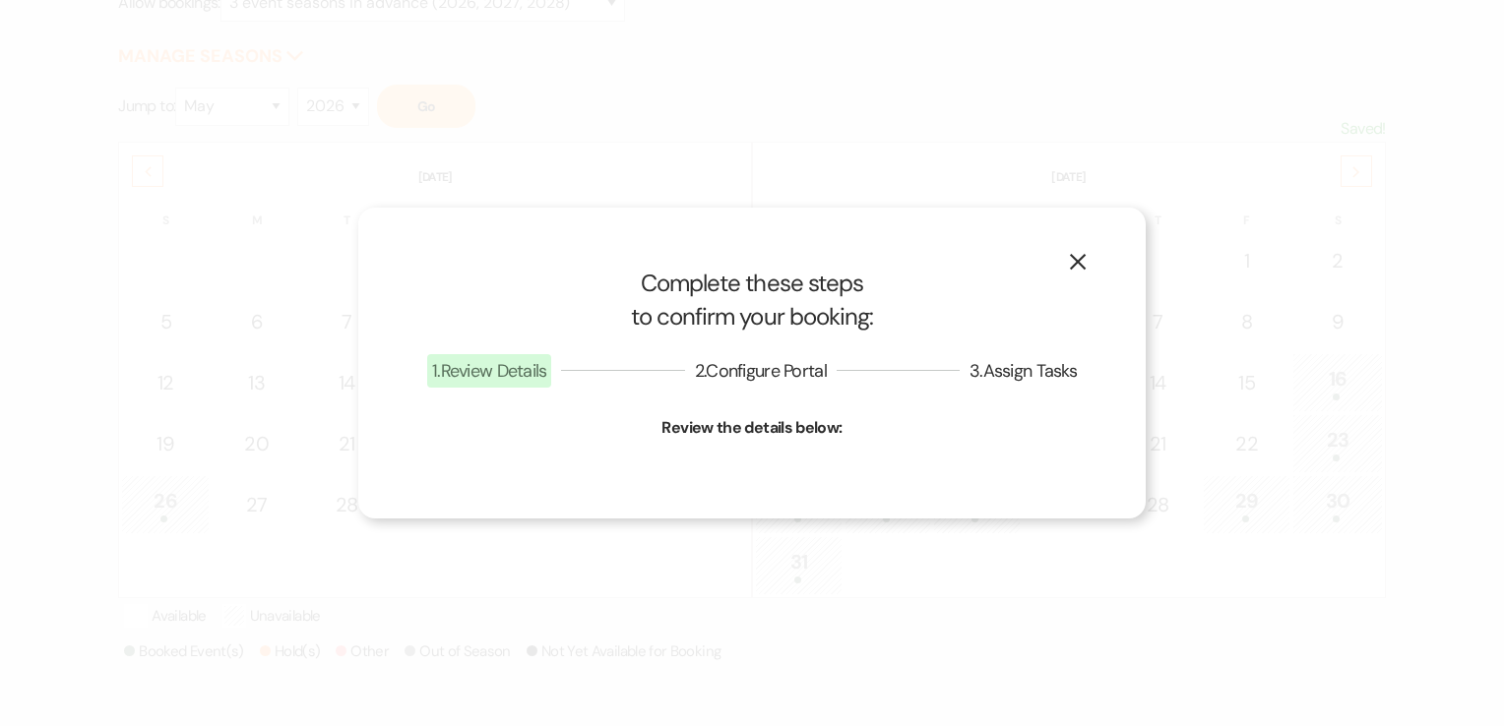
select select "20"
select select "639"
select select "false"
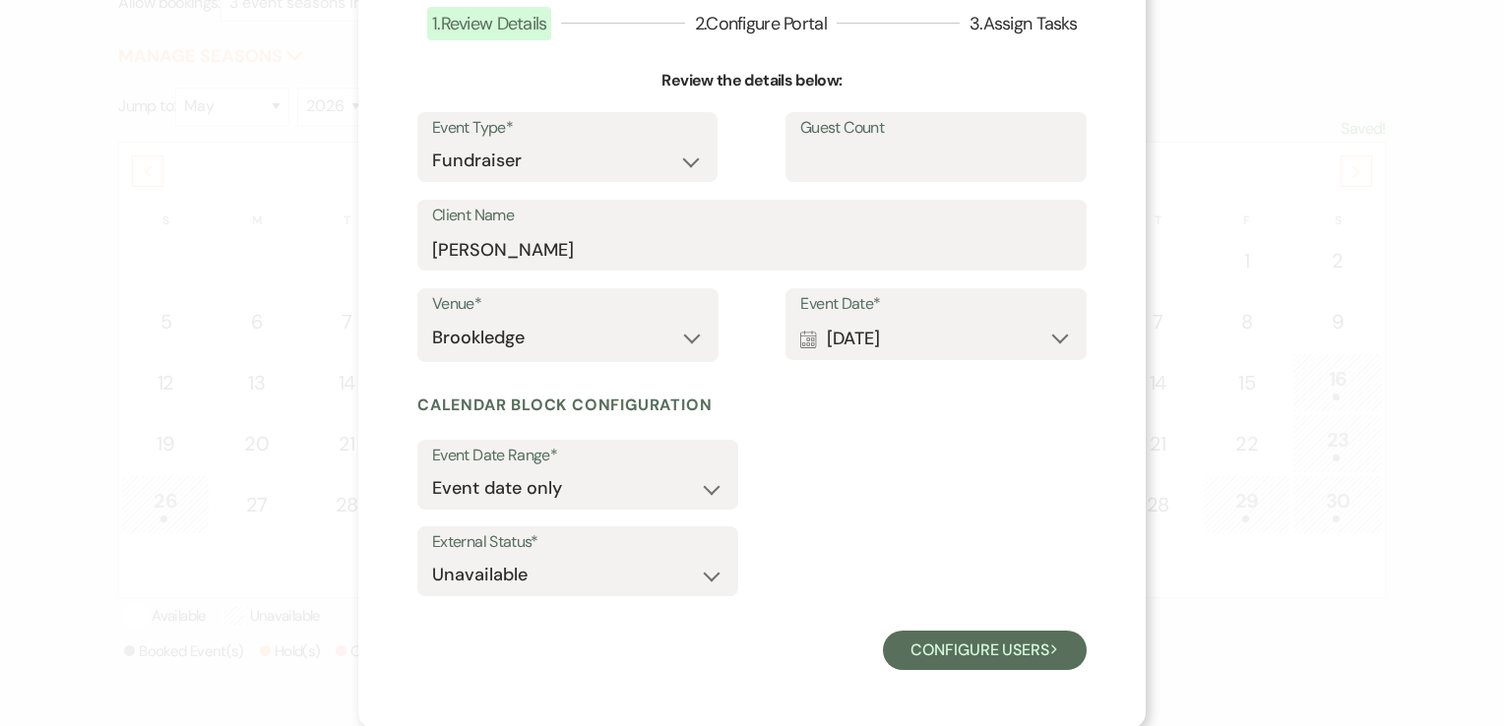
scroll to position [142, 0]
click at [976, 656] on button "Configure users Next" at bounding box center [985, 648] width 204 height 39
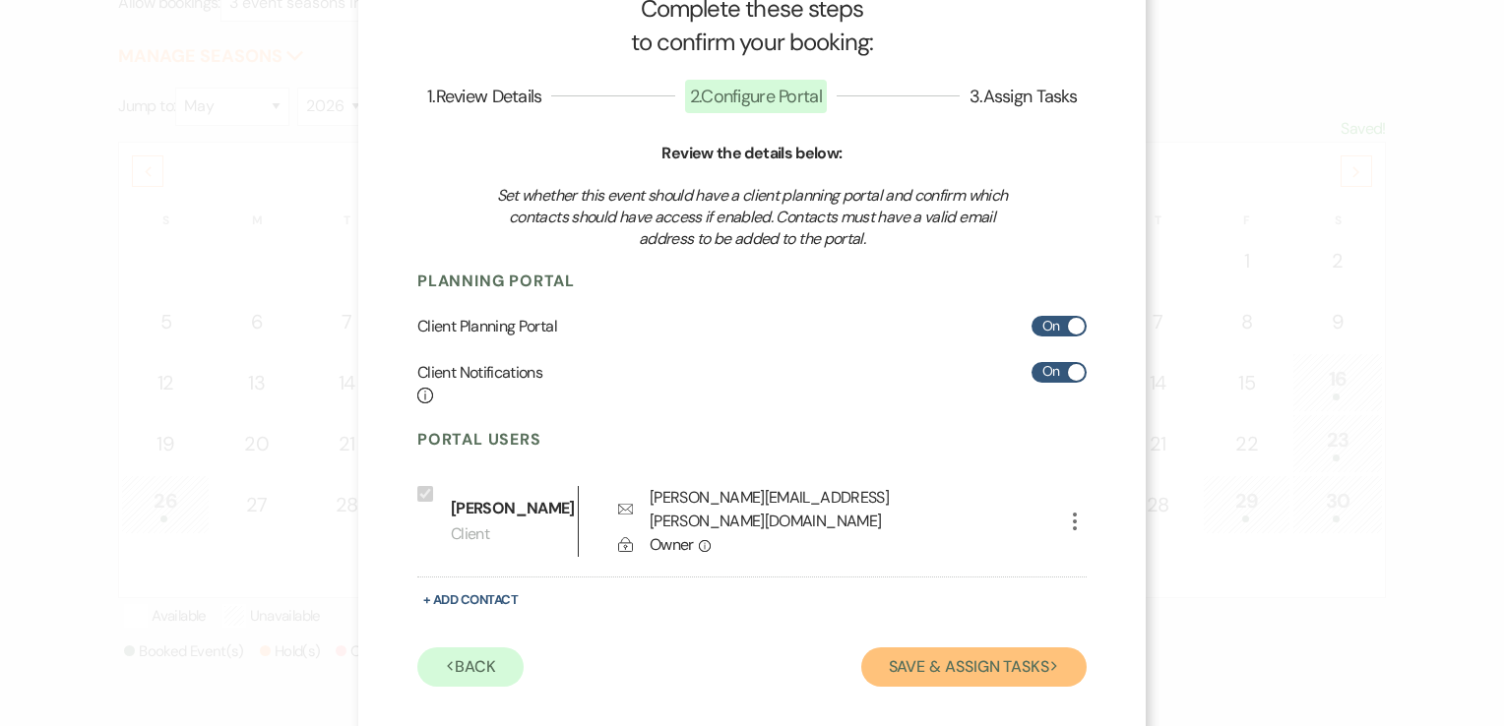
click at [972, 652] on button "Save & Assign Tasks Next" at bounding box center [973, 667] width 225 height 39
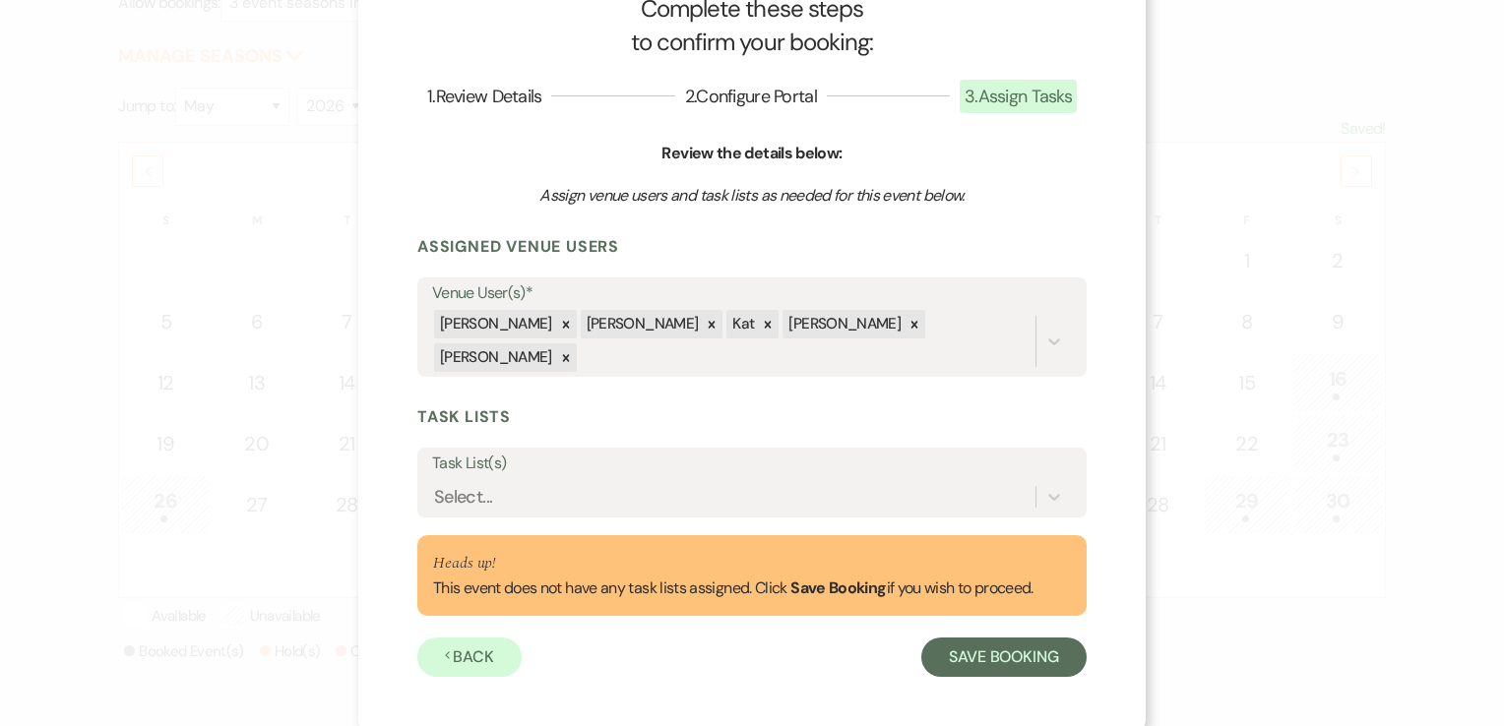
scroll to position [47, 0]
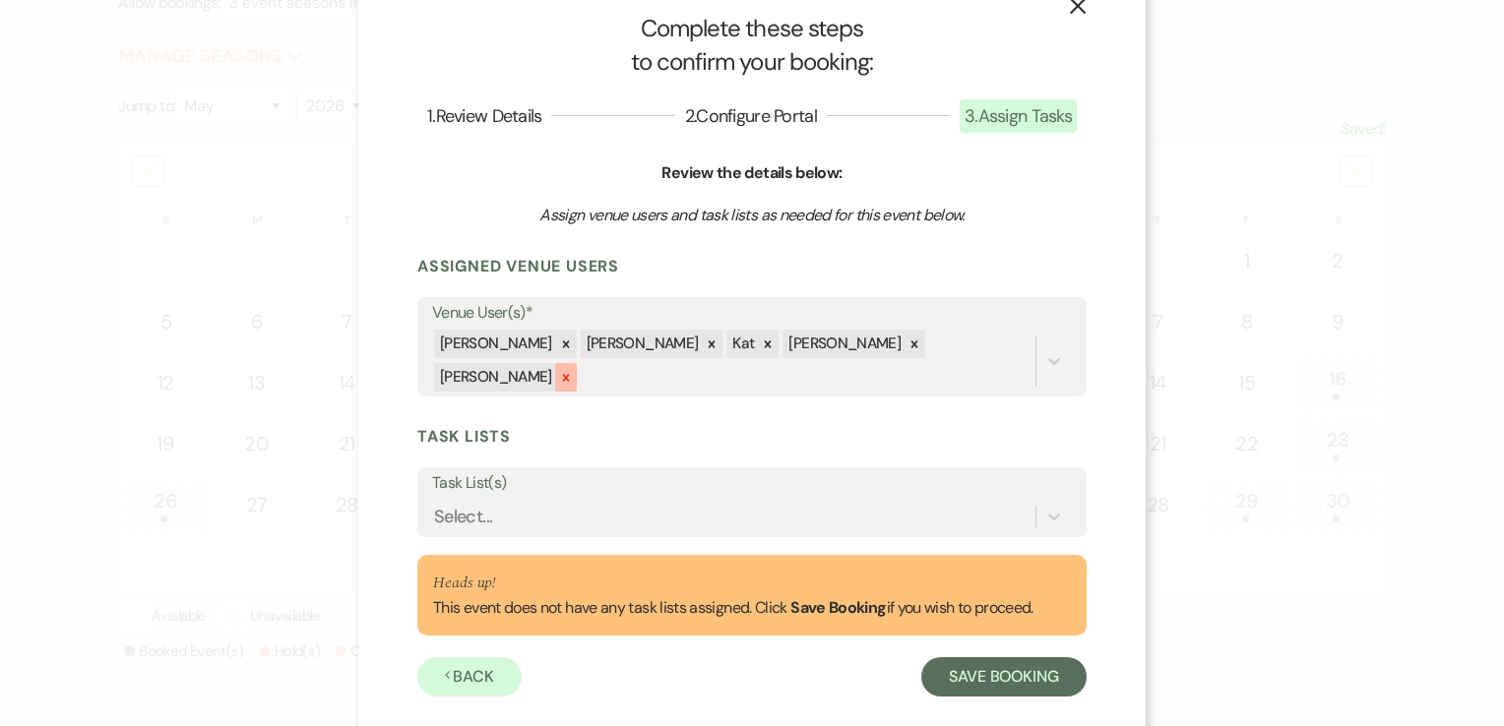
click at [573, 371] on icon at bounding box center [566, 378] width 14 height 14
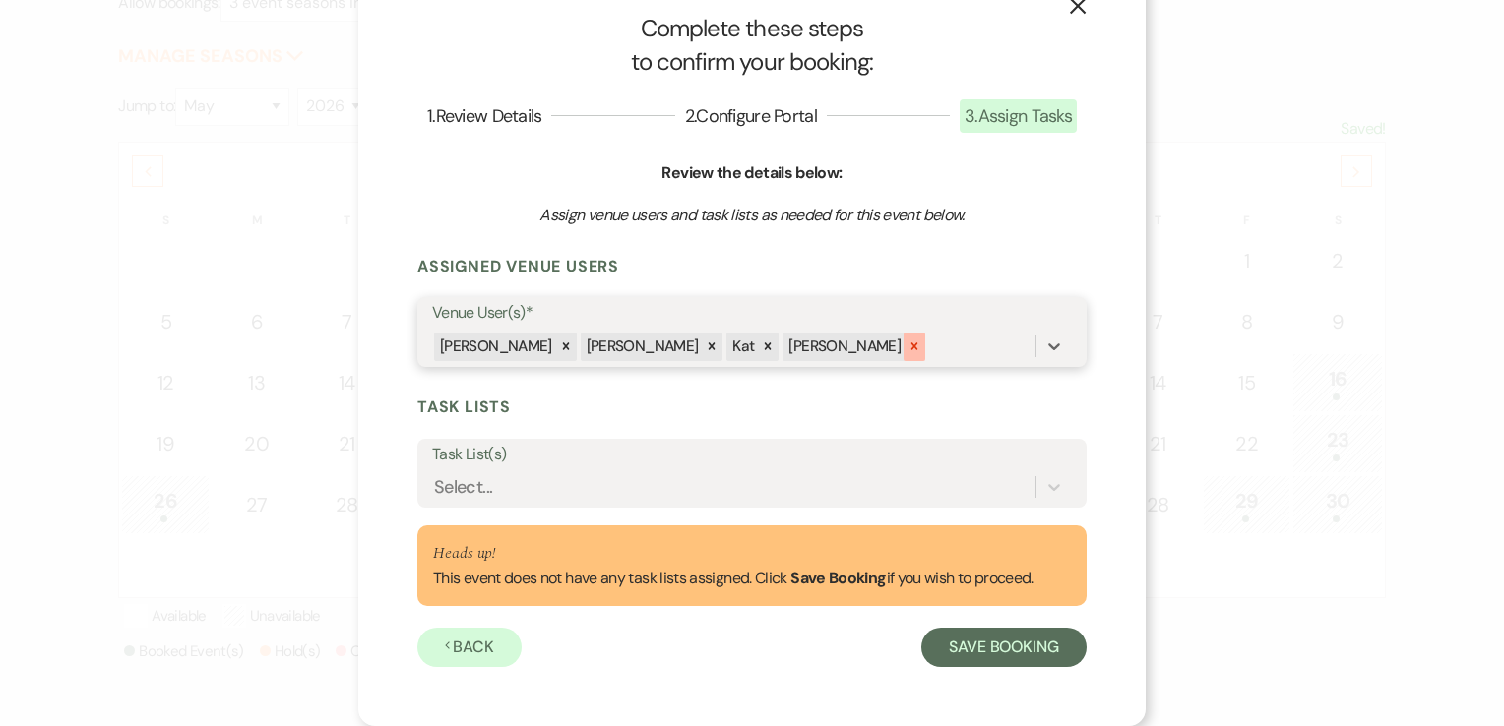
click at [911, 344] on icon at bounding box center [914, 347] width 7 height 7
click at [765, 346] on icon at bounding box center [768, 347] width 7 height 7
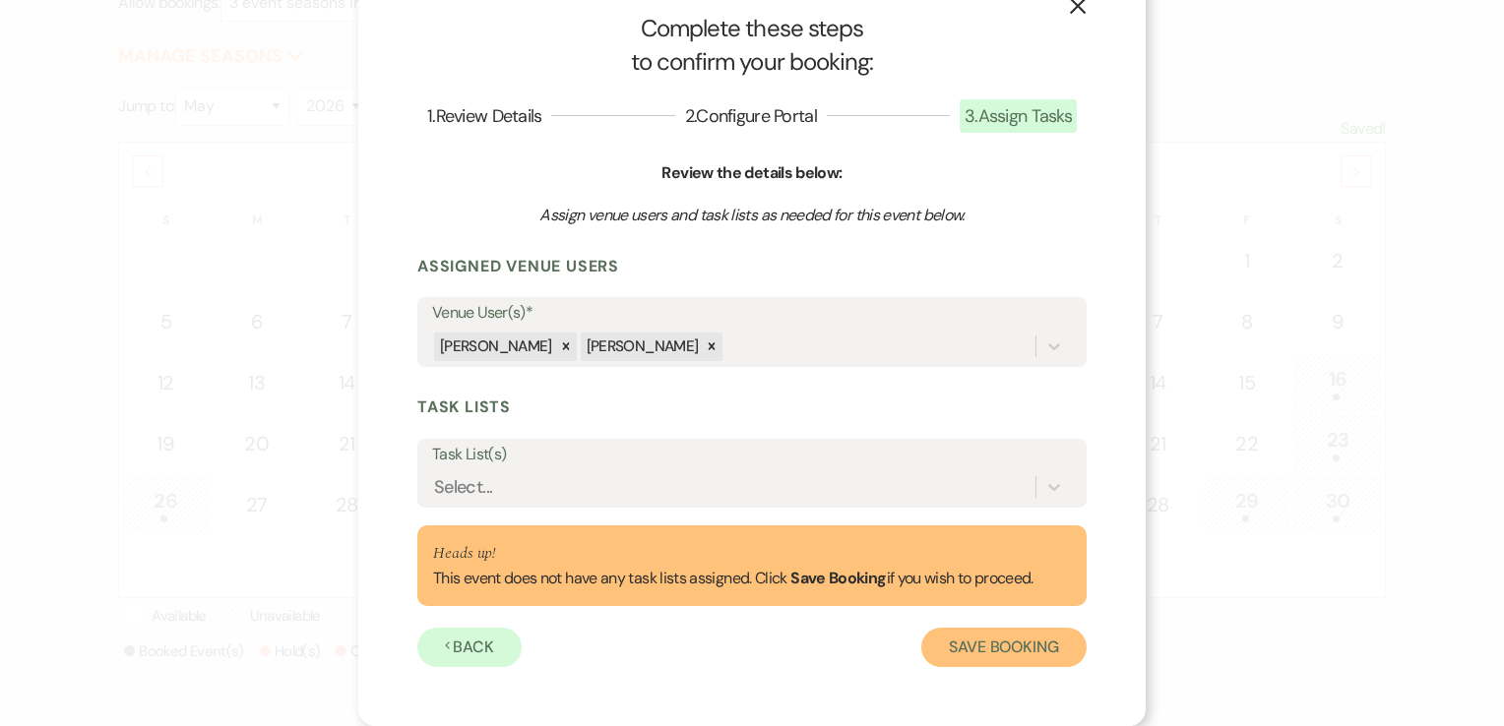
click at [964, 652] on button "Save Booking" at bounding box center [1003, 647] width 165 height 39
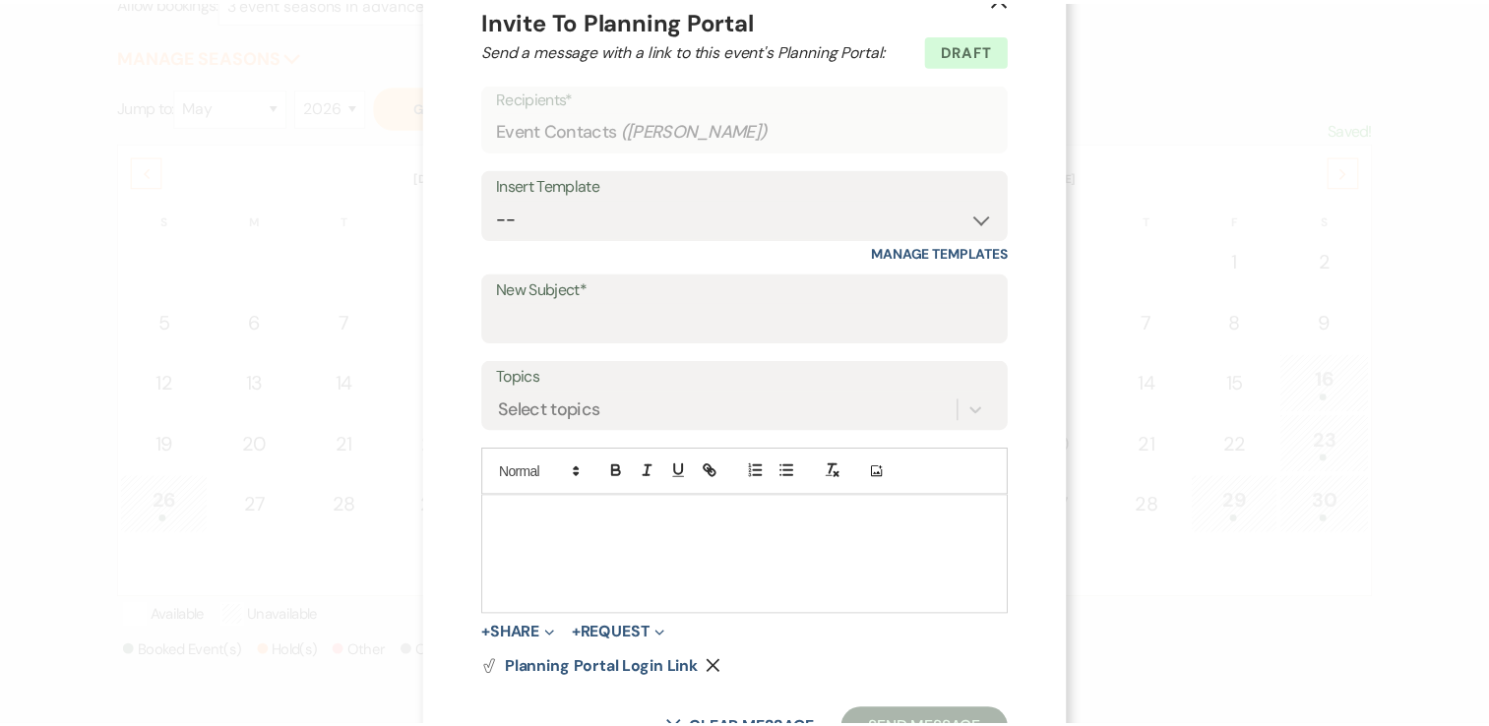
scroll to position [0, 0]
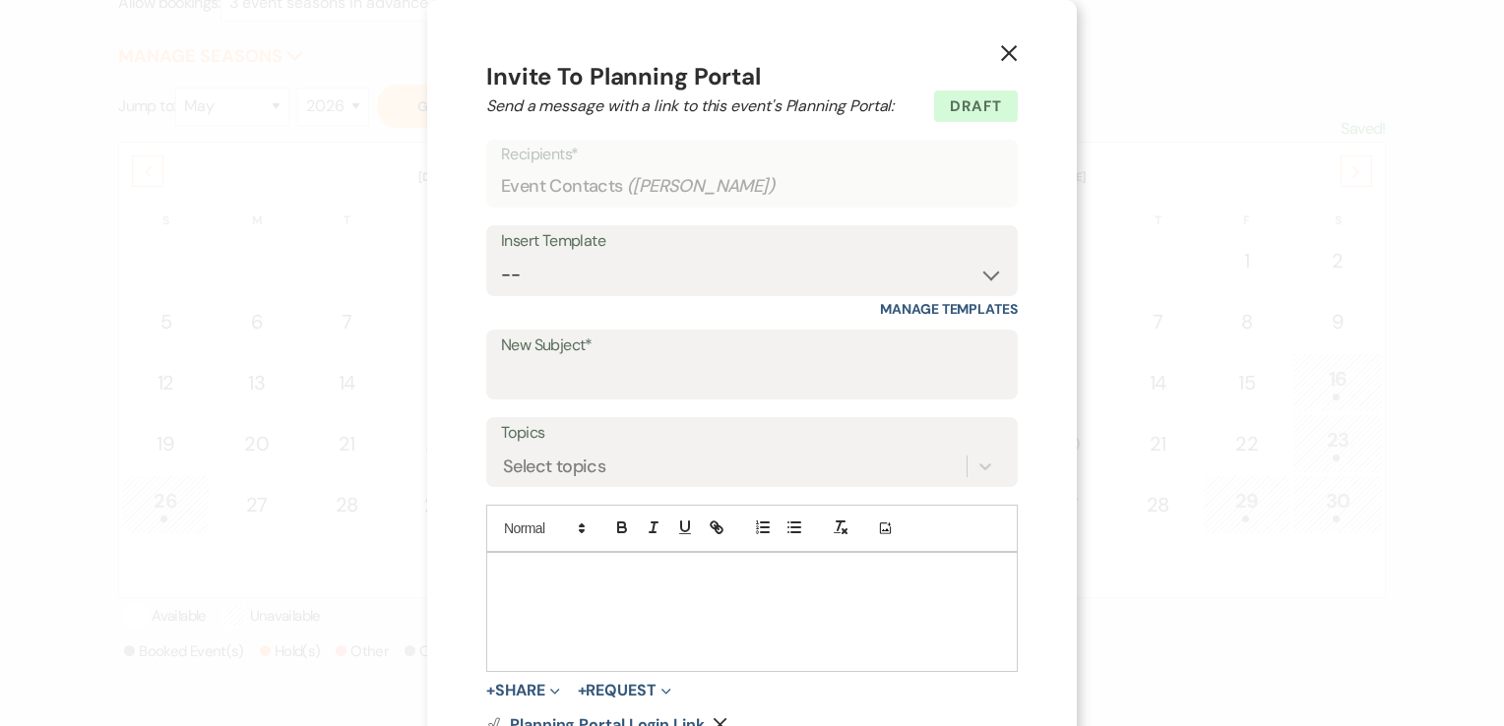
click at [1005, 48] on use "button" at bounding box center [1009, 53] width 16 height 16
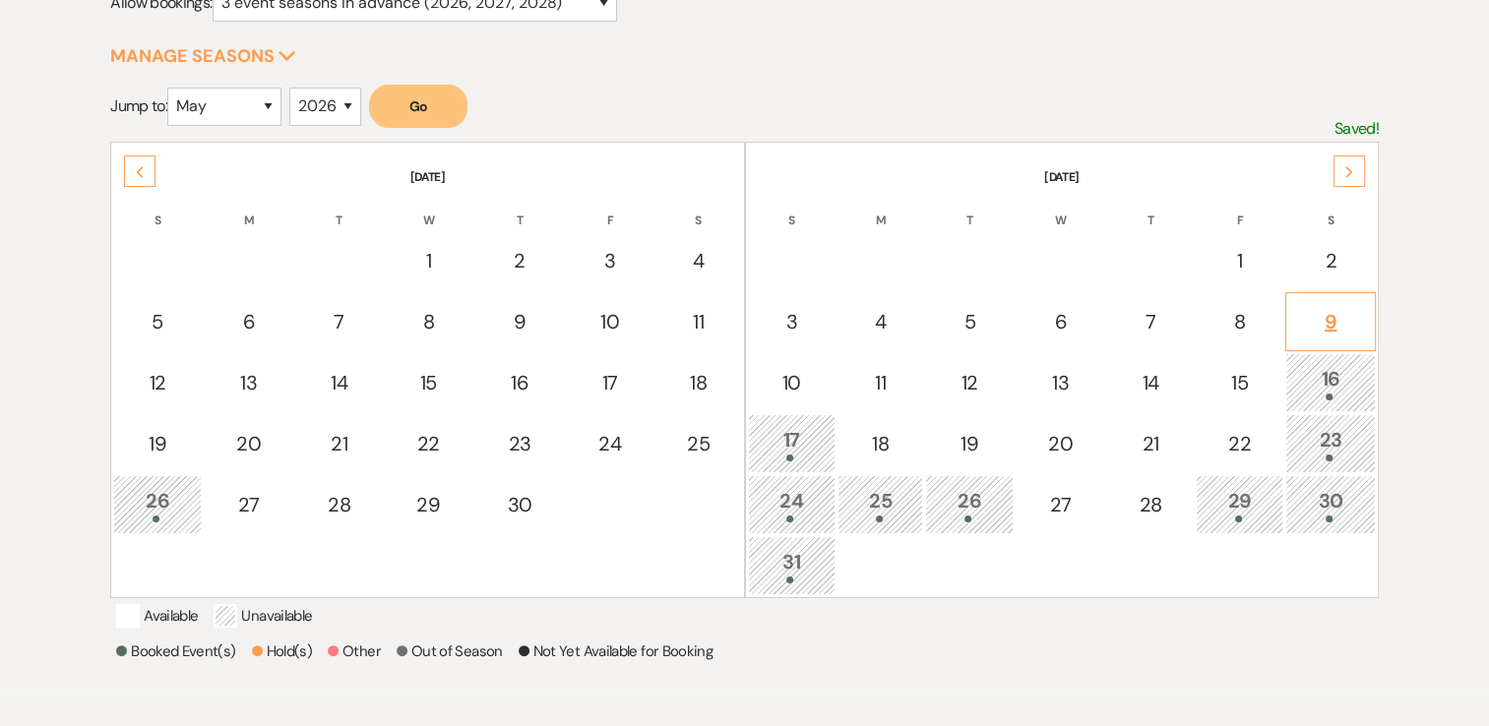
click at [1358, 307] on div "9" at bounding box center [1330, 322] width 69 height 30
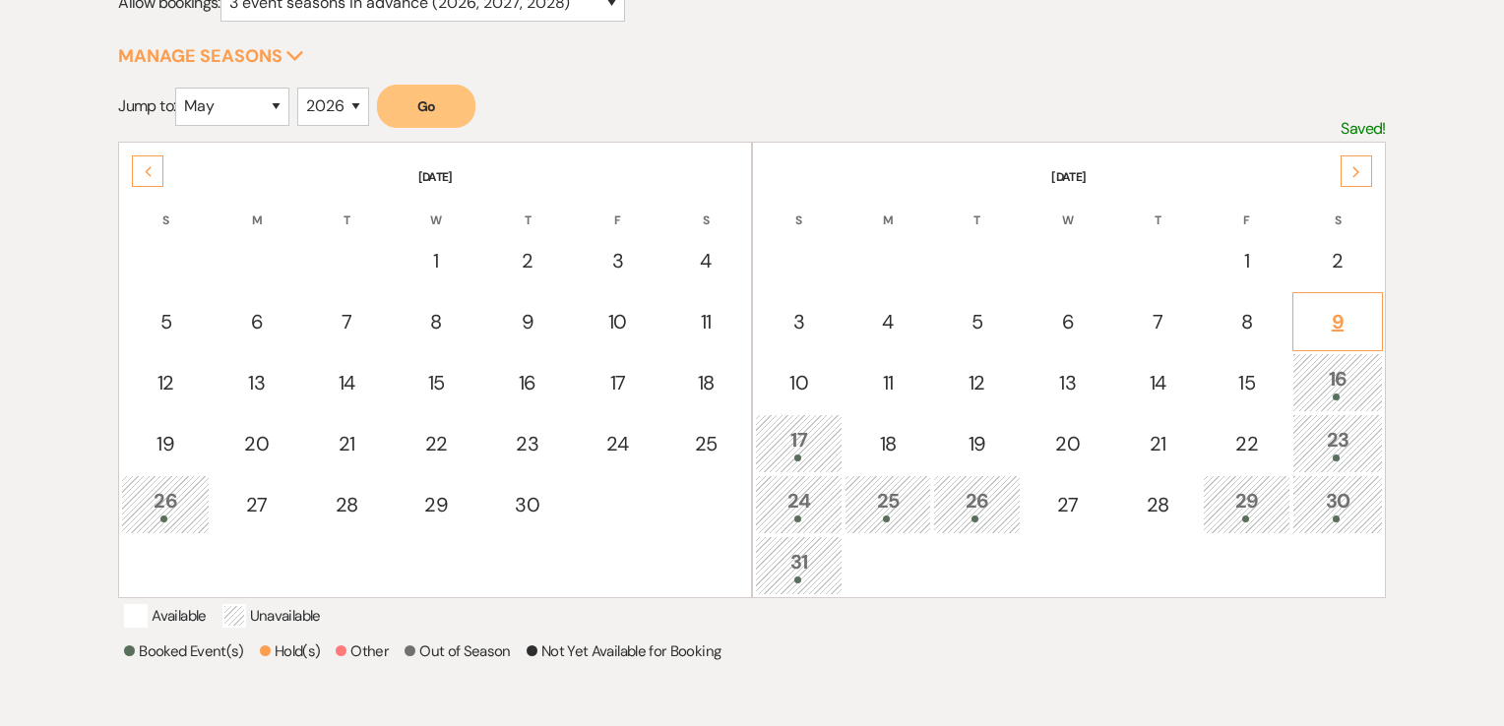
select select "other"
select select "false"
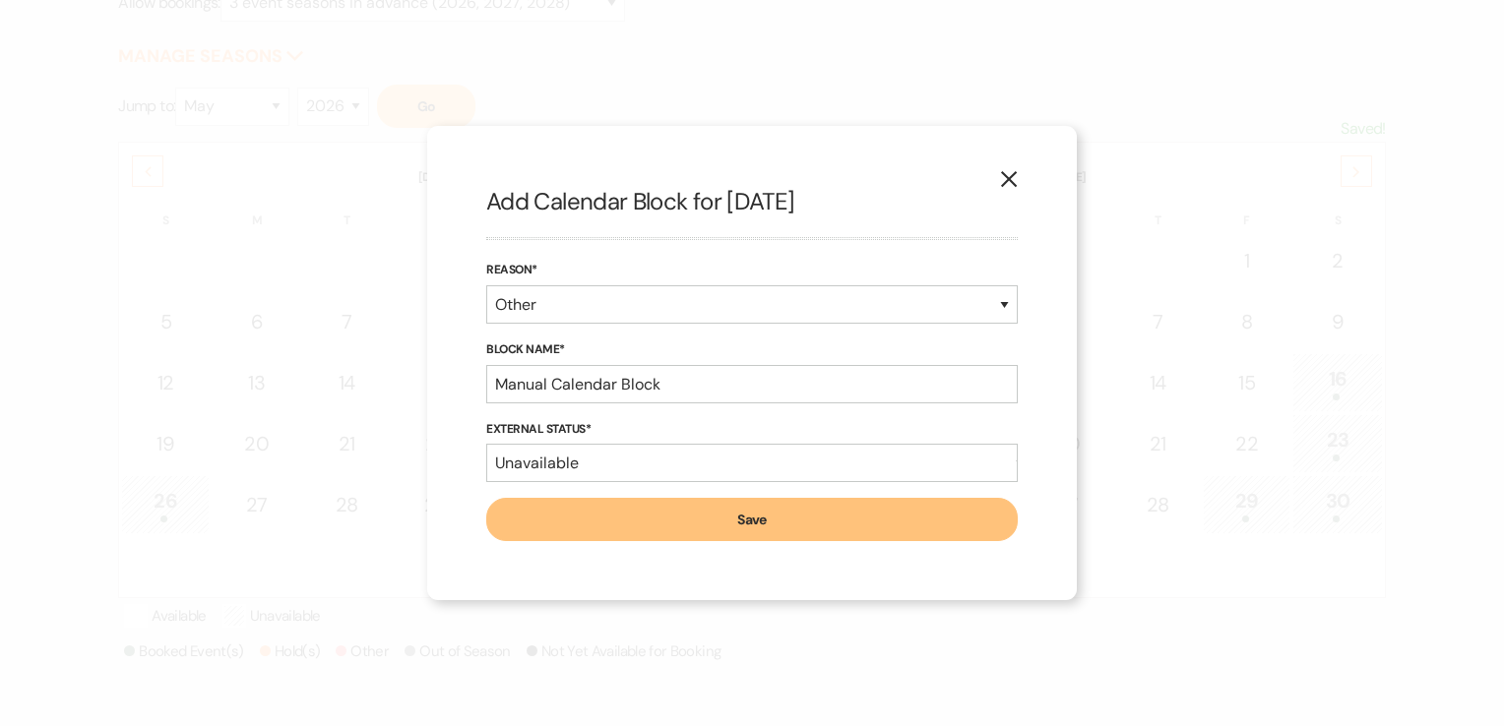
click at [1005, 182] on use "button" at bounding box center [1009, 179] width 16 height 16
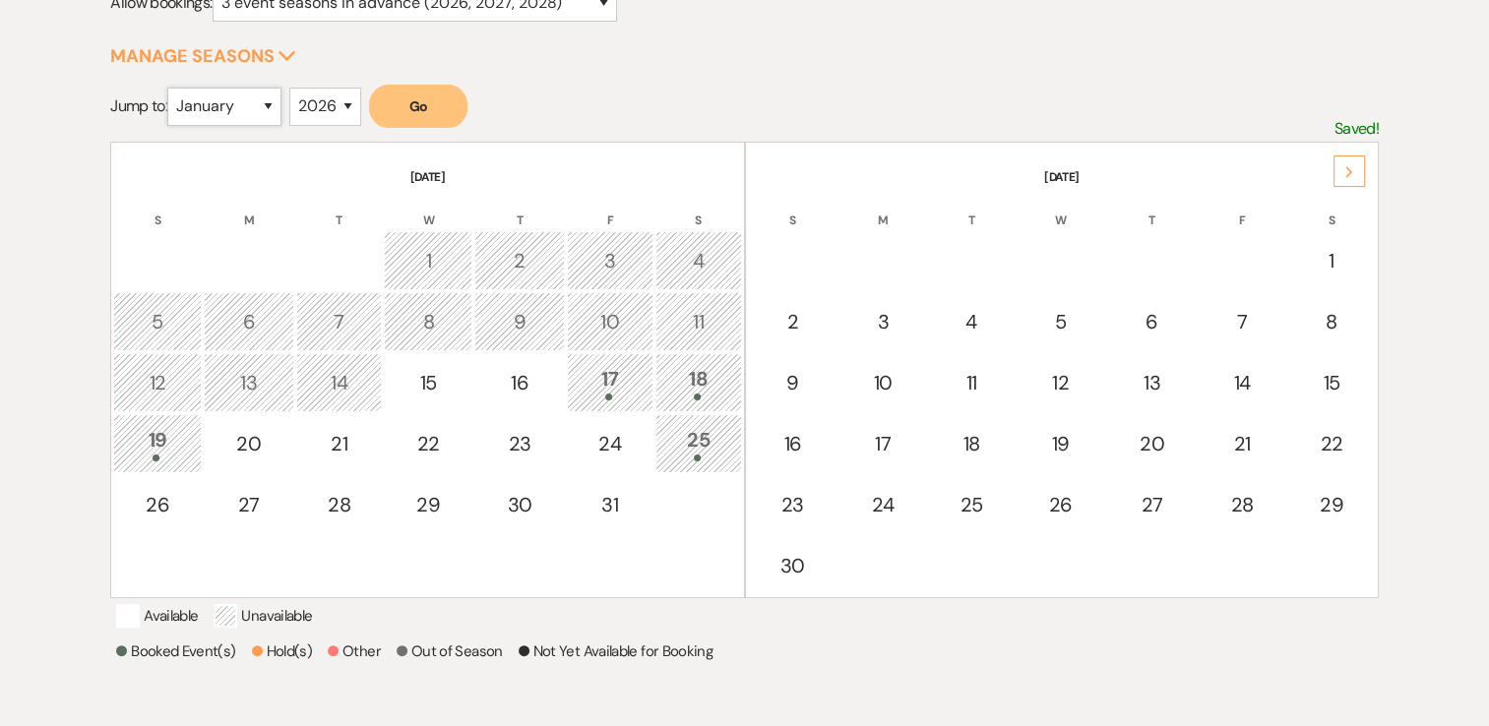
click at [265, 101] on select "January February March April May June July August September October November De…" at bounding box center [224, 107] width 114 height 38
select select "5"
click at [172, 88] on select "January February March April May June July August September October November De…" at bounding box center [224, 107] width 114 height 38
click at [422, 104] on button "Go" at bounding box center [418, 106] width 98 height 43
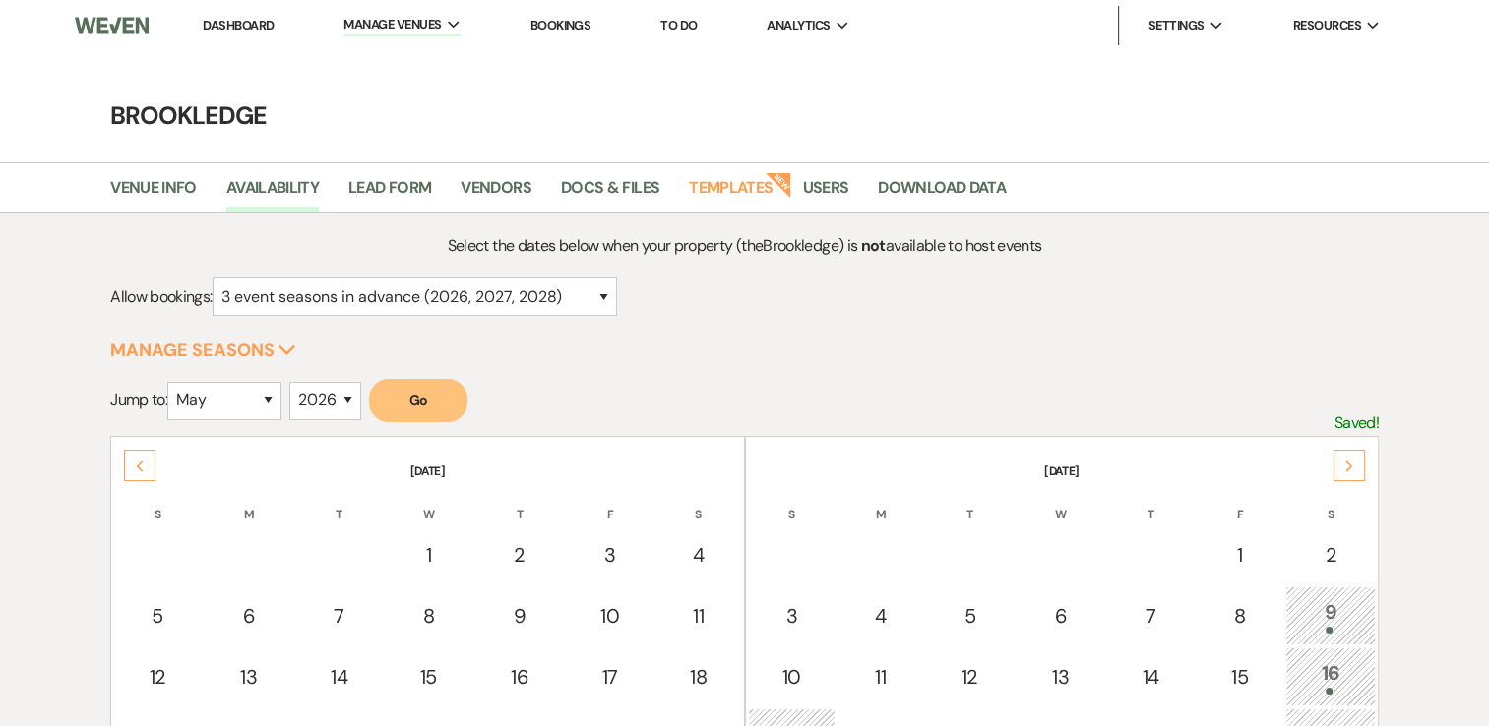
click at [259, 31] on link "Dashboard" at bounding box center [238, 25] width 71 height 17
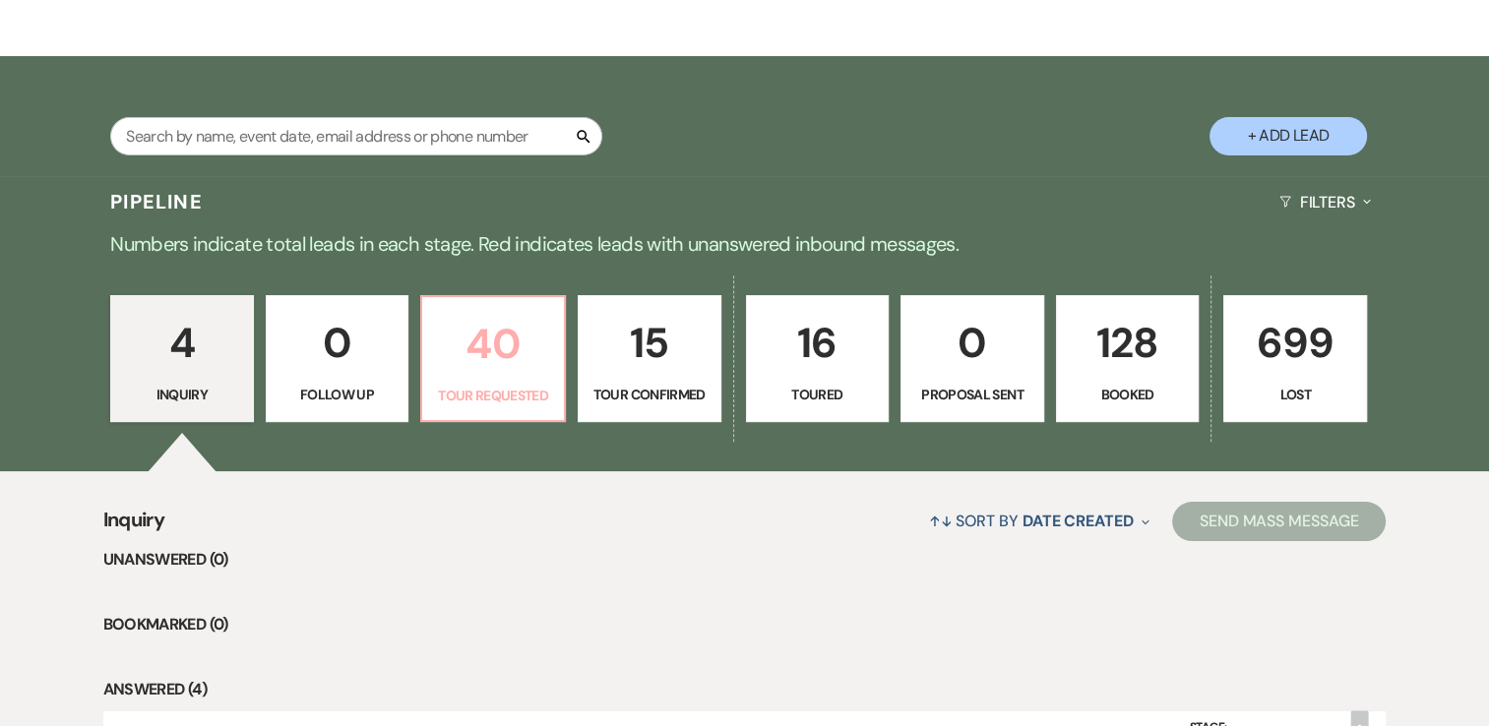
click at [492, 364] on p "40" at bounding box center [493, 344] width 118 height 66
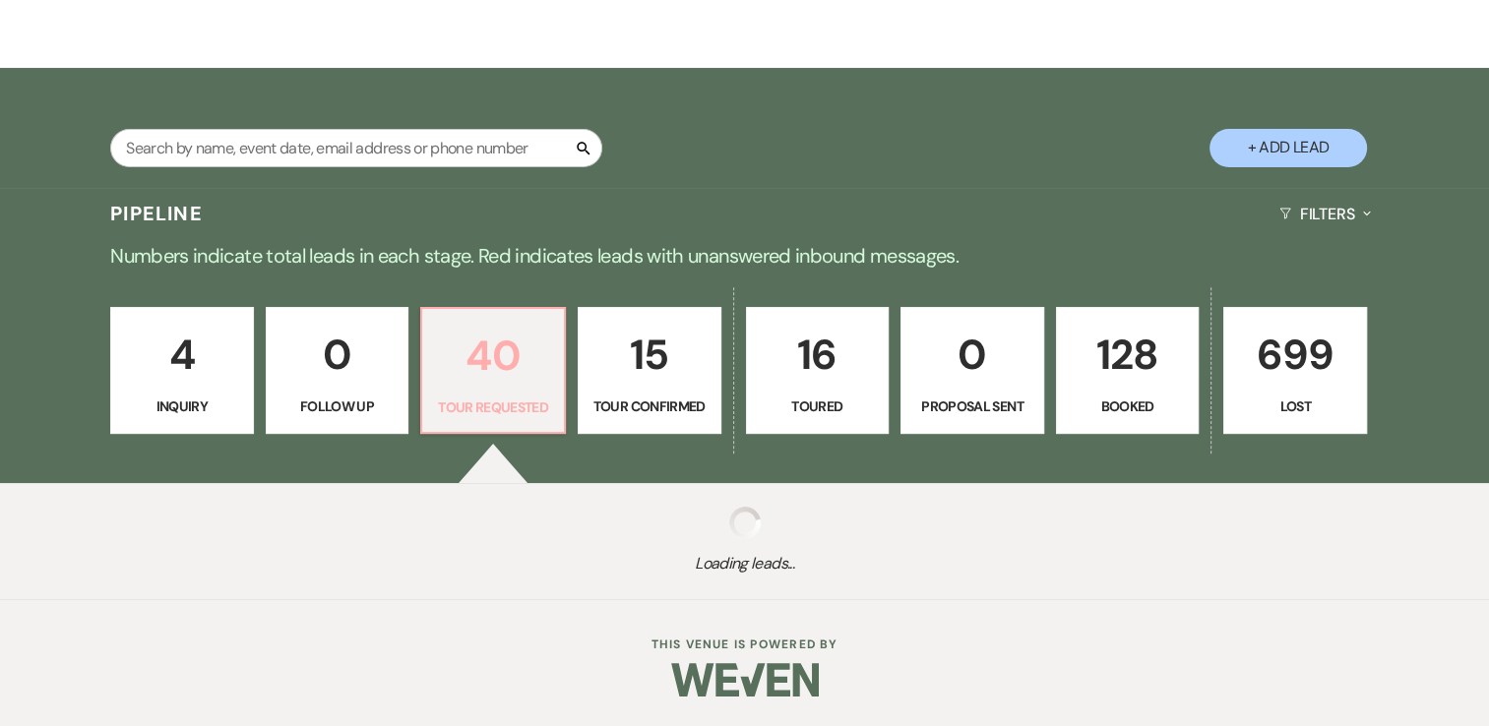
select select "2"
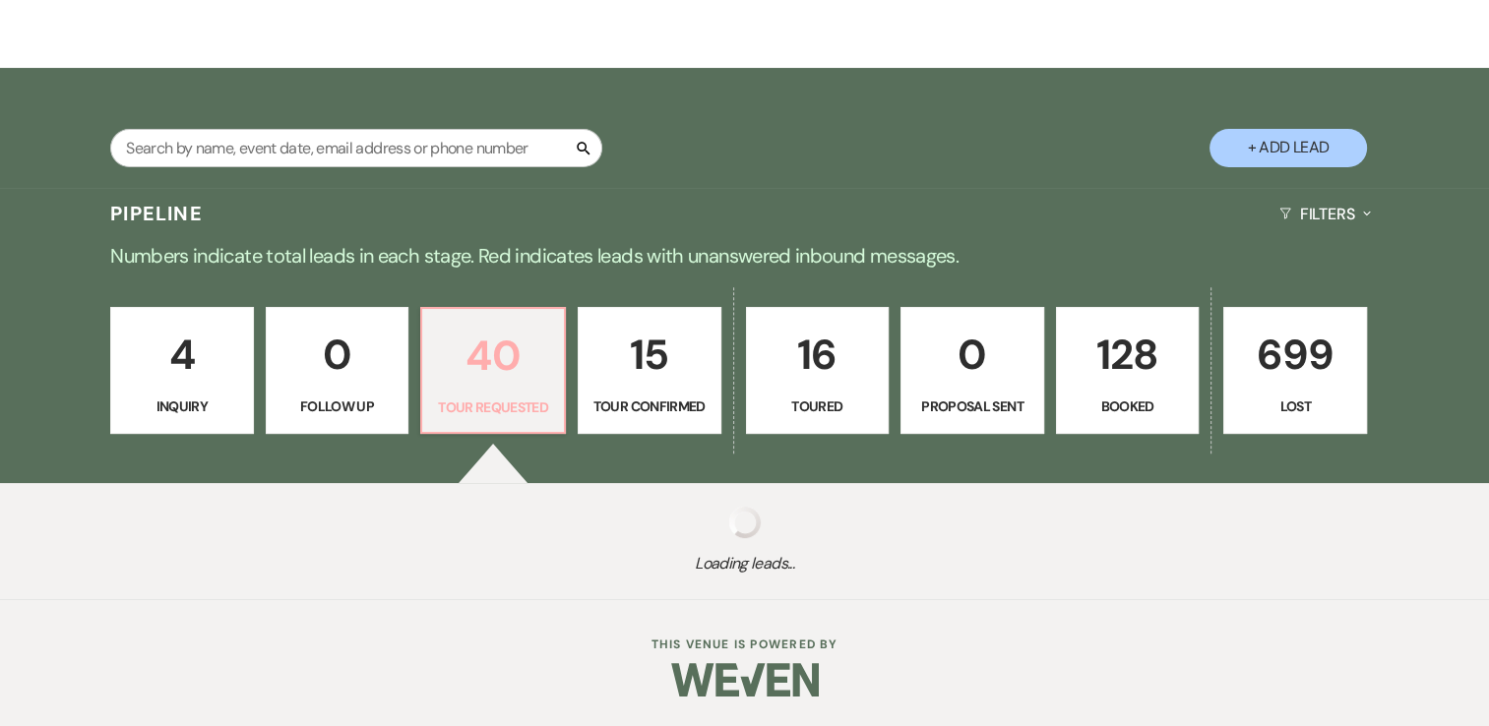
select select "2"
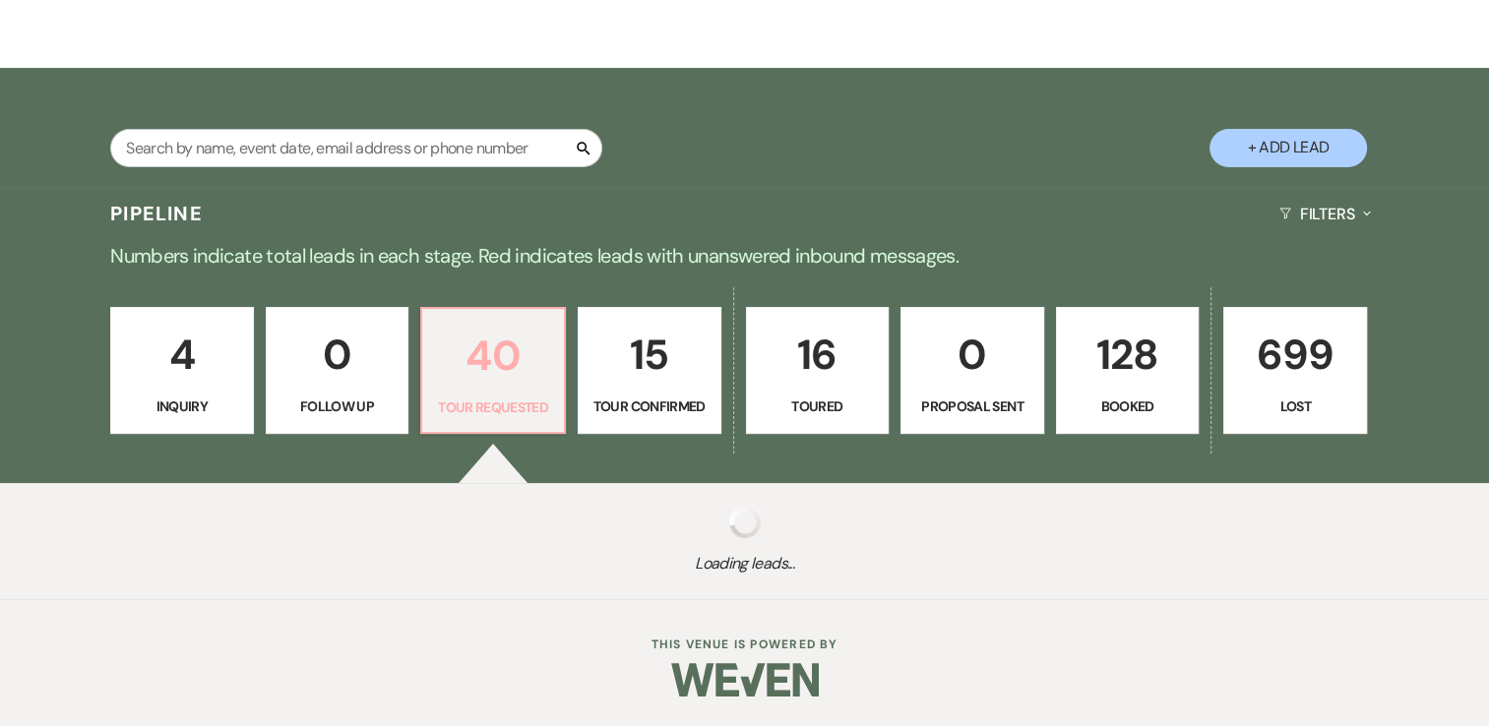
select select "2"
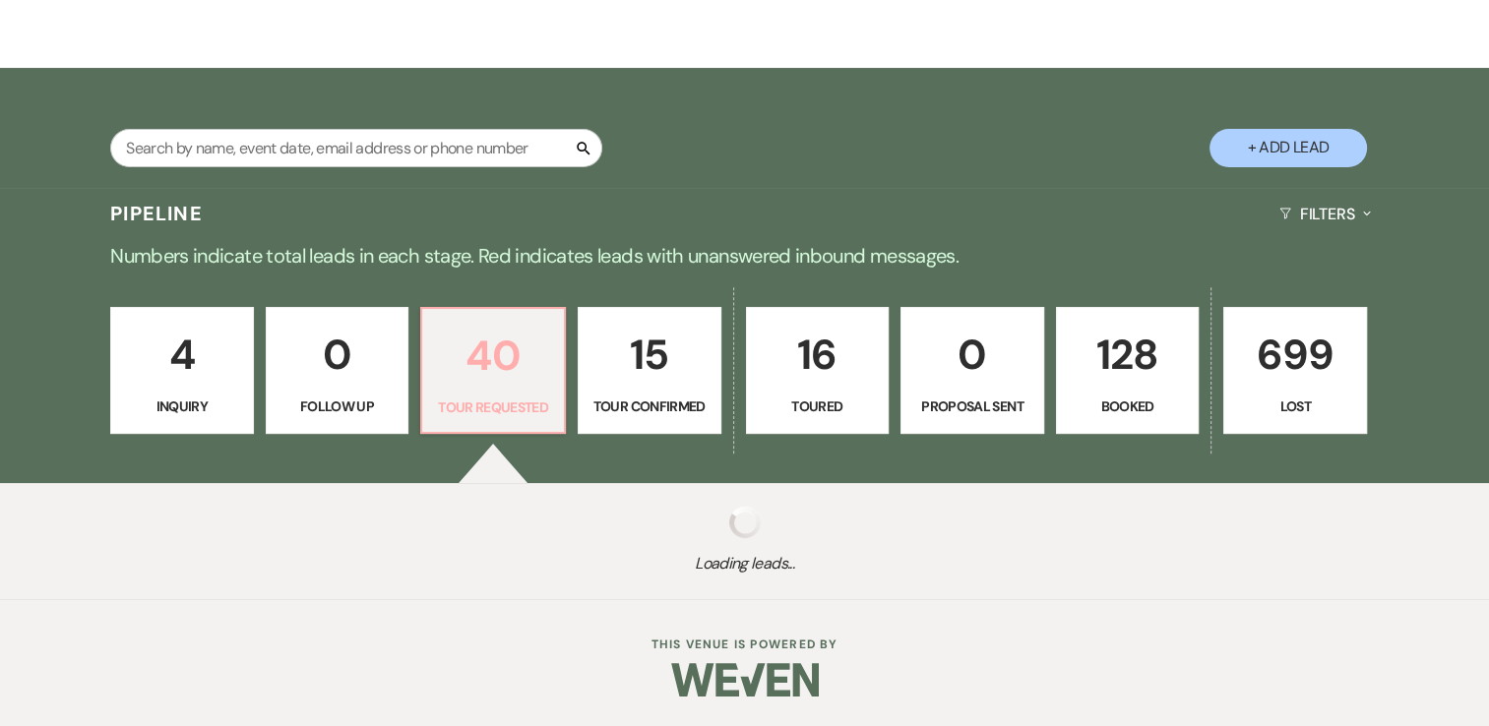
select select "2"
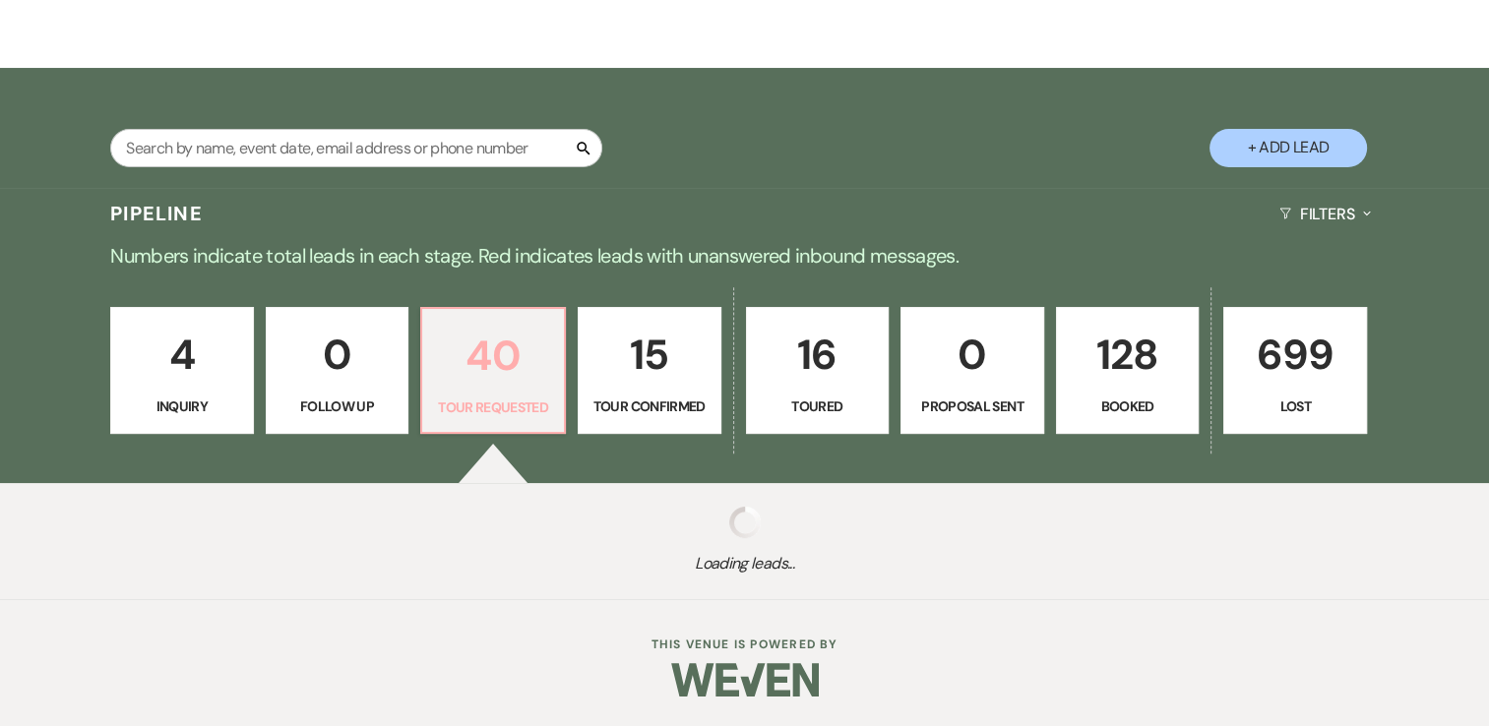
select select "2"
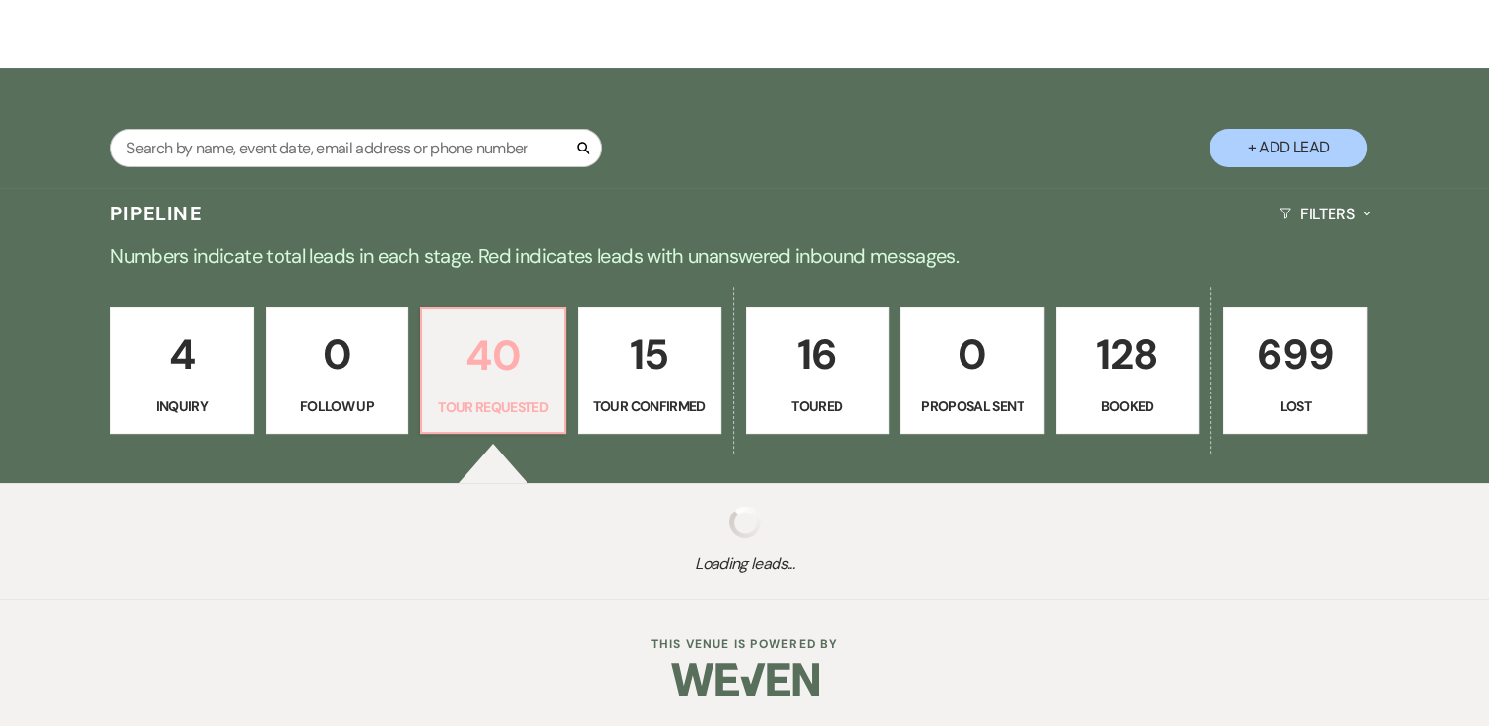
select select "2"
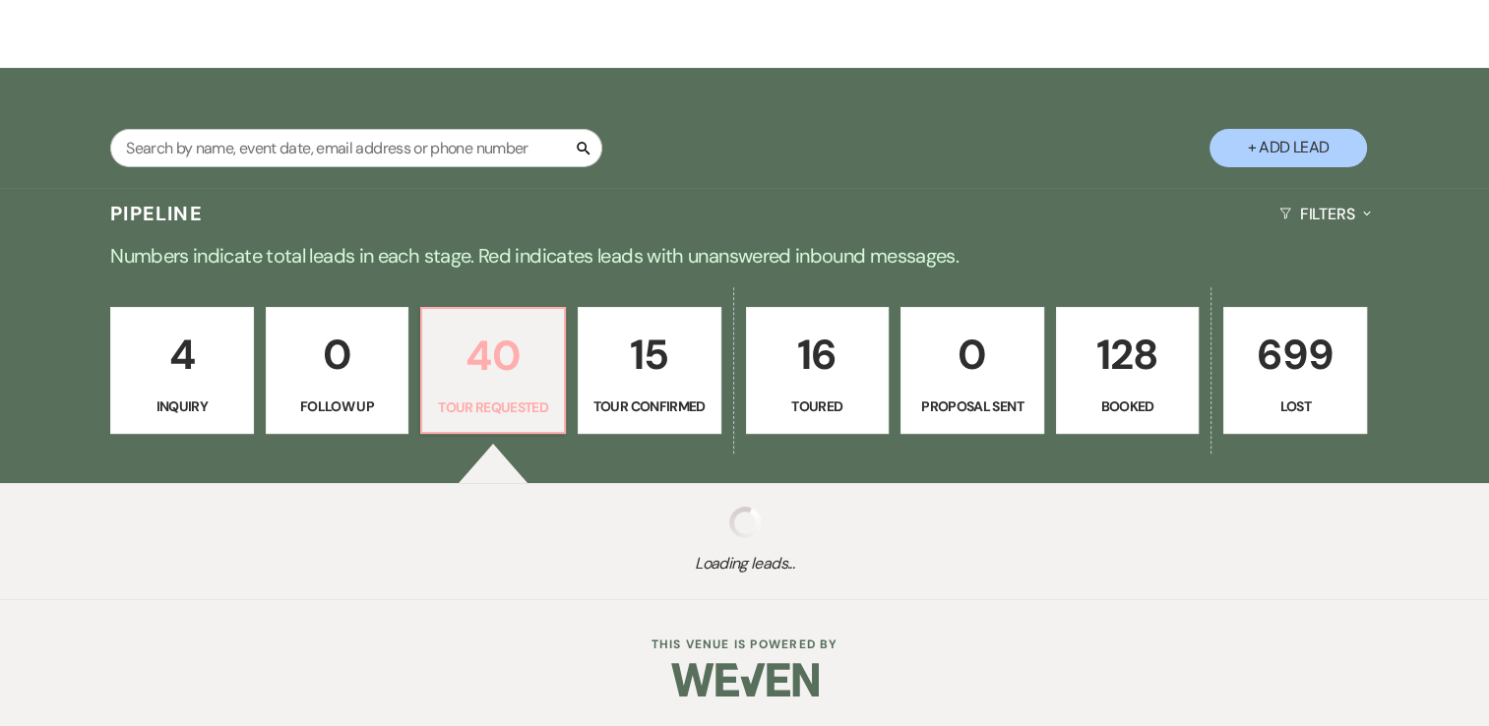
select select "2"
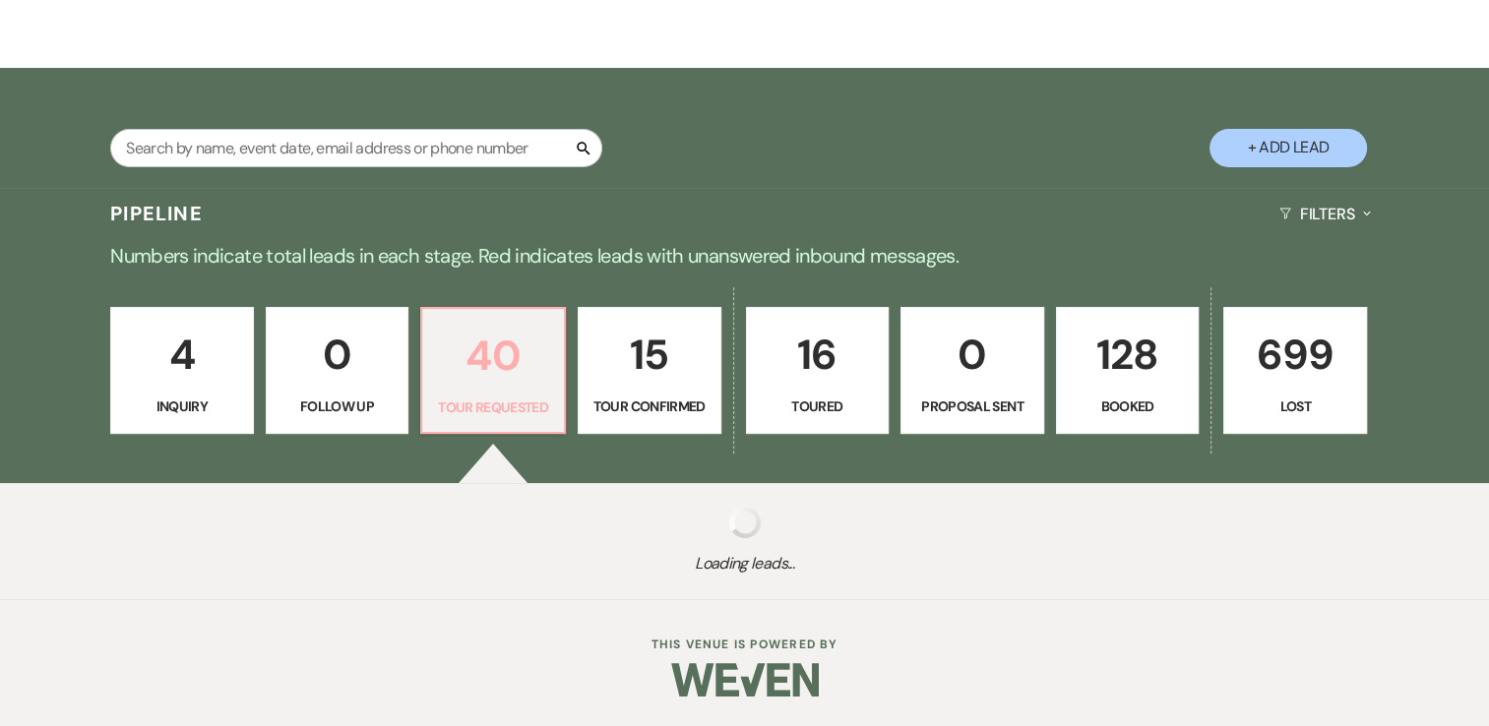
select select "2"
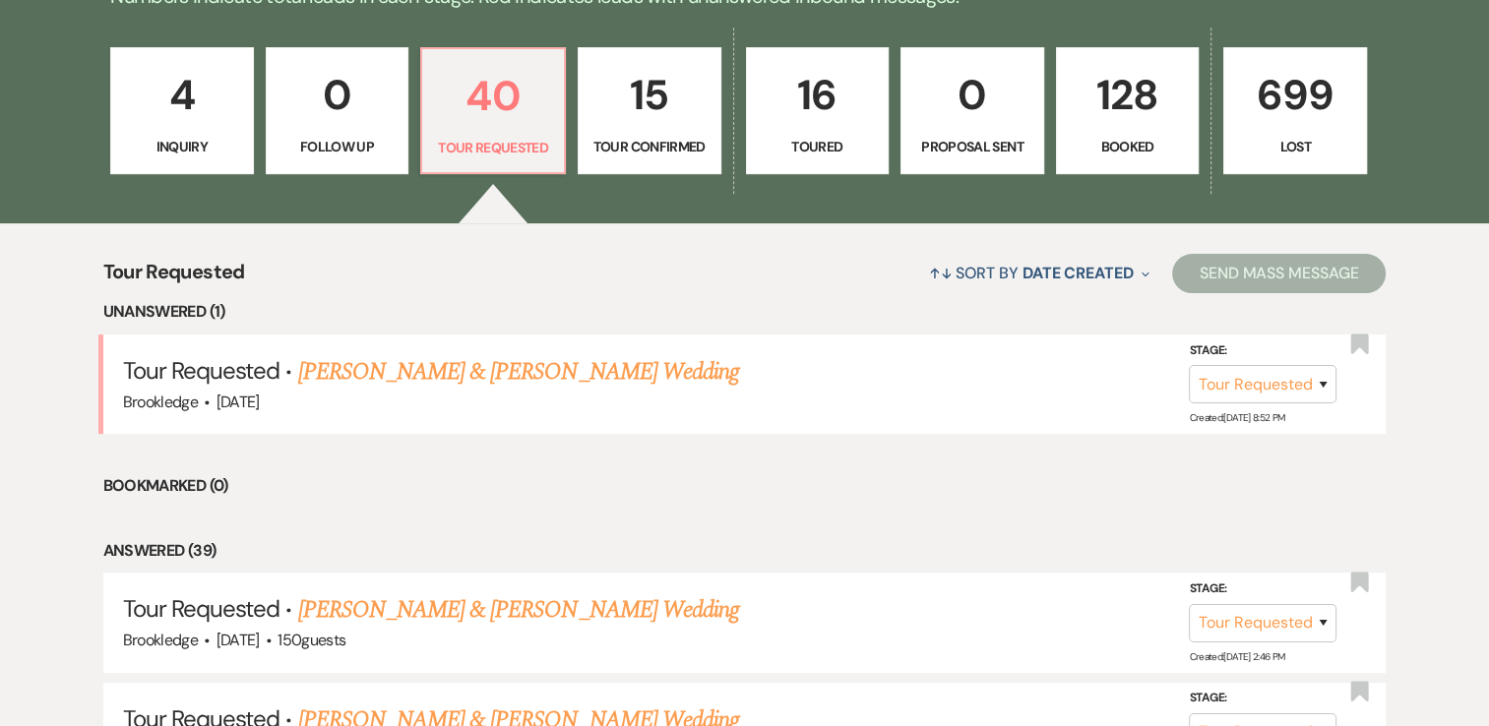
scroll to position [689, 0]
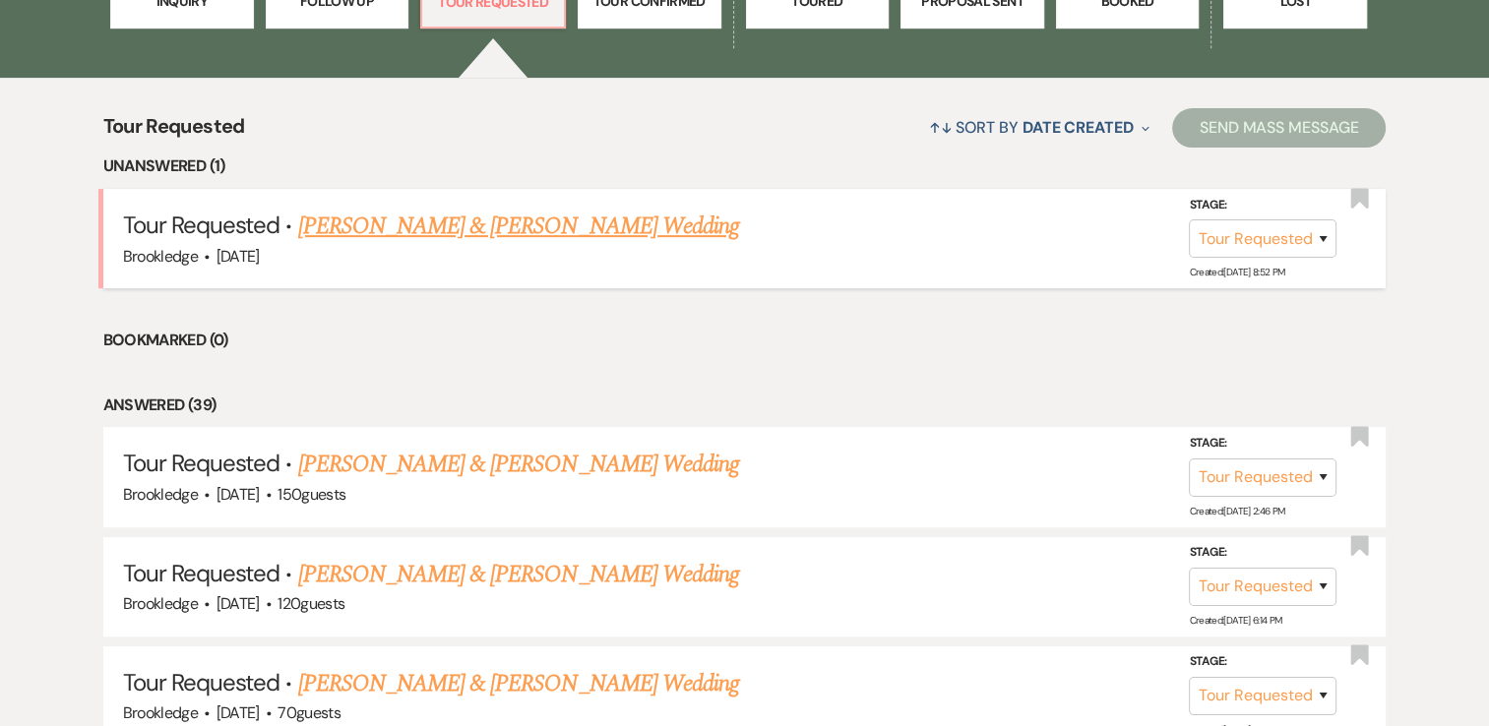
click at [535, 224] on link "[PERSON_NAME] & [PERSON_NAME] Wedding" at bounding box center [518, 226] width 441 height 35
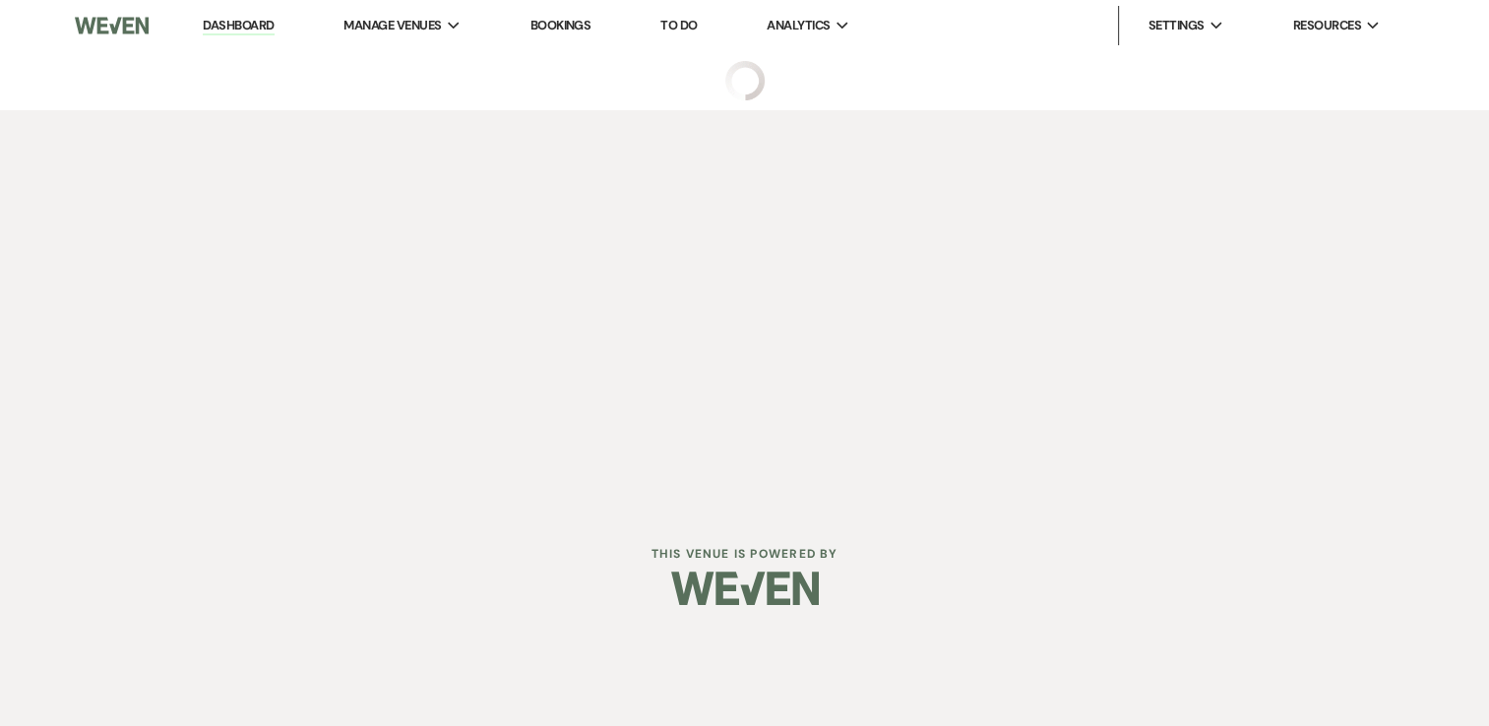
select select "2"
select select "5"
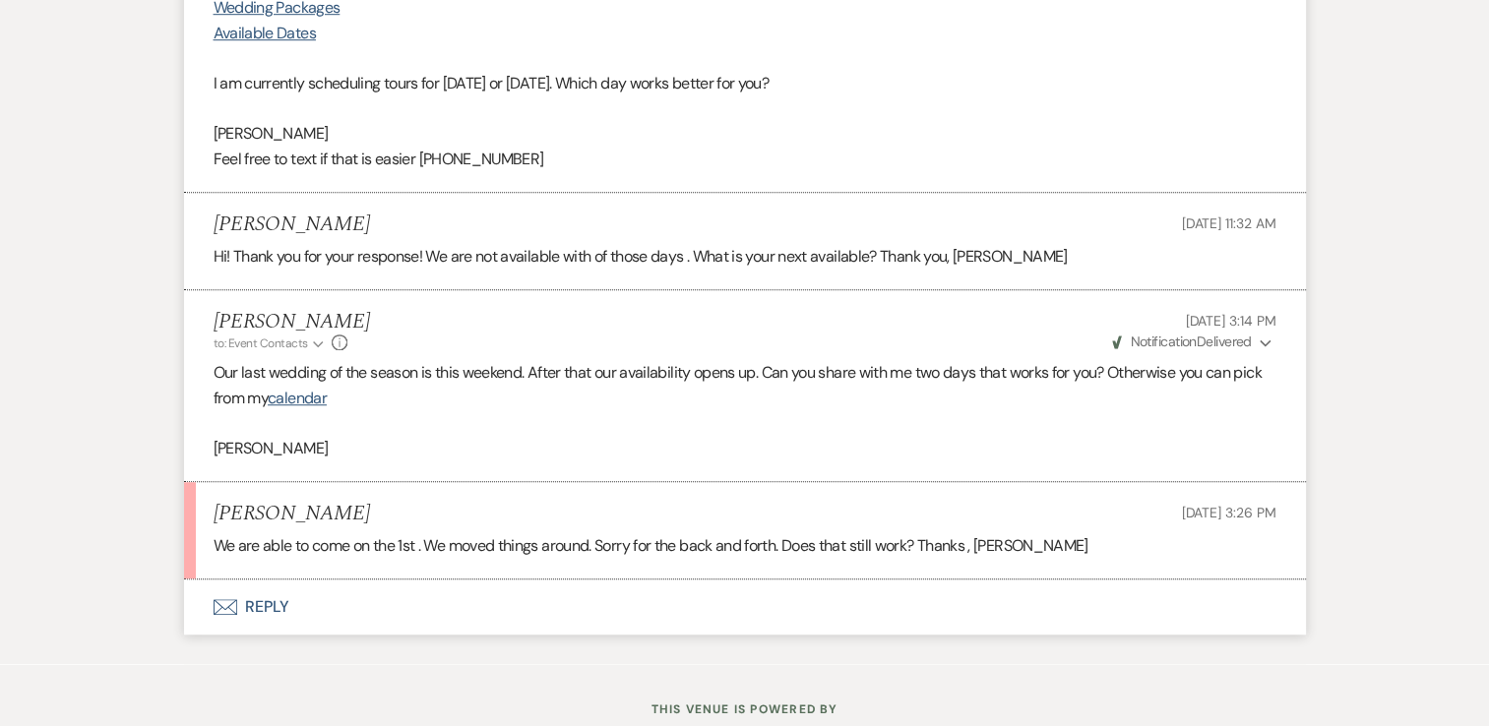
scroll to position [1378, 0]
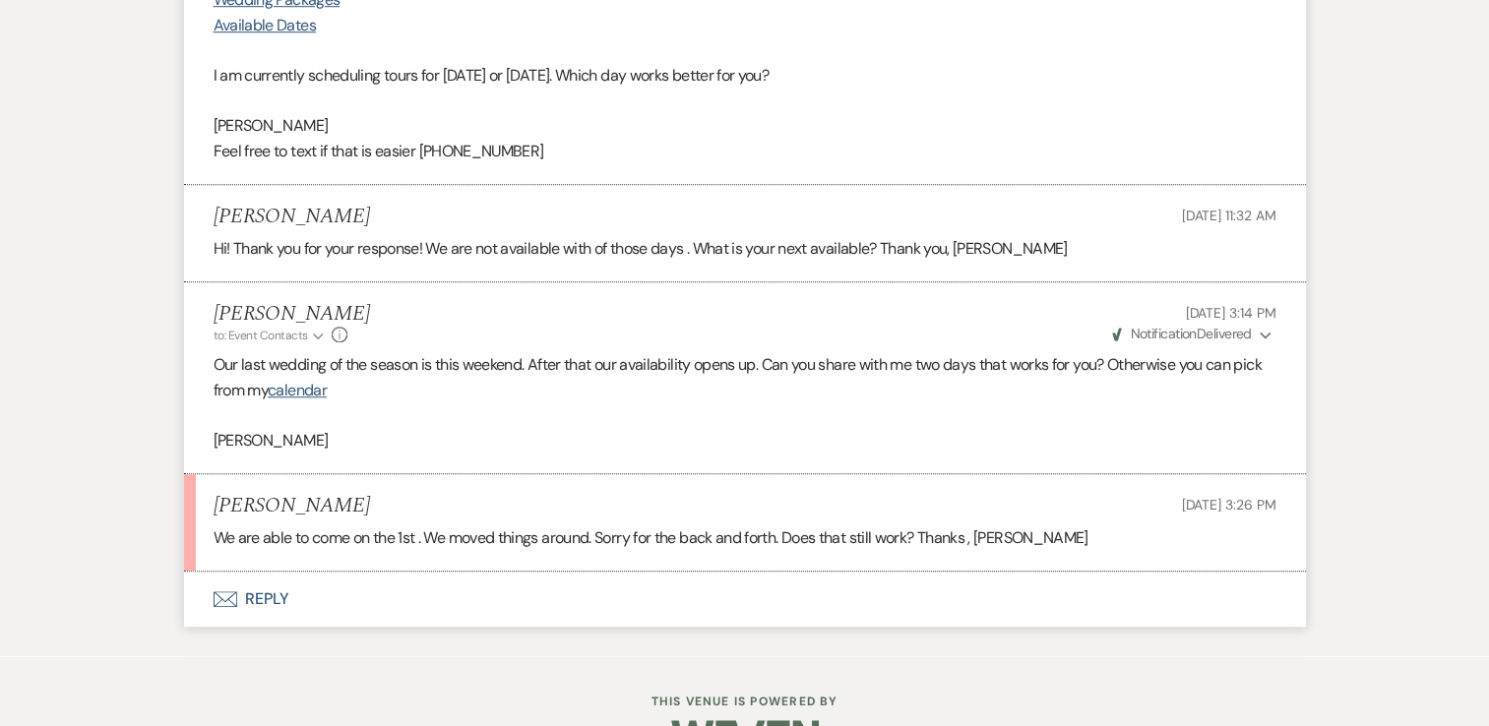
click at [253, 605] on button "Envelope Reply" at bounding box center [745, 599] width 1122 height 55
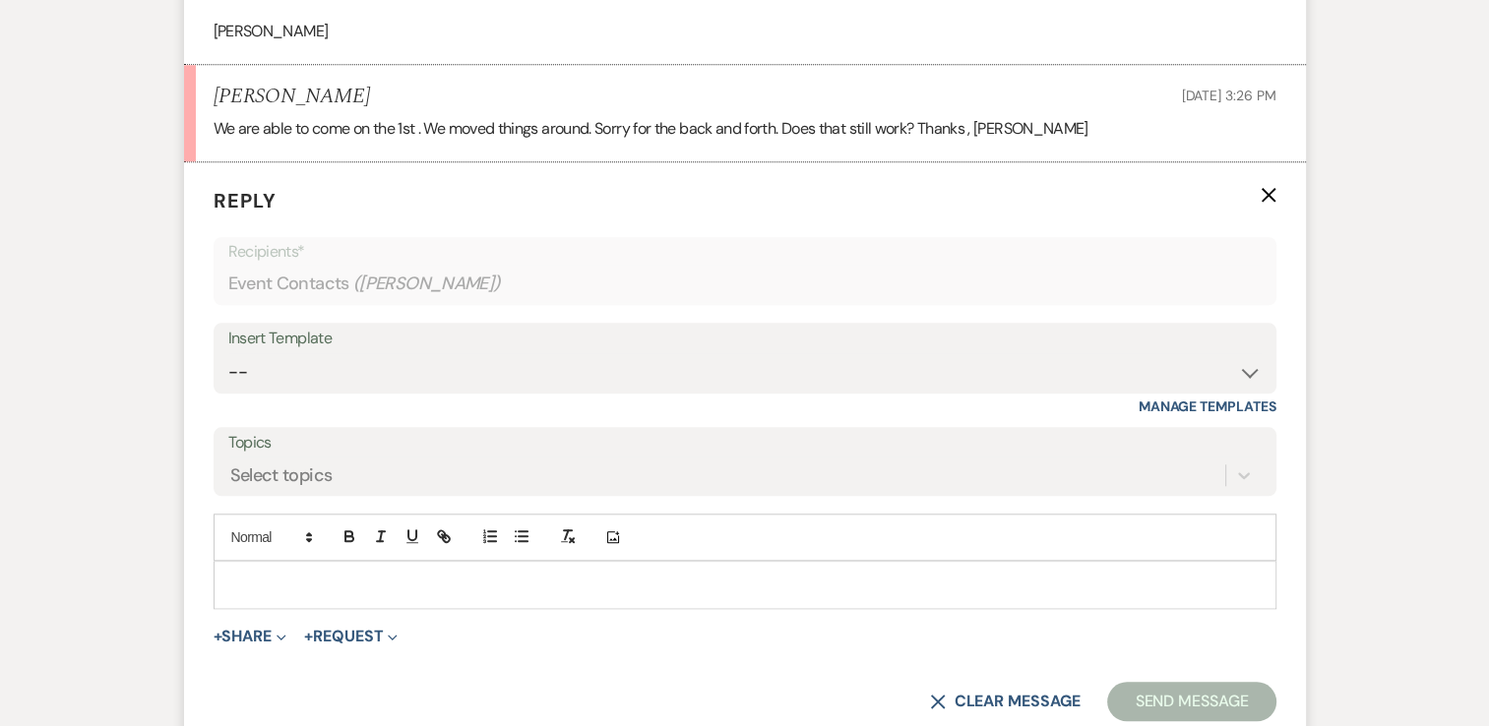
scroll to position [1787, 0]
click at [323, 578] on p at bounding box center [745, 585] width 1032 height 22
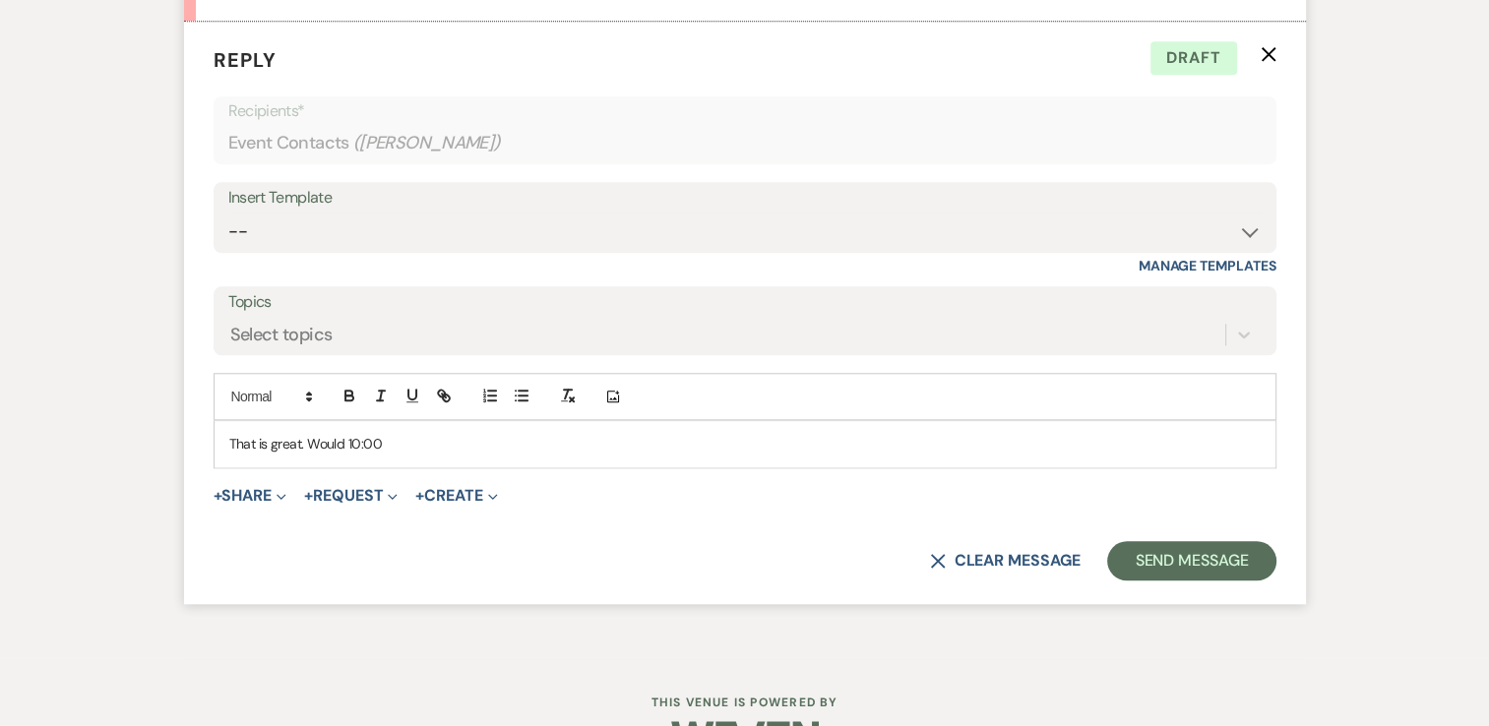
scroll to position [1981, 0]
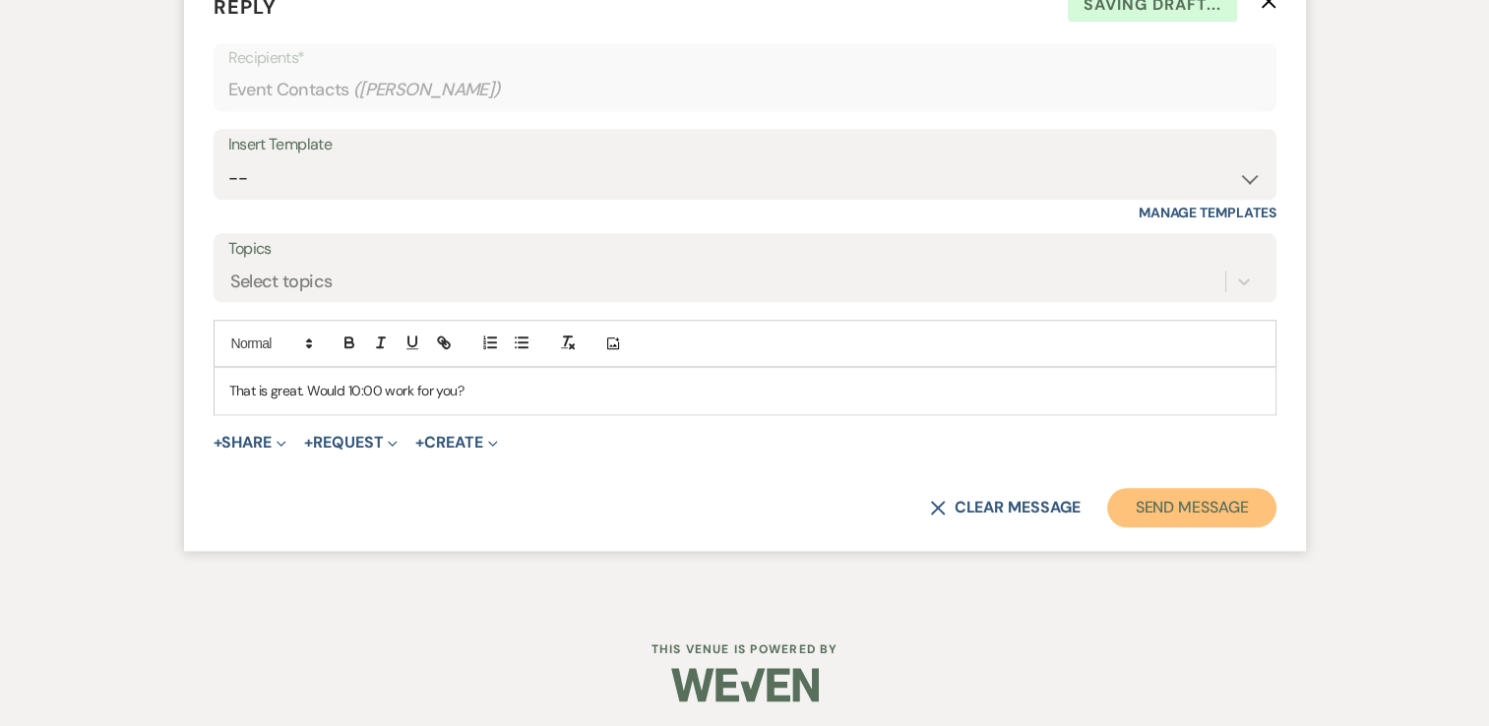
click at [1179, 506] on button "Send Message" at bounding box center [1191, 507] width 168 height 39
